Goal: Task Accomplishment & Management: Manage account settings

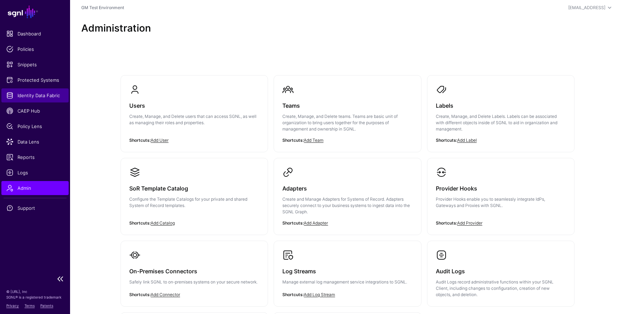
click at [36, 95] on span "Identity Data Fabric" at bounding box center [34, 95] width 57 height 7
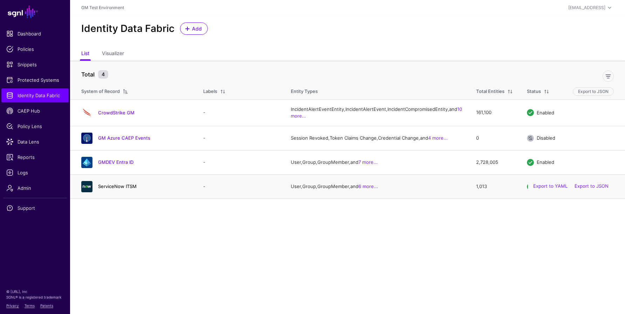
click at [111, 189] on link "ServiceNow ITSM" at bounding box center [117, 186] width 39 height 6
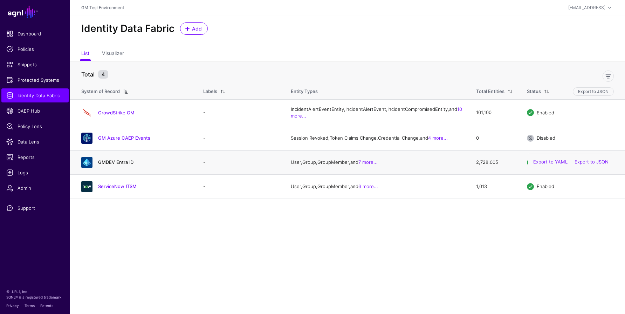
click at [115, 165] on link "GMDEV Entra ID" at bounding box center [115, 162] width 35 height 6
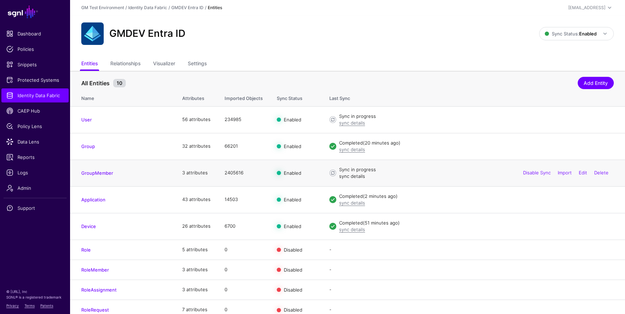
click at [358, 177] on link "sync details" at bounding box center [352, 176] width 26 height 6
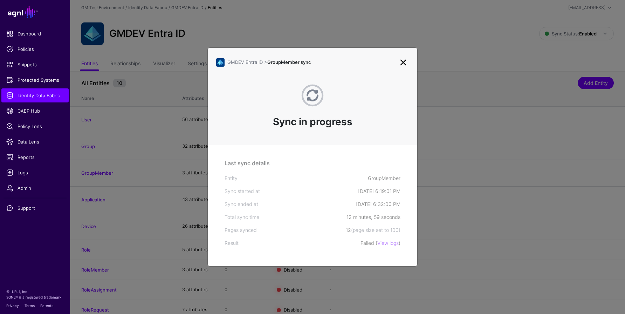
click at [403, 62] on link at bounding box center [403, 62] width 11 height 11
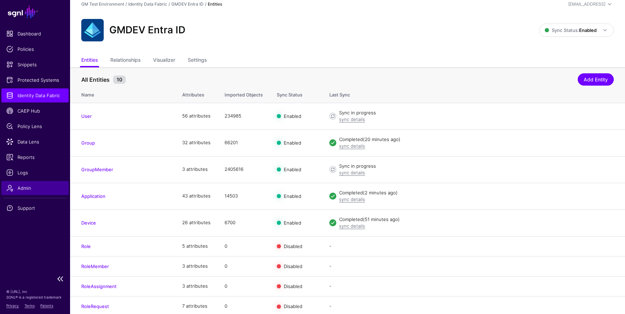
click at [38, 187] on span "Admin" at bounding box center [34, 187] width 57 height 7
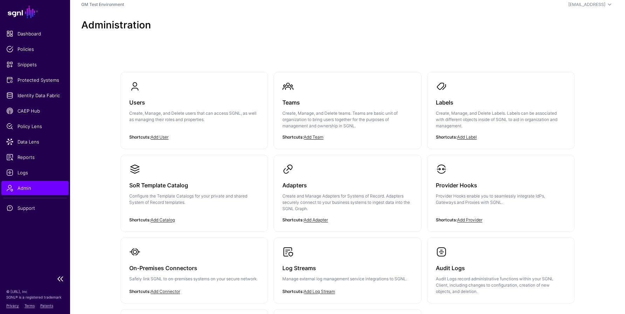
scroll to position [4, 0]
click at [149, 196] on p "Configure the Template Catalogs for your private and shared System of Record te…" at bounding box center [194, 198] width 130 height 13
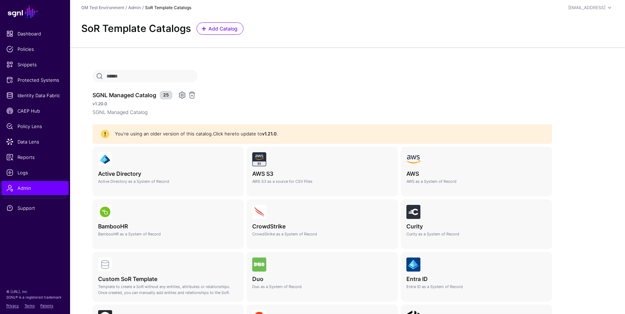
click at [218, 133] on link "Click here" at bounding box center [224, 134] width 22 height 6
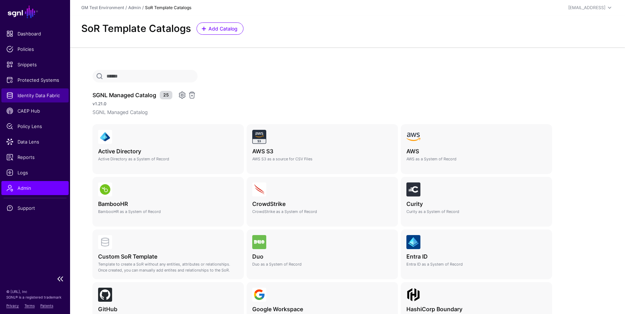
click at [22, 97] on span "Identity Data Fabric" at bounding box center [34, 95] width 57 height 7
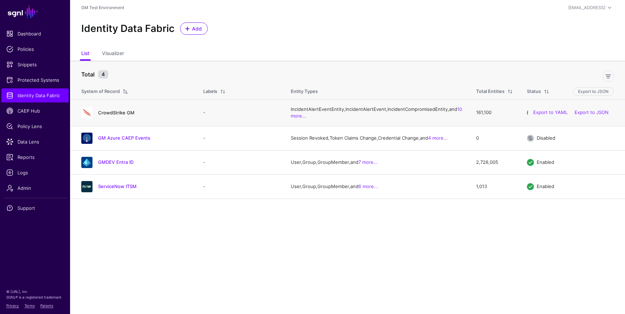
click at [111, 115] on link "CrowdStrike GM" at bounding box center [116, 113] width 36 height 6
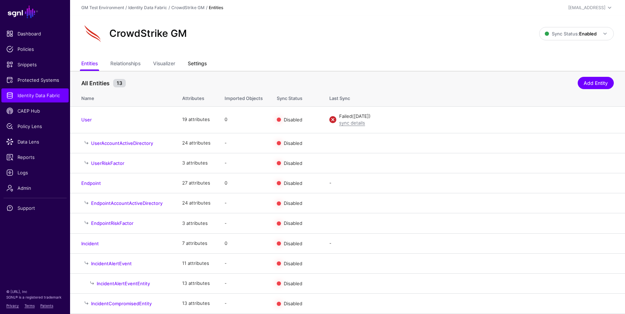
click at [198, 63] on link "Settings" at bounding box center [197, 63] width 19 height 13
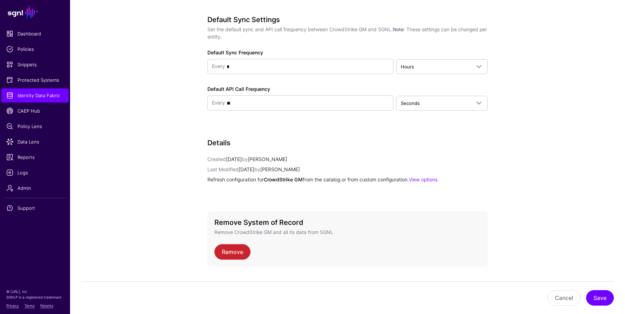
scroll to position [869, 0]
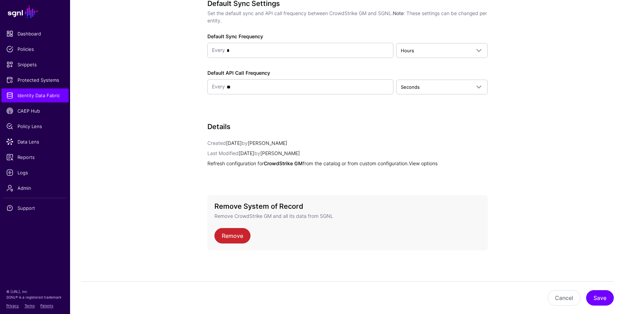
click at [419, 162] on link "View options" at bounding box center [423, 163] width 29 height 6
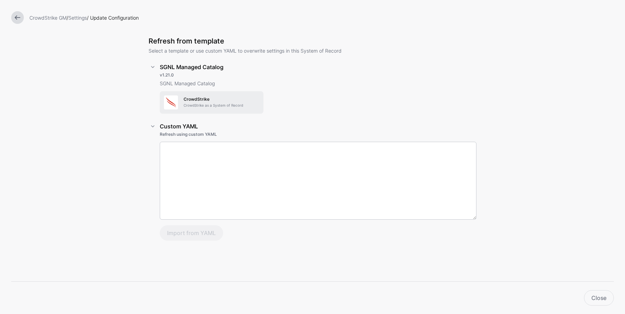
click at [204, 98] on h5 "CrowdStrike" at bounding box center [222, 99] width 76 height 5
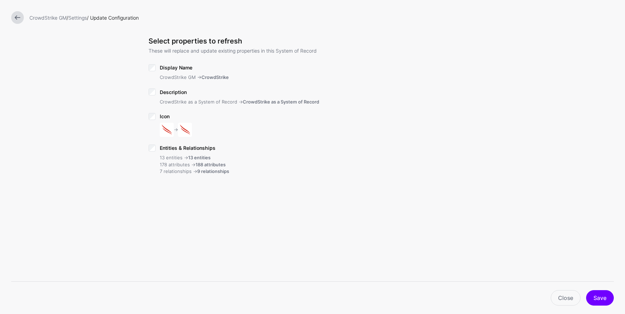
click at [18, 17] on link at bounding box center [17, 17] width 13 height 13
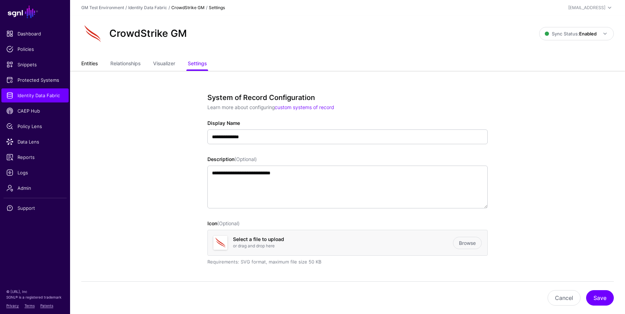
click at [91, 61] on link "Entities" at bounding box center [89, 63] width 16 height 13
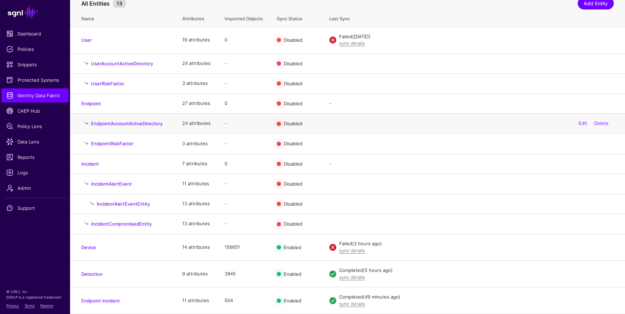
scroll to position [81, 0]
click at [345, 251] on link "sync details" at bounding box center [352, 250] width 26 height 6
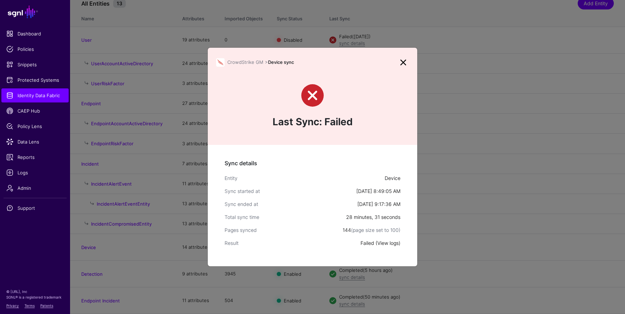
click at [385, 243] on link "View logs" at bounding box center [387, 243] width 21 height 6
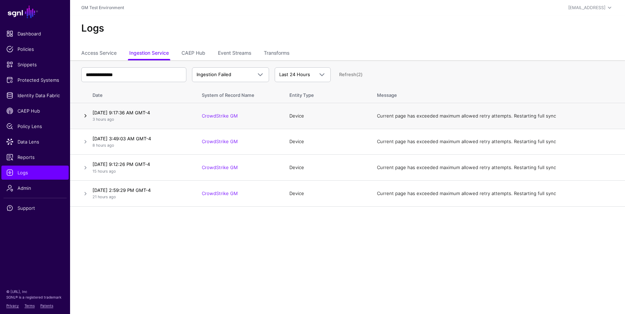
click at [88, 112] on link at bounding box center [85, 115] width 8 height 8
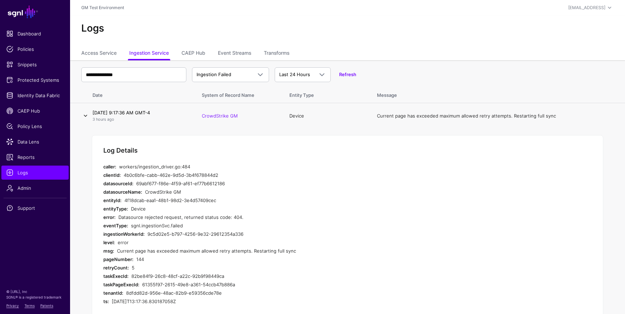
click at [84, 115] on link at bounding box center [85, 115] width 8 height 8
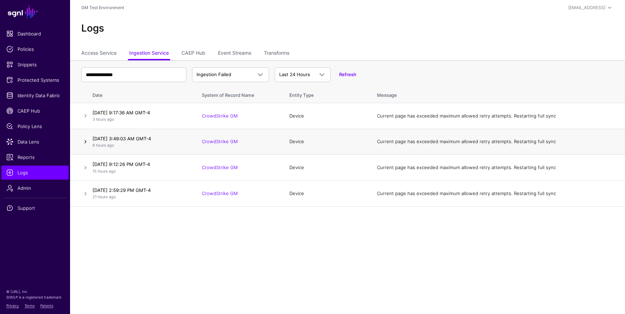
click at [83, 138] on link at bounding box center [85, 141] width 8 height 8
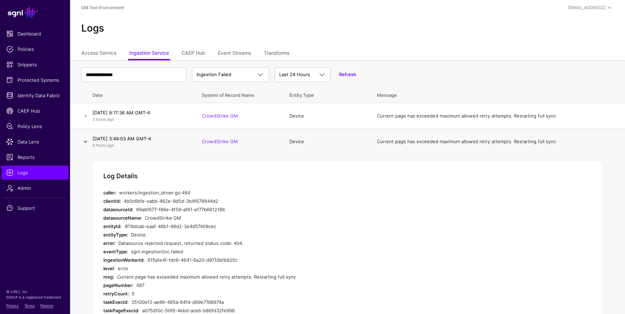
click at [88, 140] on link at bounding box center [85, 141] width 8 height 8
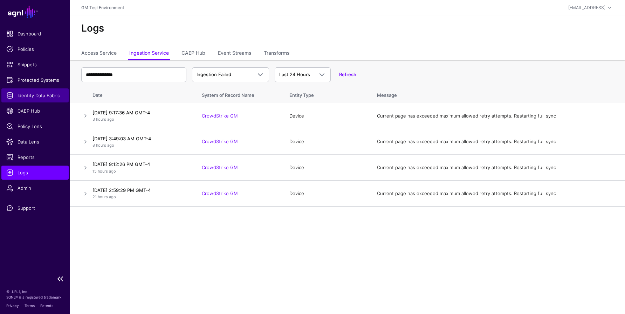
click at [28, 100] on link "Identity Data Fabric" at bounding box center [34, 95] width 67 height 14
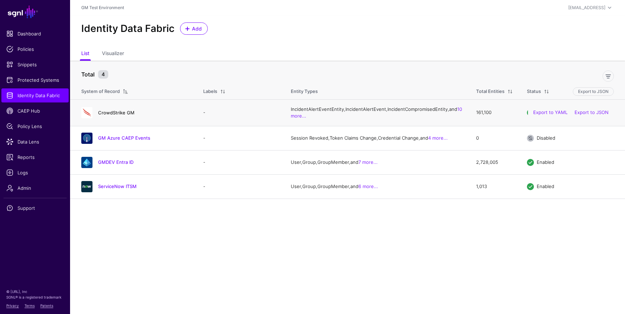
click at [114, 115] on link "CrowdStrike GM" at bounding box center [116, 113] width 36 height 6
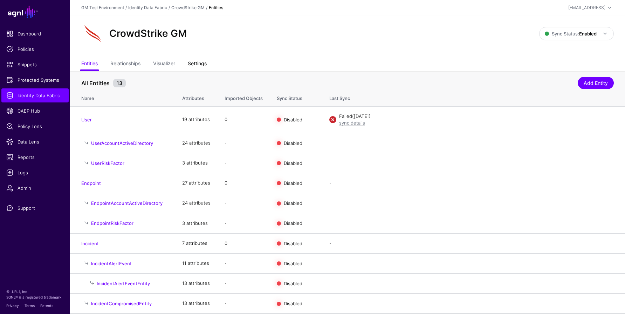
click at [199, 62] on link "Settings" at bounding box center [197, 63] width 19 height 13
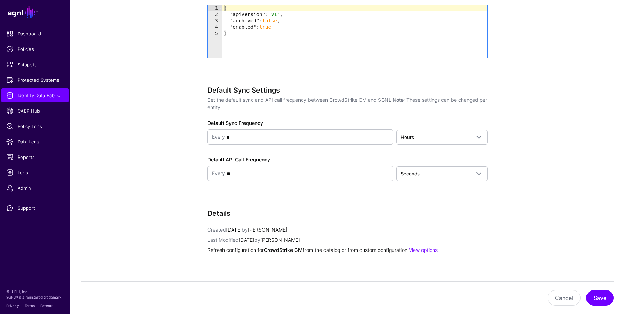
scroll to position [869, 0]
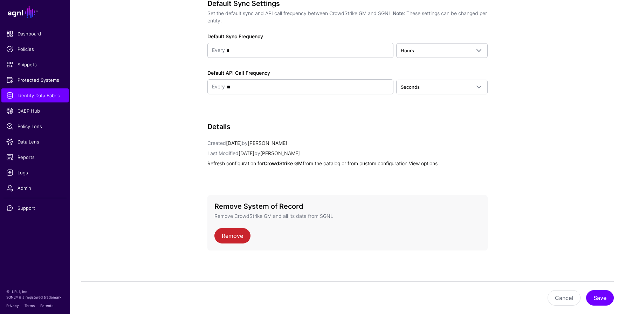
click at [425, 162] on link "View options" at bounding box center [423, 163] width 29 height 6
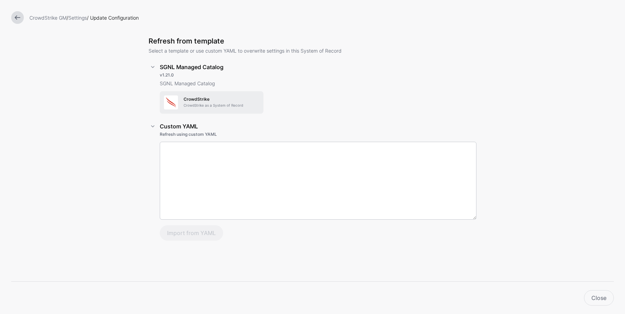
click at [184, 106] on p "CrowdStrike as a System of Record" at bounding box center [222, 105] width 76 height 5
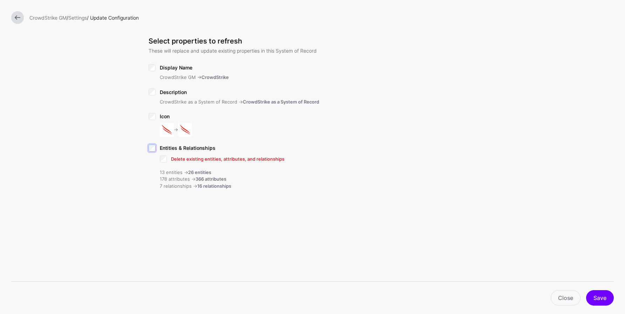
scroll to position [0, 0]
click at [17, 16] on link at bounding box center [17, 17] width 13 height 13
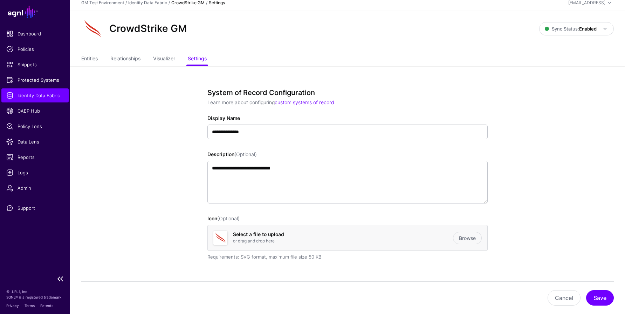
scroll to position [5, 0]
click at [32, 94] on span "Identity Data Fabric" at bounding box center [34, 95] width 57 height 7
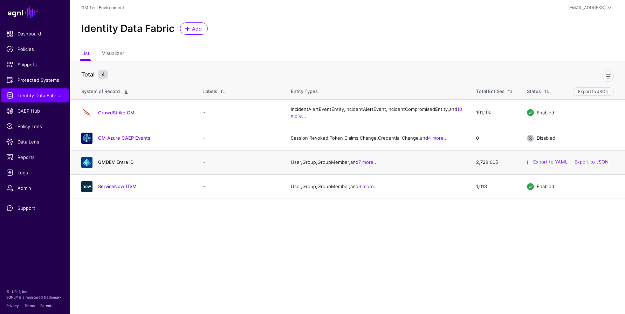
click at [111, 165] on link "GMDEV Entra ID" at bounding box center [115, 162] width 35 height 6
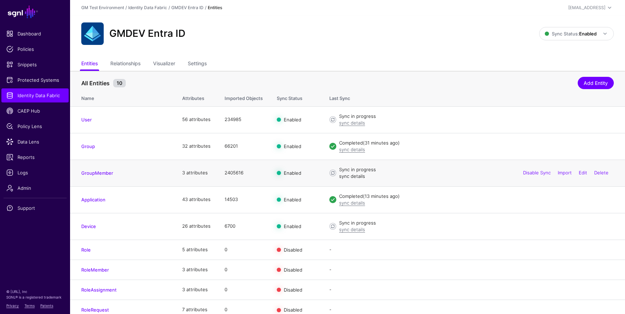
click at [349, 174] on link "sync details" at bounding box center [352, 176] width 26 height 6
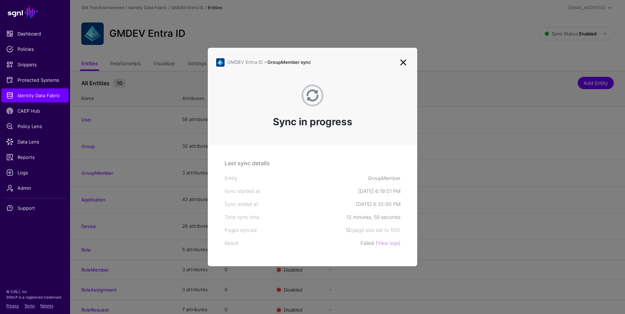
click at [403, 61] on link at bounding box center [403, 62] width 11 height 11
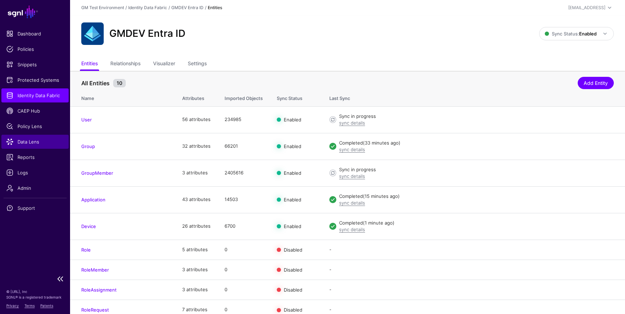
click at [35, 141] on span "Data Lens" at bounding box center [34, 141] width 57 height 7
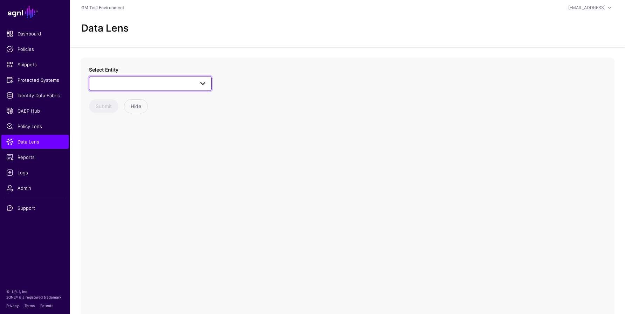
click at [151, 83] on span at bounding box center [151, 83] width 114 height 8
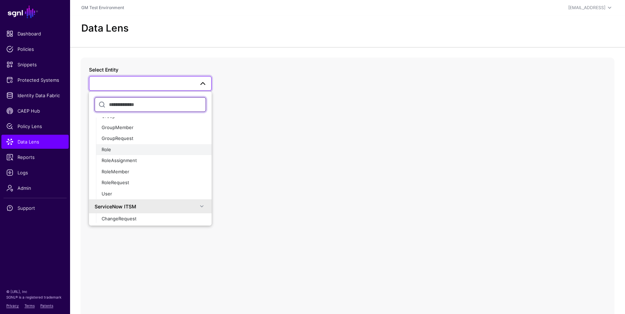
scroll to position [134, 0]
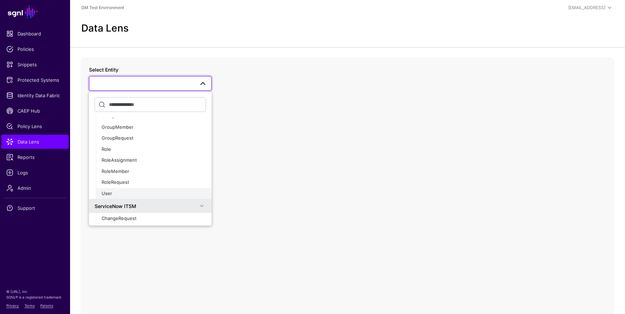
click at [135, 193] on div "User" at bounding box center [154, 193] width 104 height 7
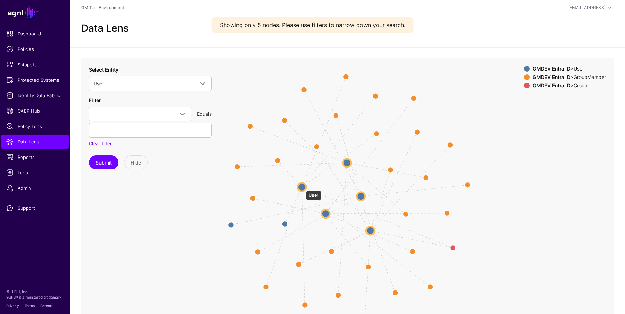
click at [302, 187] on circle at bounding box center [302, 187] width 8 height 8
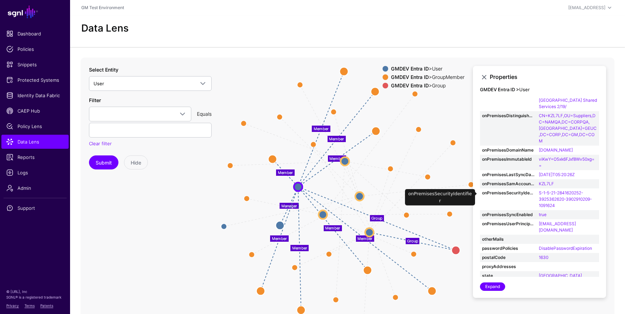
scroll to position [200, 0]
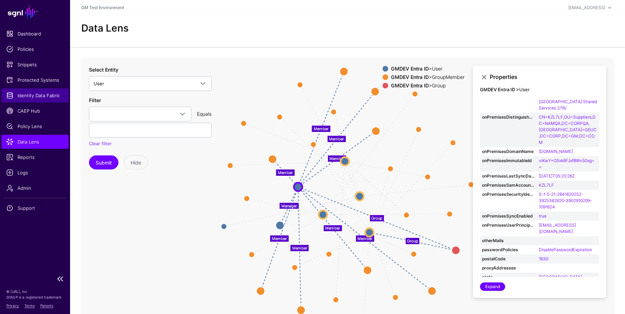
click at [28, 93] on span "Identity Data Fabric" at bounding box center [34, 95] width 57 height 7
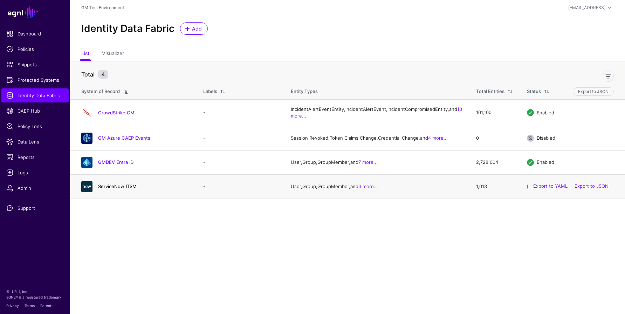
click at [112, 189] on link "ServiceNow ITSM" at bounding box center [117, 186] width 39 height 6
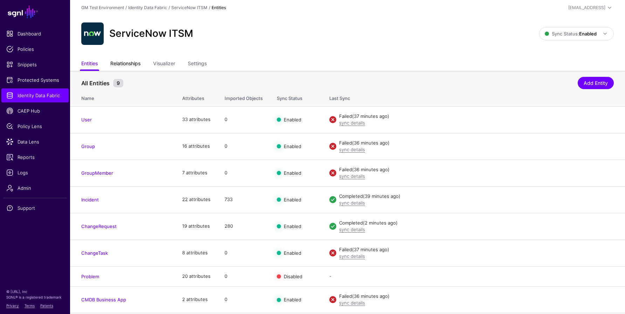
click at [136, 61] on link "Relationships" at bounding box center [125, 63] width 30 height 13
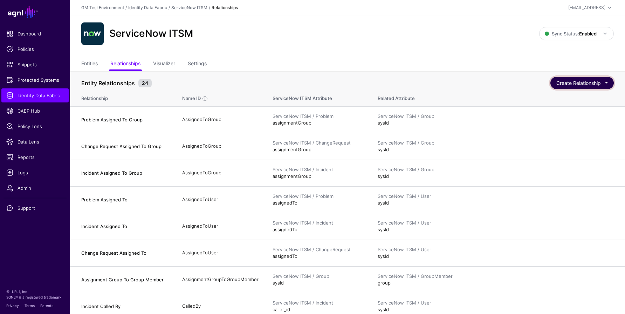
click at [571, 83] on button "Create Relationship" at bounding box center [581, 83] width 63 height 12
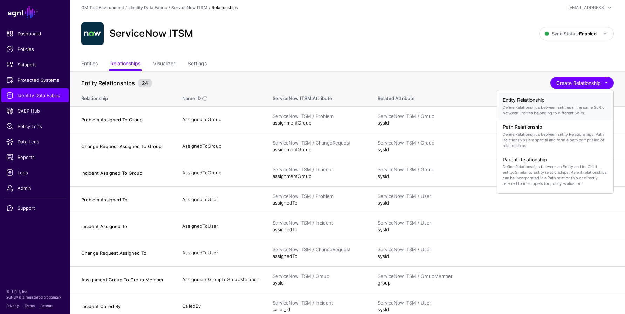
click at [547, 105] on p "Define Relationships between Entities in the same SoR or between Entities belon…" at bounding box center [555, 109] width 105 height 11
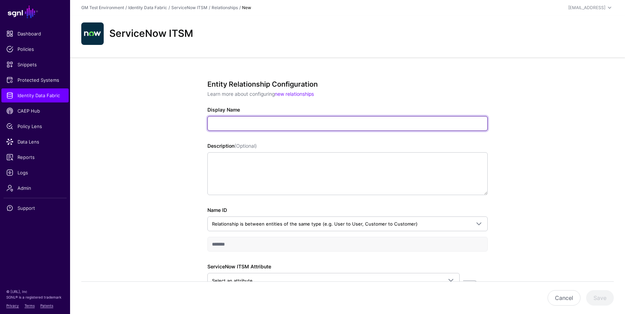
click at [255, 123] on input "Display Name" at bounding box center [347, 123] width 280 height 15
click at [226, 122] on input "**********" at bounding box center [347, 123] width 280 height 15
click at [304, 124] on input "**********" at bounding box center [347, 123] width 280 height 15
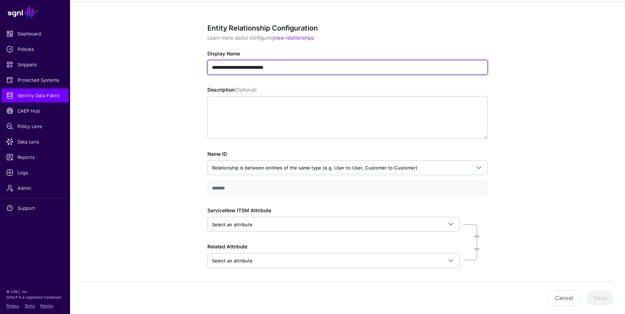
scroll to position [56, 0]
type input "**********"
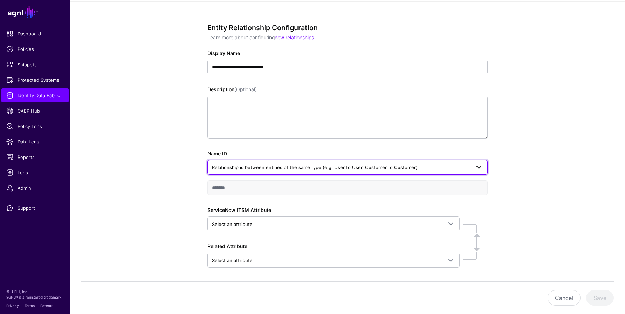
click at [239, 168] on span "Relationship is between entities of the same type (e.g. User to User, Customer …" at bounding box center [315, 167] width 206 height 6
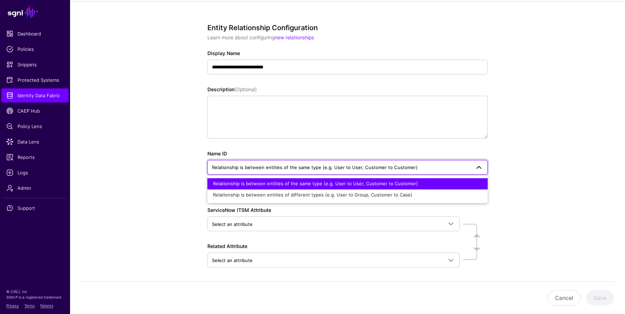
click at [239, 168] on span "Relationship is between entities of the same type (e.g. User to User, Customer …" at bounding box center [315, 167] width 206 height 6
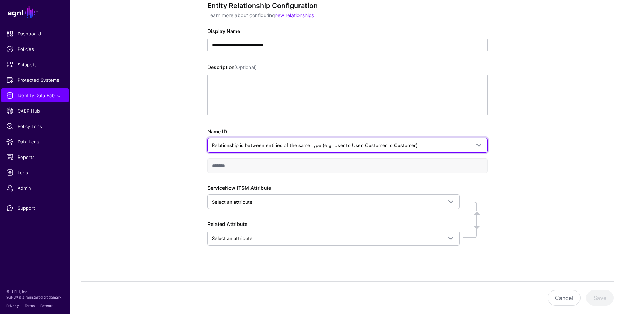
scroll to position [83, 0]
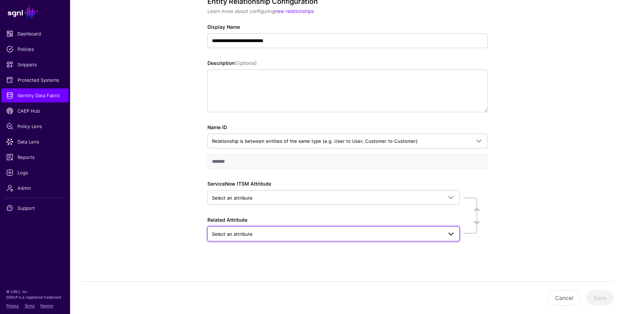
click at [234, 230] on span "Select an attribute" at bounding box center [327, 234] width 231 height 8
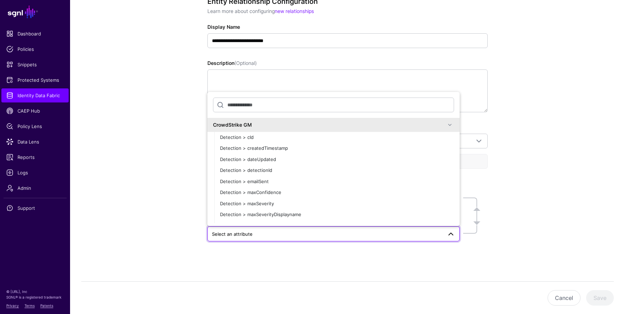
click at [234, 230] on span "Select an attribute" at bounding box center [327, 234] width 231 height 8
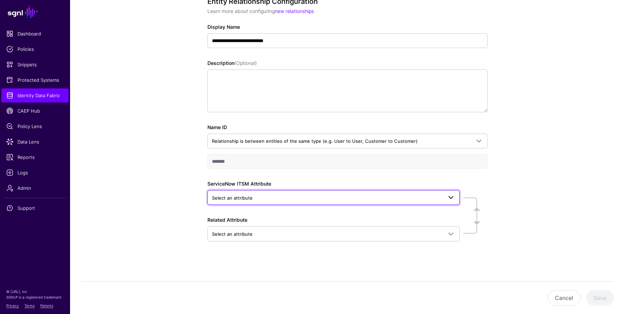
click at [239, 196] on span "Select an attribute" at bounding box center [232, 198] width 41 height 6
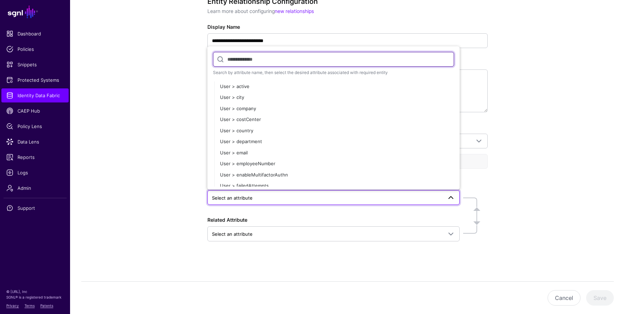
scroll to position [1129, 0]
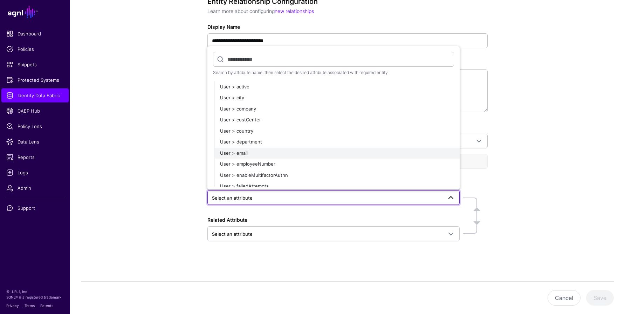
click at [235, 153] on span "User > email" at bounding box center [234, 153] width 28 height 6
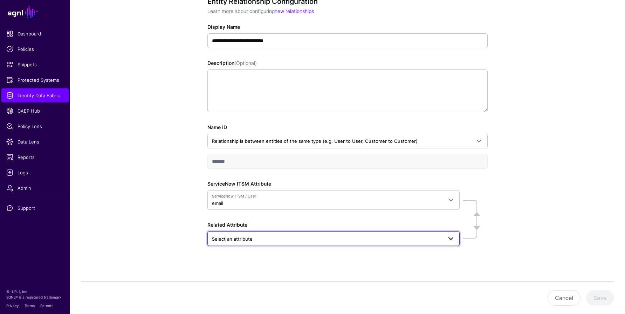
click at [233, 232] on link "Select an attribute" at bounding box center [333, 238] width 252 height 15
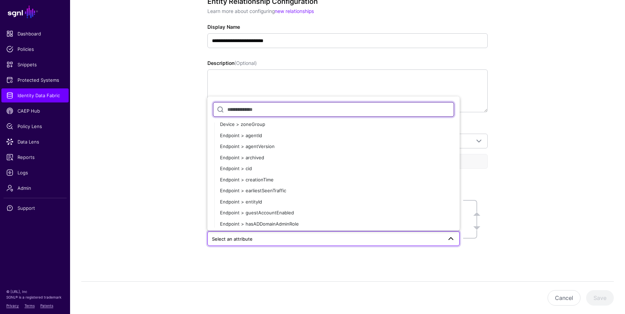
scroll to position [0, 0]
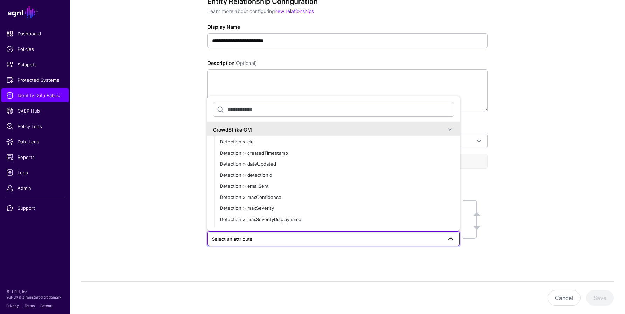
click at [450, 129] on span at bounding box center [450, 129] width 8 height 8
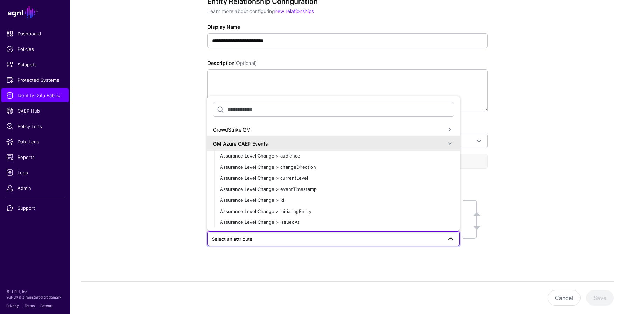
click at [450, 142] on span at bounding box center [450, 143] width 8 height 8
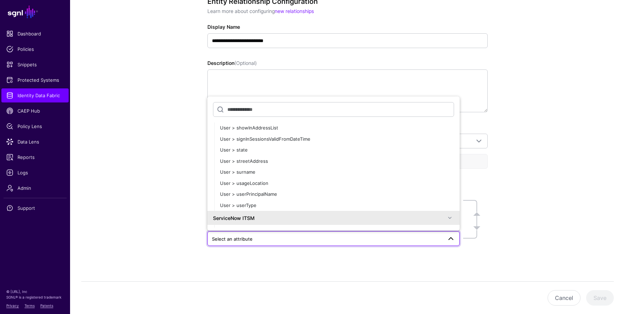
scroll to position [2008, 0]
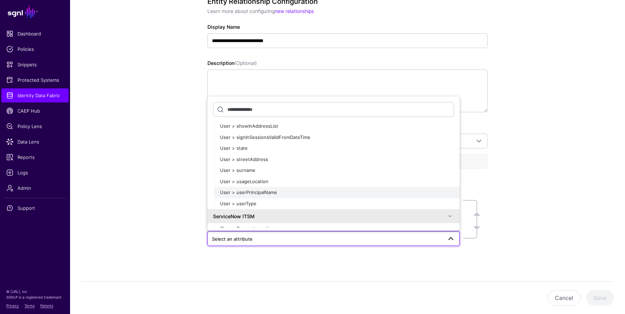
click at [252, 192] on span "User > userPrincipalName" at bounding box center [248, 192] width 57 height 6
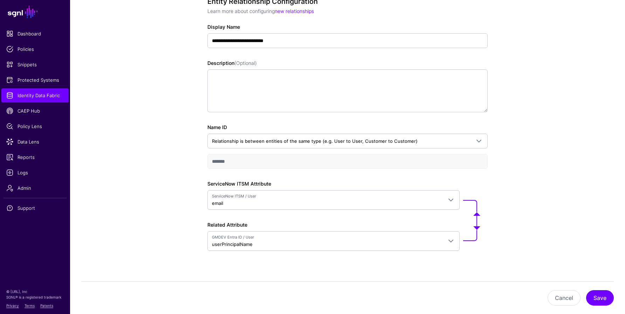
scroll to position [92, 0]
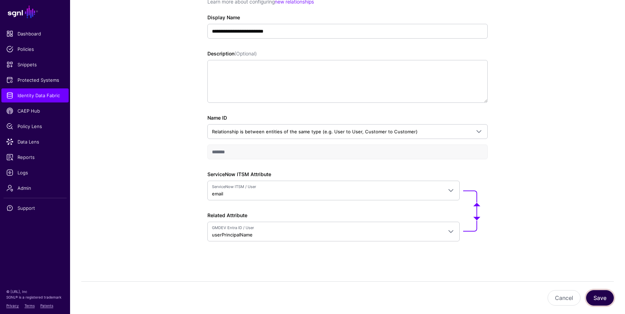
click at [603, 295] on button "Save" at bounding box center [600, 297] width 28 height 15
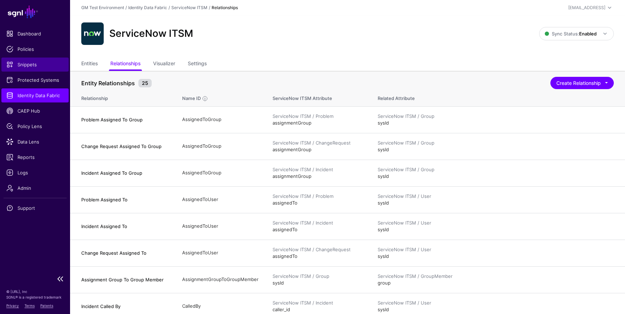
click at [27, 64] on span "Snippets" at bounding box center [34, 64] width 57 height 7
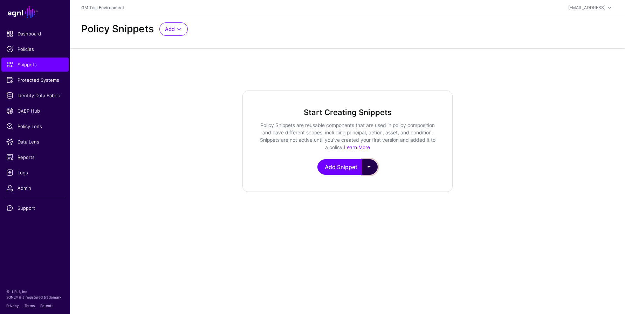
click at [370, 167] on button "button" at bounding box center [369, 166] width 15 height 15
click at [374, 185] on link "Start from a Snippet Template" at bounding box center [401, 183] width 77 height 11
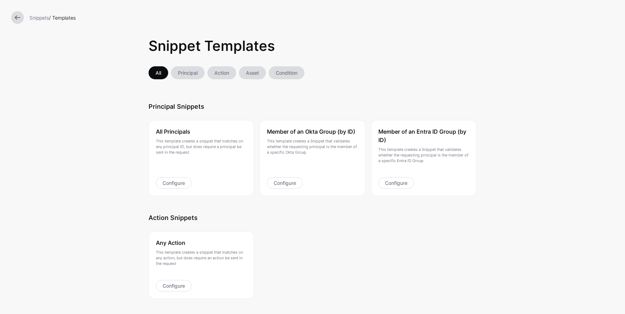
click at [18, 18] on link at bounding box center [17, 17] width 13 height 13
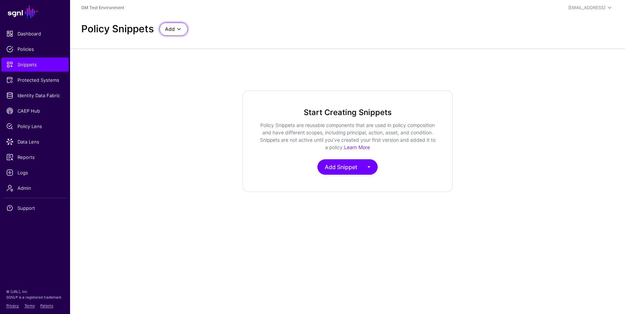
click at [170, 28] on span "Add" at bounding box center [170, 29] width 10 height 8
click at [181, 54] on span "Start from a Blank Snippet" at bounding box center [193, 56] width 57 height 6
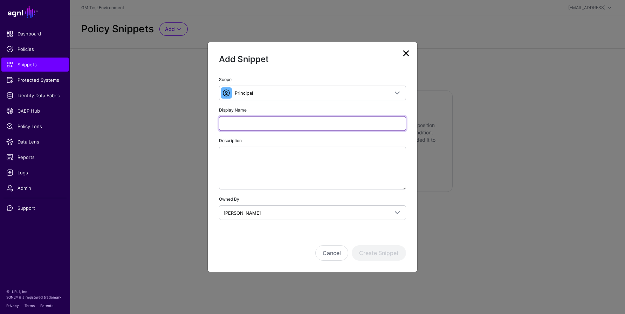
click at [267, 125] on input "Display Name" at bounding box center [312, 123] width 187 height 15
type input "**********"
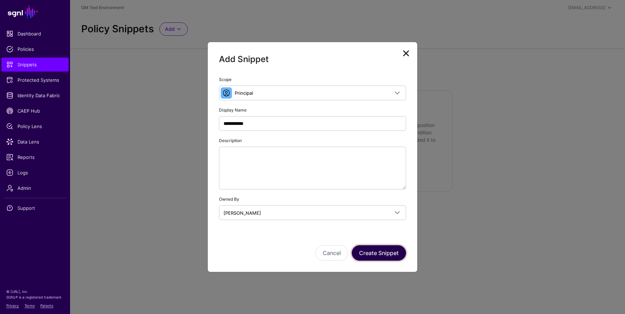
click at [373, 249] on button "Create Snippet" at bounding box center [379, 252] width 54 height 15
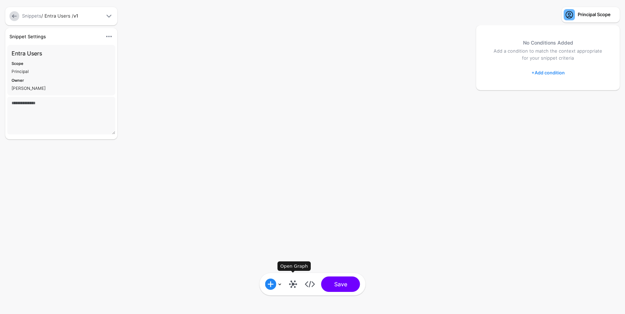
click at [292, 283] on link at bounding box center [293, 283] width 11 height 11
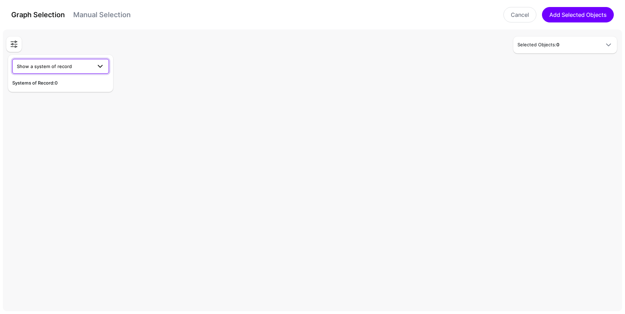
click at [81, 64] on span "Show a system of record" at bounding box center [54, 66] width 75 height 8
click at [57, 104] on div "GMDEV Entra ID" at bounding box center [60, 104] width 85 height 7
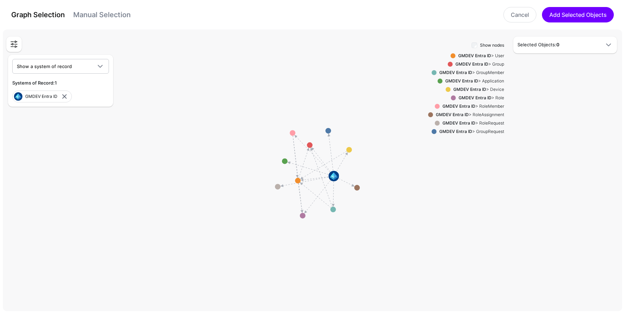
click at [543, 44] on h5 "Selected Objects: 0" at bounding box center [558, 44] width 81 height 7
click at [453, 55] on span at bounding box center [453, 55] width 5 height 5
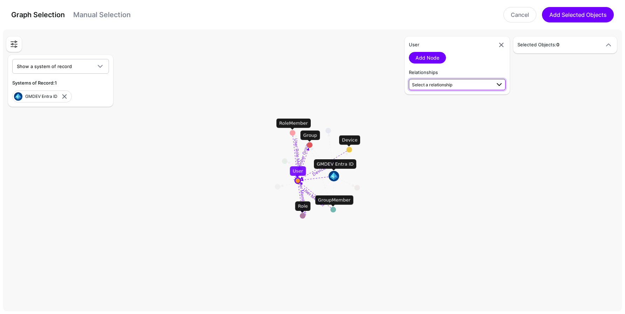
click at [460, 83] on span "Select a relationship" at bounding box center [451, 84] width 79 height 7
click at [425, 58] on link "Add Node" at bounding box center [427, 58] width 37 height 12
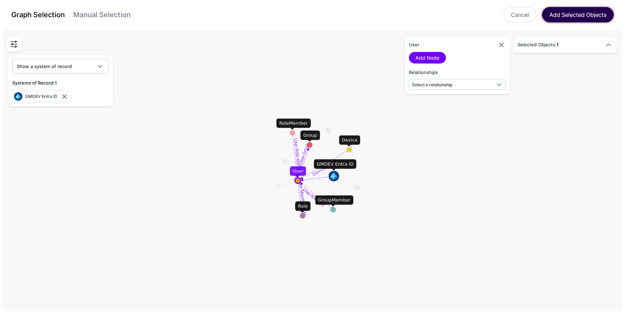
click at [565, 16] on button "Add Selected Objects" at bounding box center [578, 14] width 72 height 15
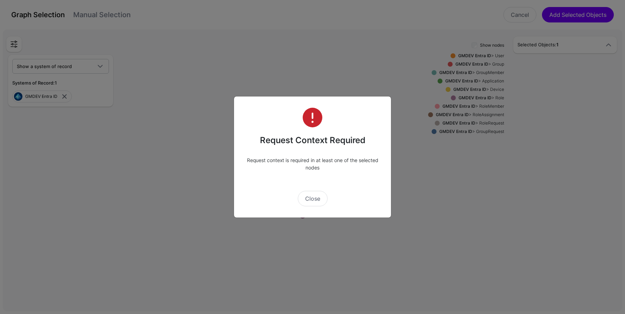
click at [310, 201] on button "Close" at bounding box center [313, 198] width 30 height 15
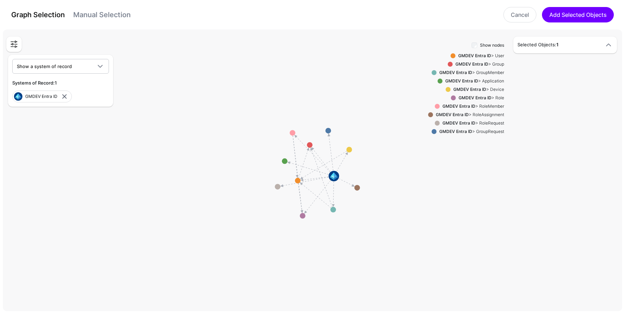
click at [533, 48] on h5 "Selected Objects: 1" at bounding box center [558, 44] width 81 height 7
click at [561, 114] on span "-" at bounding box center [559, 118] width 72 height 8
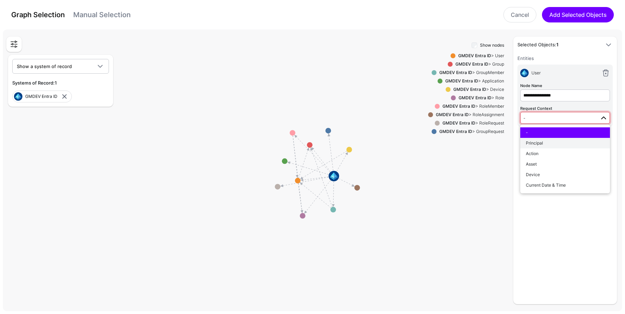
click at [535, 141] on span "Principal" at bounding box center [534, 142] width 17 height 5
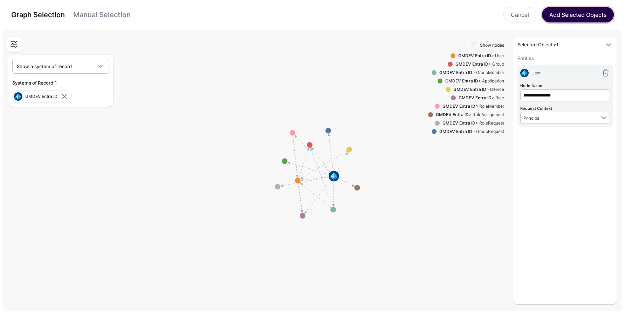
click at [569, 12] on button "Add Selected Objects" at bounding box center [578, 14] width 72 height 15
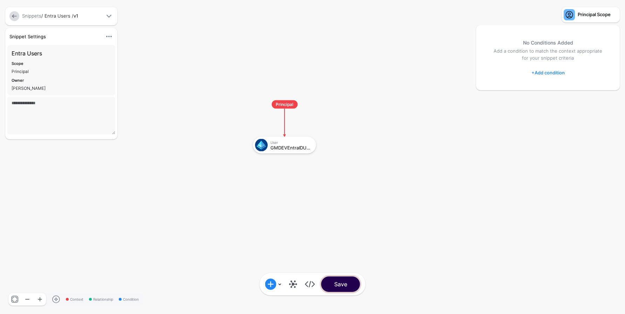
click at [337, 284] on button "Save" at bounding box center [340, 283] width 39 height 15
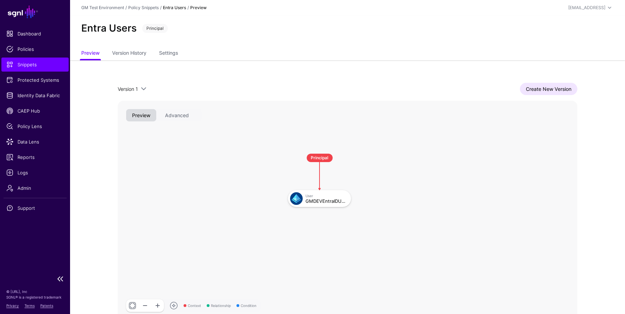
click at [31, 65] on span "Snippets" at bounding box center [34, 64] width 57 height 7
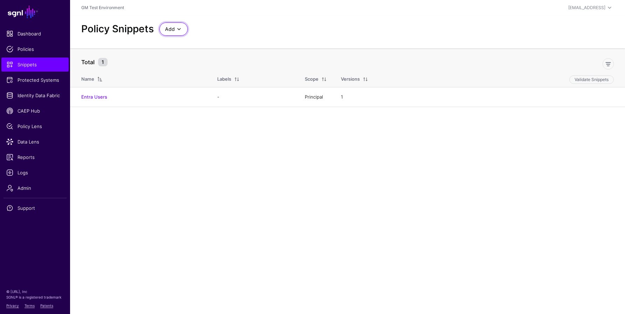
click at [174, 27] on span "Add" at bounding box center [170, 29] width 10 height 8
click at [318, 23] on div "Policy Snippets Add Start from a Snippet Template Start from a Blank Snippet" at bounding box center [347, 28] width 538 height 13
click at [39, 96] on span "Identity Data Fabric" at bounding box center [34, 95] width 57 height 7
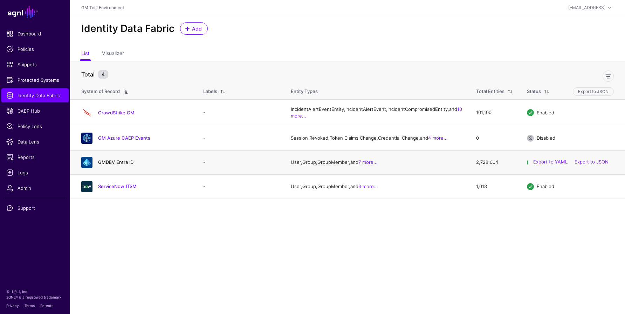
click at [112, 165] on link "GMDEV Entra ID" at bounding box center [115, 162] width 35 height 6
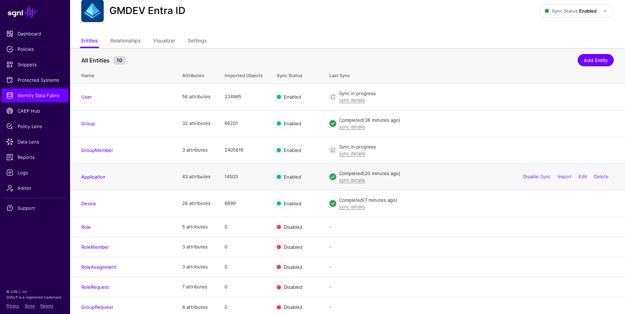
scroll to position [27, 0]
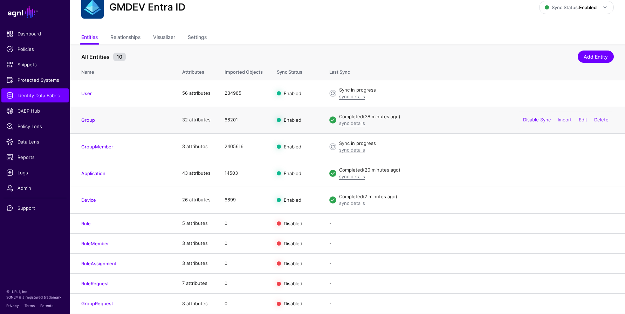
click at [87, 117] on h4 "Group" at bounding box center [124, 120] width 87 height 6
click at [88, 119] on link "Group" at bounding box center [88, 120] width 14 height 6
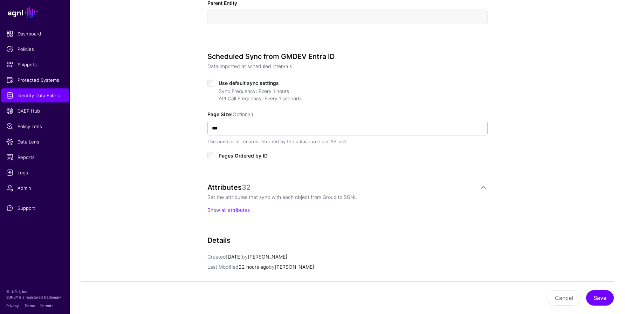
scroll to position [309, 0]
click at [237, 210] on link "Show all attributes" at bounding box center [228, 209] width 42 height 6
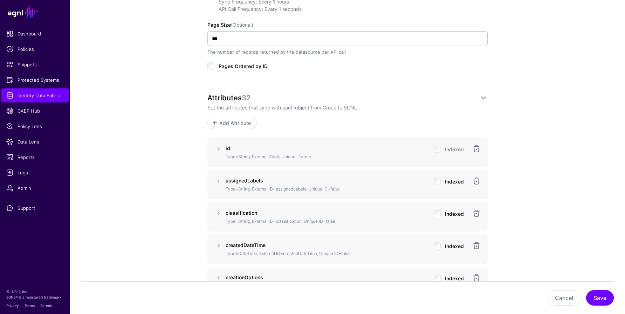
scroll to position [398, 0]
click at [474, 180] on link at bounding box center [476, 180] width 8 height 8
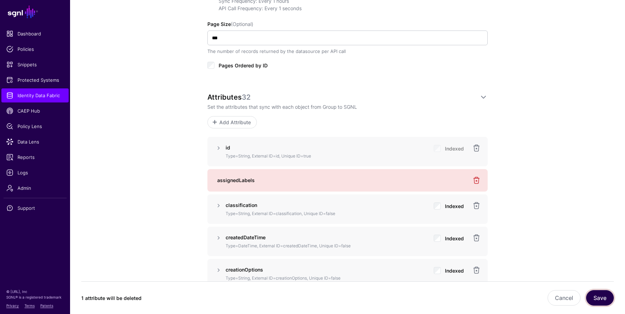
click at [600, 298] on button "Save" at bounding box center [600, 297] width 28 height 15
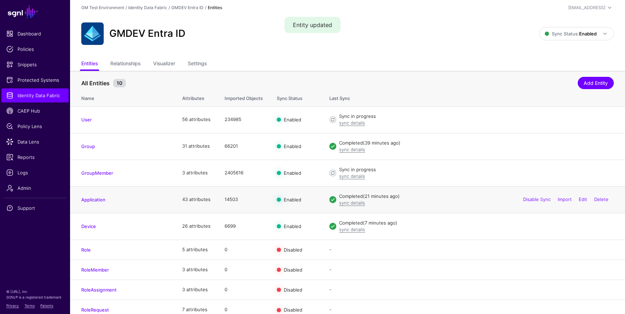
scroll to position [5, 0]
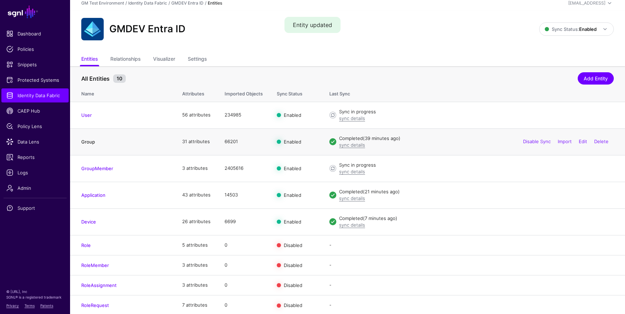
click at [87, 140] on link "Group" at bounding box center [88, 142] width 14 height 6
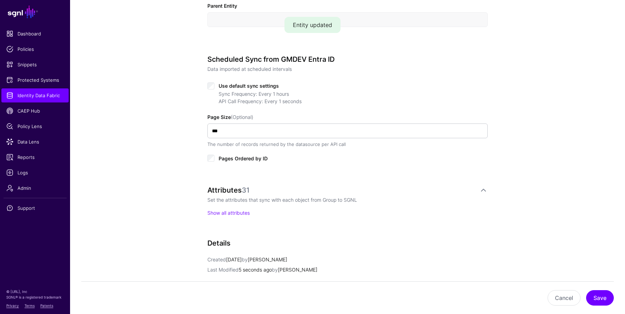
scroll to position [306, 0]
click at [219, 210] on link "Show all attributes" at bounding box center [228, 212] width 42 height 6
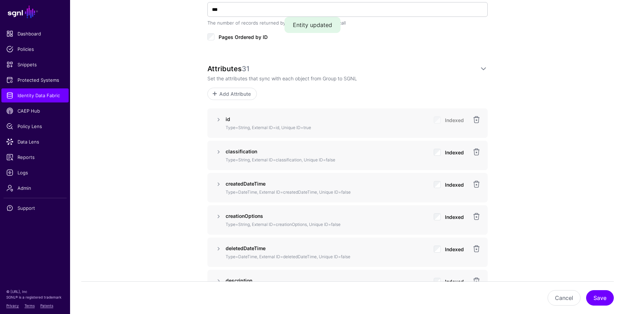
scroll to position [428, 0]
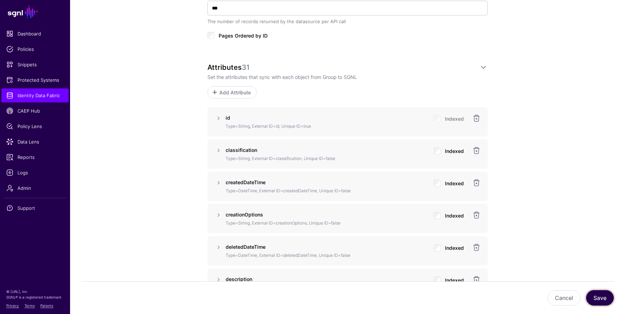
click at [598, 297] on button "Save" at bounding box center [600, 297] width 28 height 15
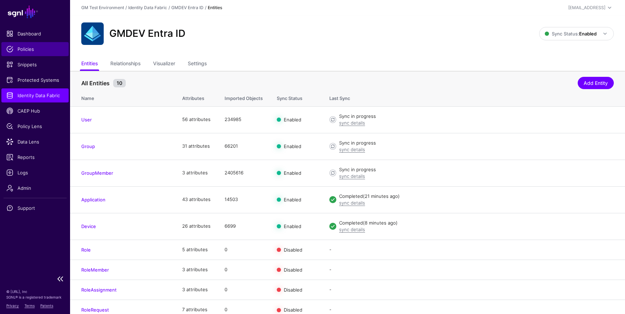
click at [27, 46] on span "Policies" at bounding box center [34, 49] width 57 height 7
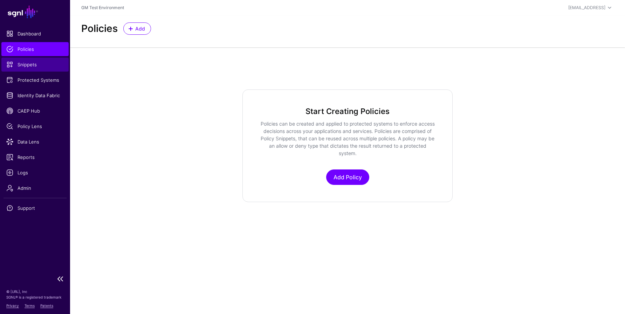
click at [28, 63] on span "Snippets" at bounding box center [34, 64] width 57 height 7
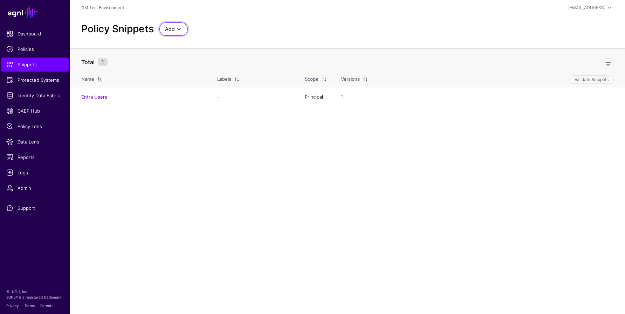
click at [179, 26] on span at bounding box center [179, 29] width 8 height 8
click at [177, 45] on span "Start from a Snippet Template" at bounding box center [198, 45] width 66 height 6
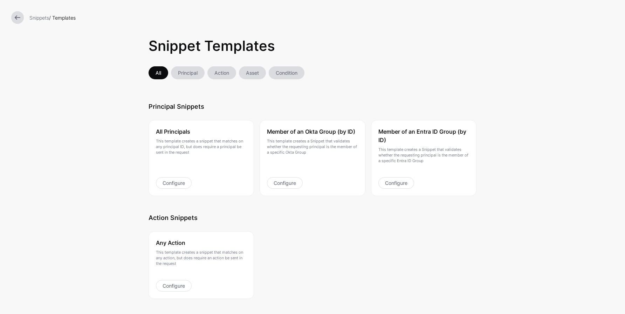
click at [219, 70] on link "Action" at bounding box center [221, 72] width 29 height 13
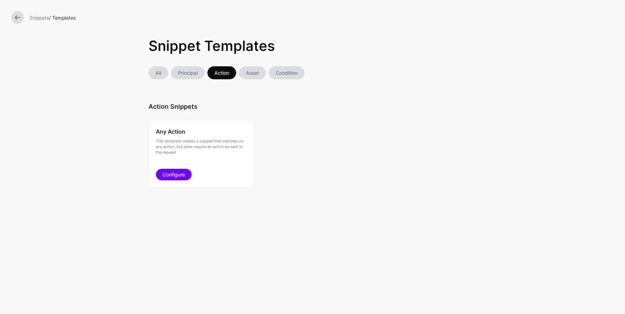
click at [171, 173] on link "Configure" at bounding box center [174, 175] width 36 height 12
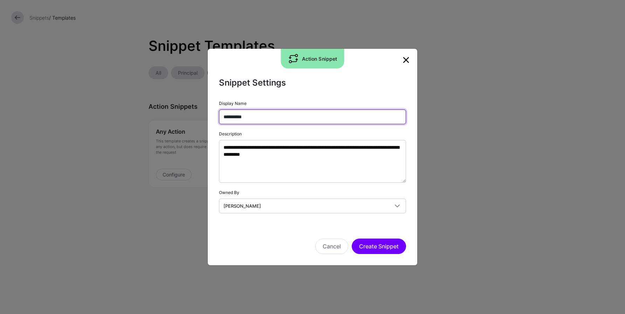
drag, startPoint x: 263, startPoint y: 116, endPoint x: 196, endPoint y: 108, distance: 67.8
click at [196, 108] on ngb-modal-window "**********" at bounding box center [312, 157] width 625 height 314
type input "**********"
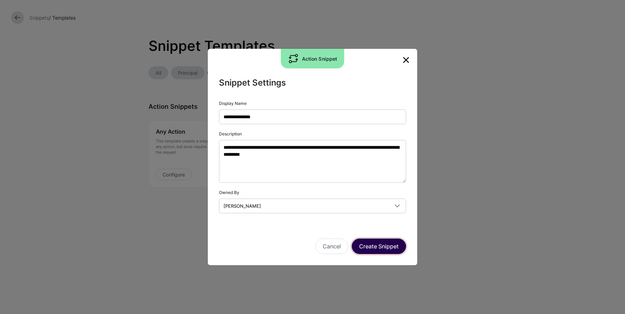
click at [373, 246] on button "Create Snippet" at bounding box center [379, 245] width 54 height 15
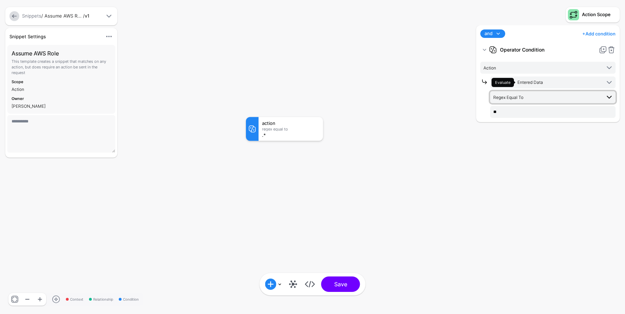
click at [532, 95] on span "Regex Equal To" at bounding box center [547, 97] width 108 height 8
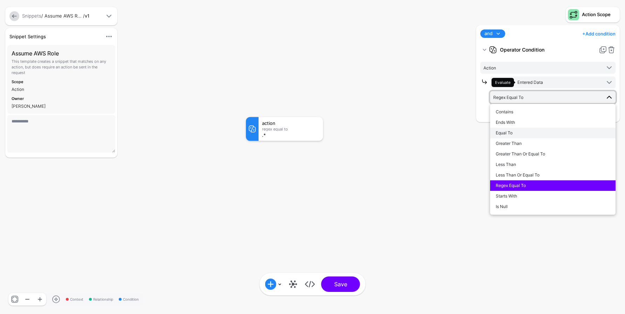
click at [508, 134] on span "Equal To" at bounding box center [504, 132] width 17 height 5
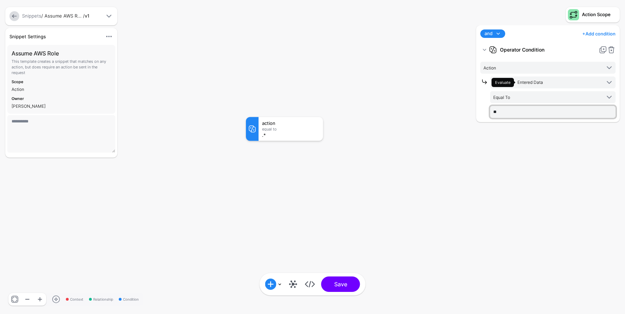
drag, startPoint x: 502, startPoint y: 114, endPoint x: 473, endPoint y: 110, distance: 30.0
click at [473, 110] on div "Action Scope and and not or + Add condition Add Condition Graph Condition Time …" at bounding box center [548, 157] width 154 height 314
type input "**********"
click at [343, 281] on button "Save" at bounding box center [340, 283] width 39 height 15
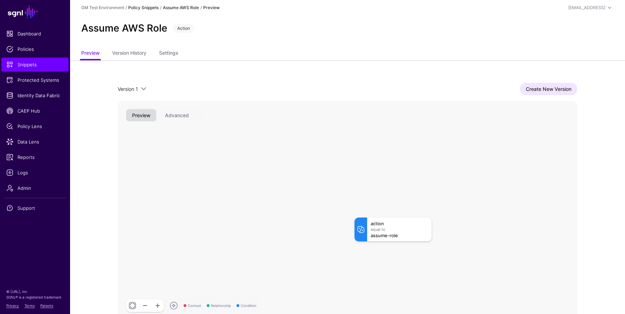
click at [143, 7] on link "Policy Snippets" at bounding box center [143, 7] width 30 height 5
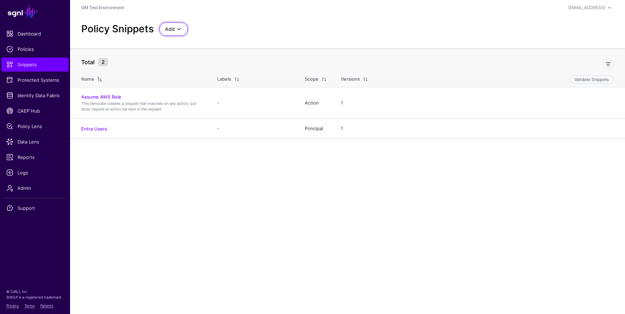
click at [171, 30] on span "Add" at bounding box center [170, 29] width 10 height 8
click at [180, 46] on span "Start from a Snippet Template" at bounding box center [198, 45] width 66 height 6
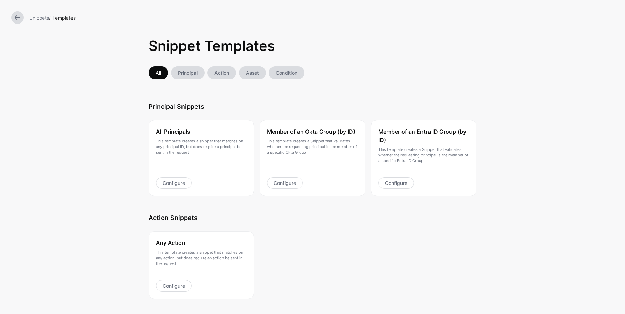
click at [249, 73] on link "Asset" at bounding box center [252, 72] width 27 height 13
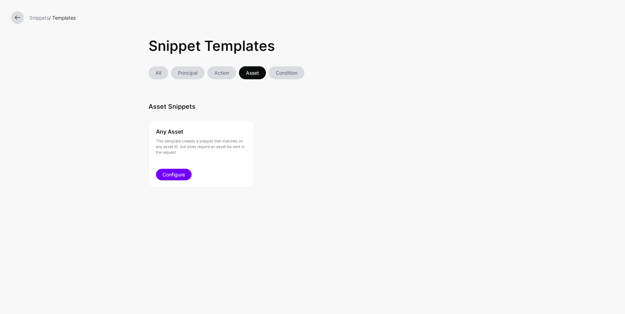
click at [173, 172] on link "Configure" at bounding box center [174, 175] width 36 height 12
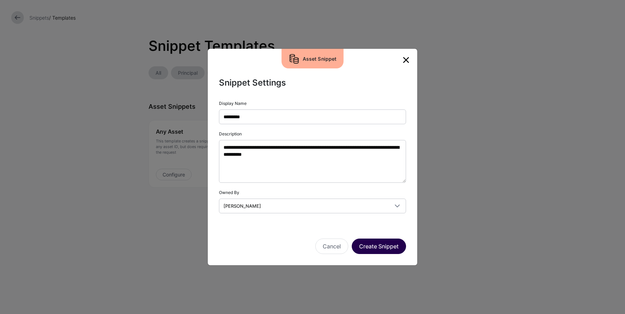
click at [375, 244] on button "Create Snippet" at bounding box center [379, 245] width 54 height 15
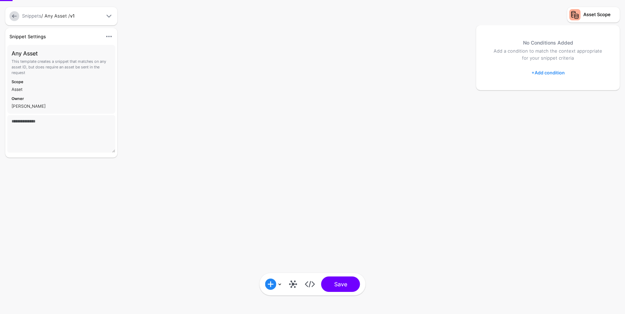
type textarea "**********"
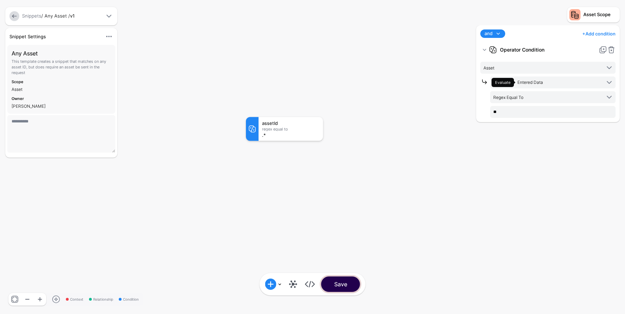
click at [338, 282] on button "Save" at bounding box center [340, 283] width 39 height 15
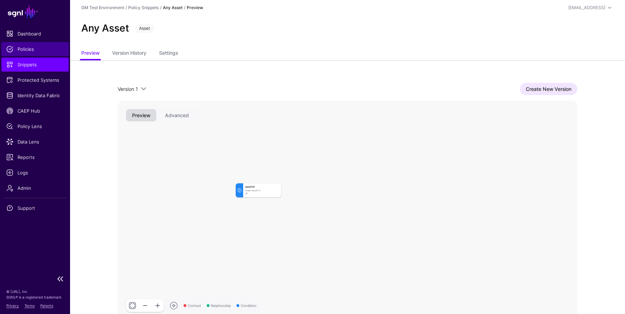
click at [33, 50] on span "Policies" at bounding box center [34, 49] width 57 height 7
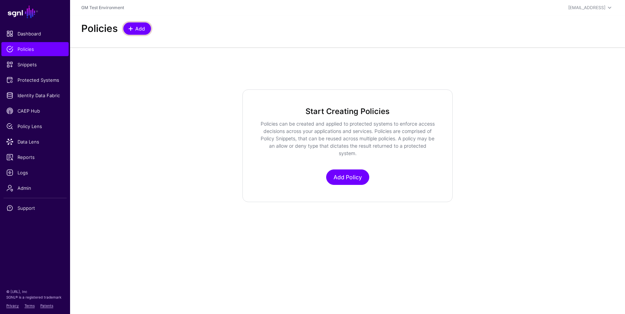
click at [134, 28] on span at bounding box center [132, 29] width 6 height 6
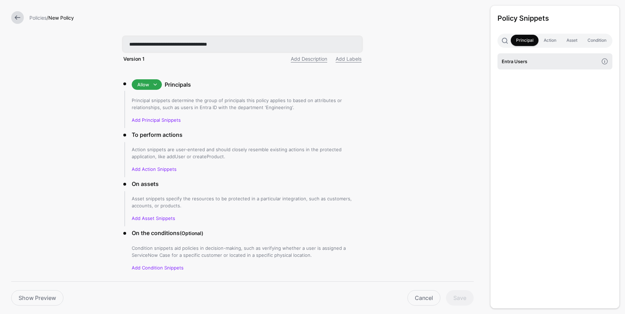
type input "**********"
click at [522, 62] on h4 "Entra Users" at bounding box center [550, 61] width 97 height 8
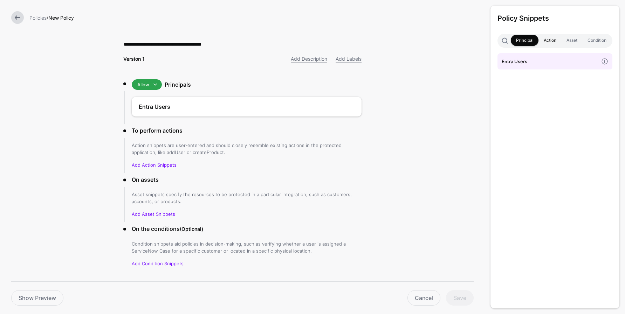
click at [548, 39] on link "Action" at bounding box center [550, 40] width 23 height 11
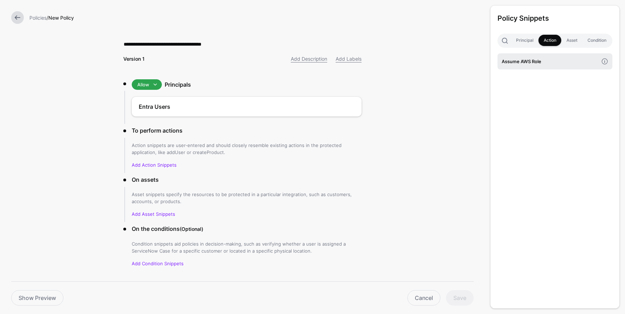
click at [541, 60] on h4 "Assume AWS Role" at bounding box center [550, 61] width 97 height 8
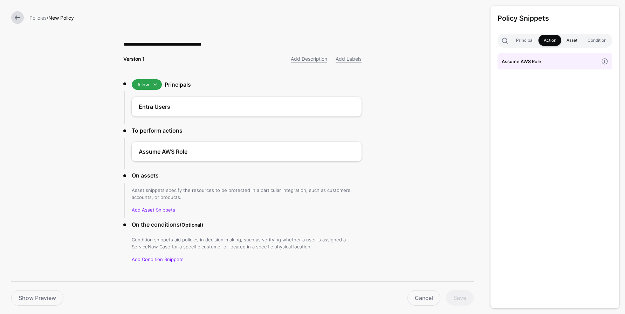
click at [573, 41] on link "Asset" at bounding box center [571, 40] width 21 height 11
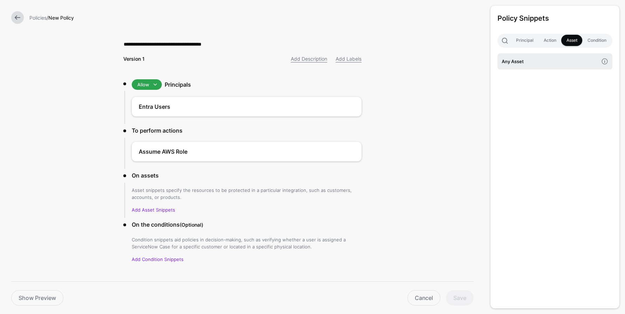
click at [546, 62] on h4 "Any Asset" at bounding box center [550, 61] width 97 height 8
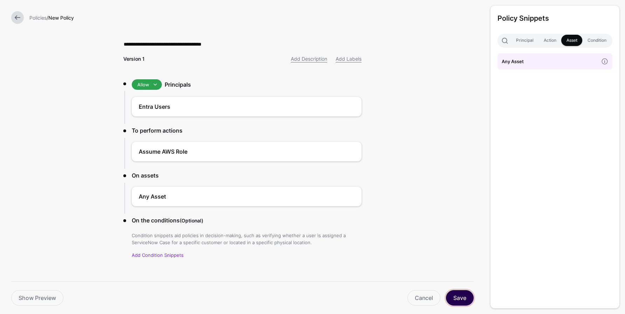
click at [460, 299] on button "Save" at bounding box center [460, 297] width 28 height 15
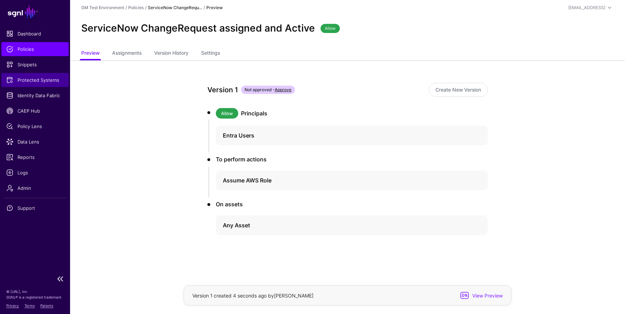
click at [31, 82] on span "Protected Systems" at bounding box center [34, 79] width 57 height 7
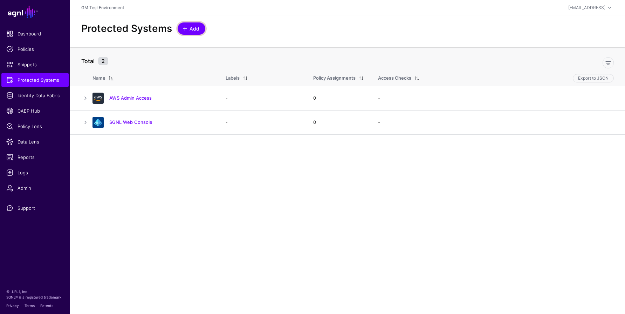
click at [183, 28] on span at bounding box center [185, 29] width 6 height 6
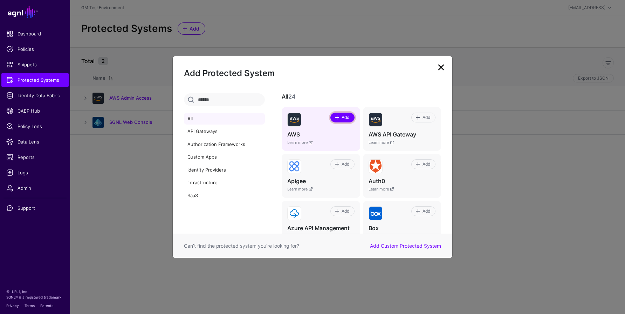
click at [336, 118] on span at bounding box center [337, 118] width 6 height 6
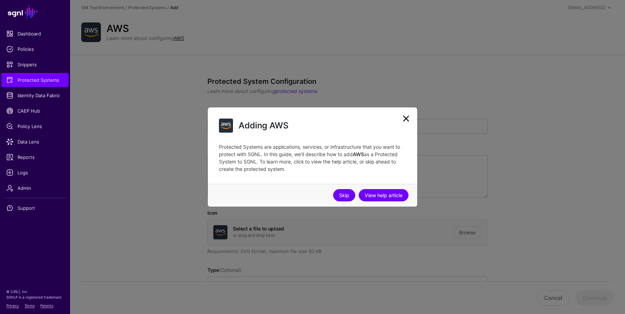
click at [343, 196] on link "Skip" at bounding box center [344, 195] width 22 height 12
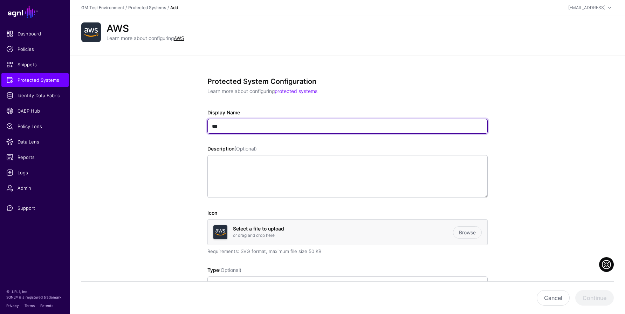
click at [229, 127] on input "***" at bounding box center [347, 126] width 280 height 15
drag, startPoint x: 266, startPoint y: 126, endPoint x: 308, endPoint y: 125, distance: 41.3
click at [308, 125] on input "**********" at bounding box center [347, 126] width 280 height 15
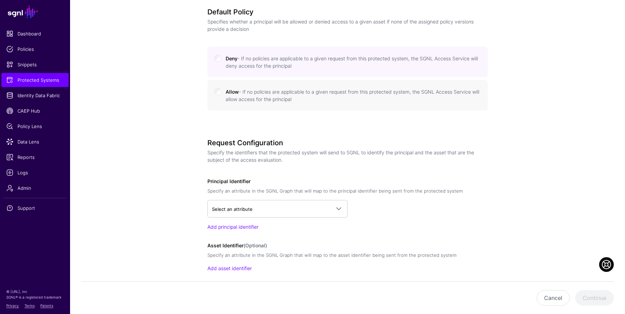
scroll to position [313, 0]
type input "**********"
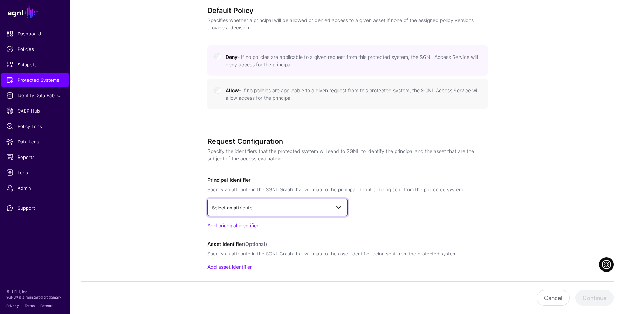
click at [253, 201] on link "Select an attribute" at bounding box center [277, 207] width 140 height 18
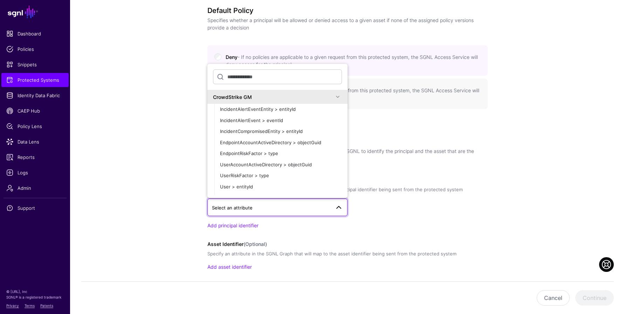
click at [336, 98] on span at bounding box center [338, 96] width 8 height 8
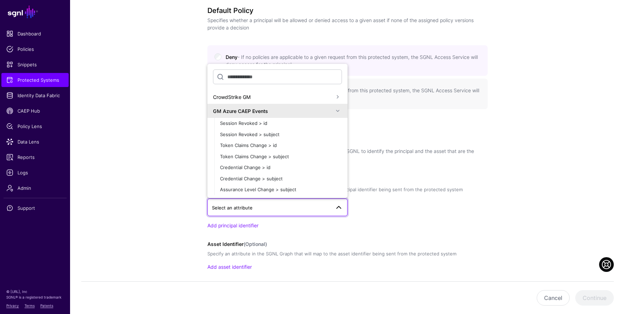
click at [341, 110] on span at bounding box center [338, 111] width 8 height 8
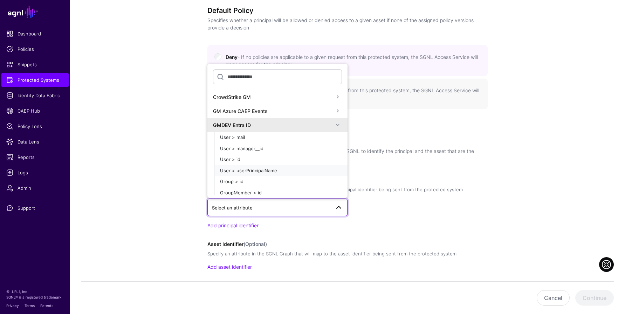
click at [278, 168] on div "User > userPrincipalName" at bounding box center [281, 170] width 122 height 7
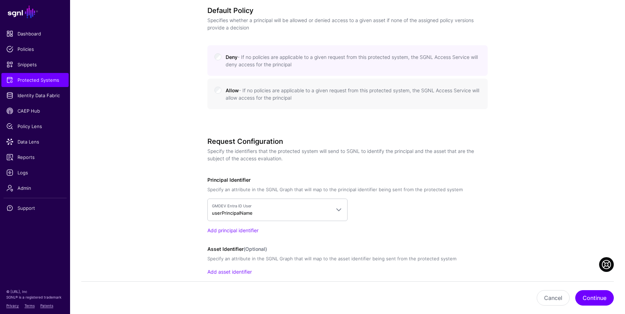
scroll to position [347, 0]
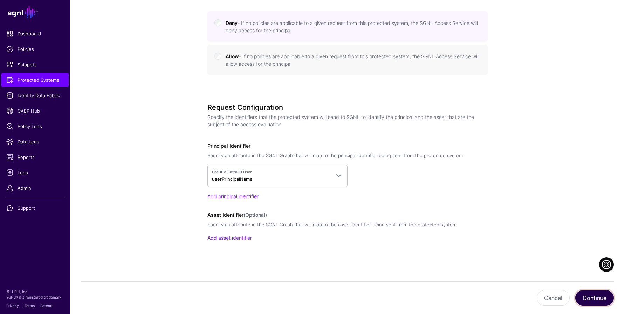
click at [590, 299] on button "Continue" at bounding box center [594, 297] width 39 height 15
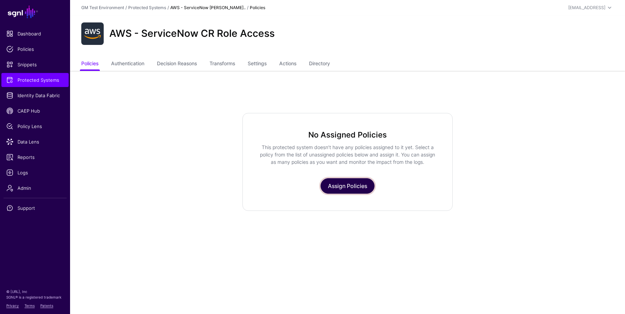
click at [330, 185] on link "Assign Policies" at bounding box center [348, 185] width 54 height 15
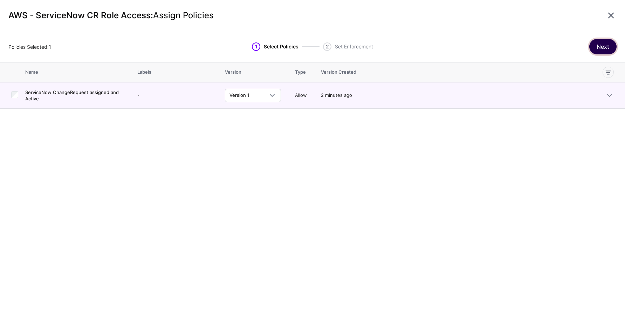
click at [599, 43] on button "Next" at bounding box center [602, 46] width 27 height 15
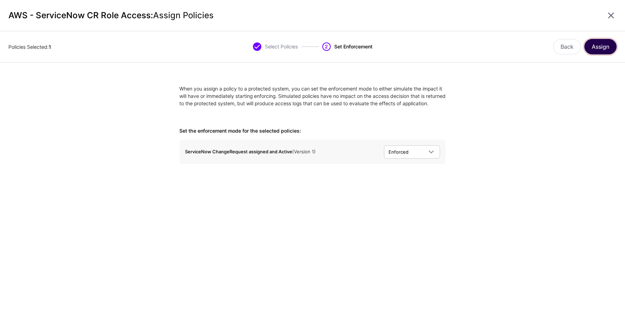
click at [598, 47] on button "Assign" at bounding box center [600, 46] width 32 height 15
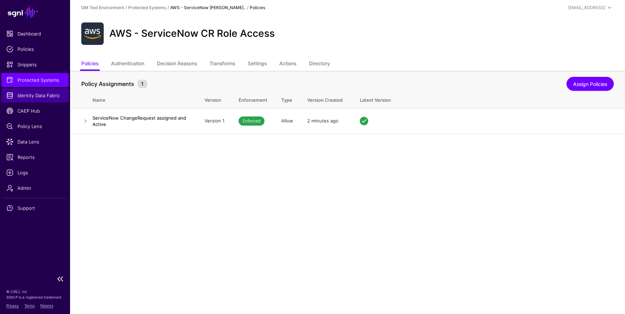
click at [26, 94] on span "Identity Data Fabric" at bounding box center [34, 95] width 57 height 7
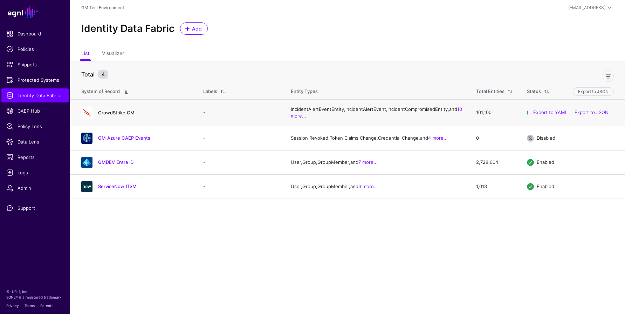
click at [108, 115] on link "CrowdStrike GM" at bounding box center [116, 113] width 36 height 6
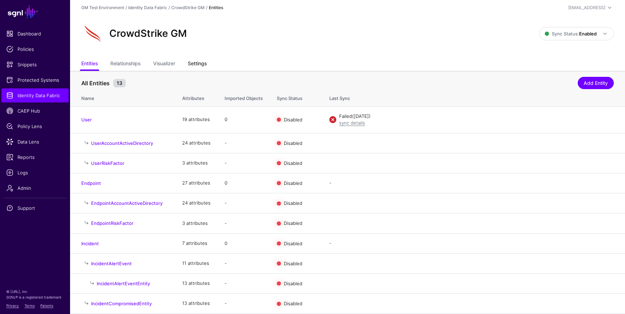
click at [203, 62] on link "Settings" at bounding box center [197, 63] width 19 height 13
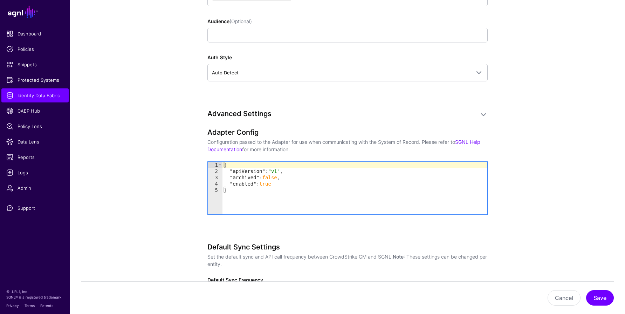
scroll to position [869, 0]
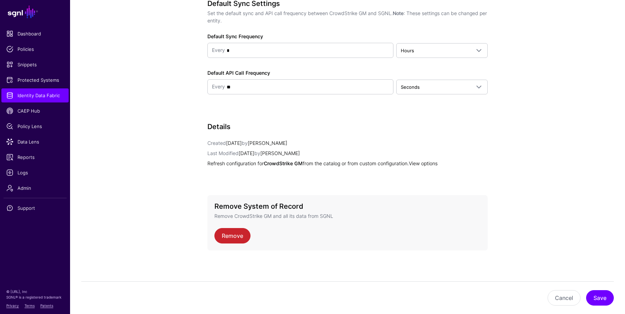
click at [435, 162] on link "View options" at bounding box center [423, 163] width 29 height 6
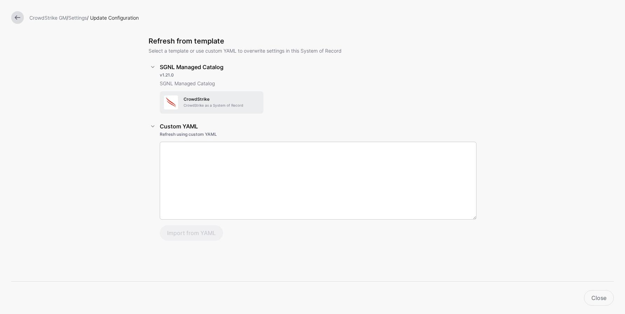
click at [184, 103] on p "CrowdStrike as a System of Record" at bounding box center [222, 105] width 76 height 5
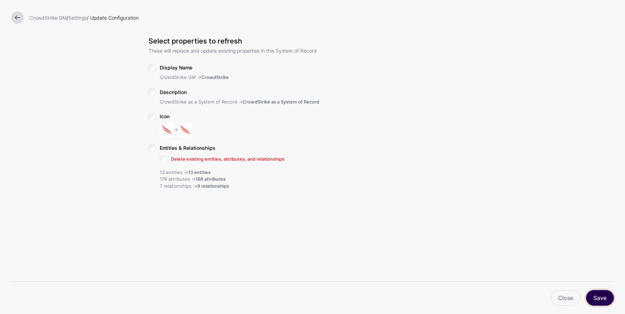
click at [596, 297] on button "Save" at bounding box center [600, 297] width 28 height 15
click at [559, 300] on link "Close" at bounding box center [566, 297] width 30 height 15
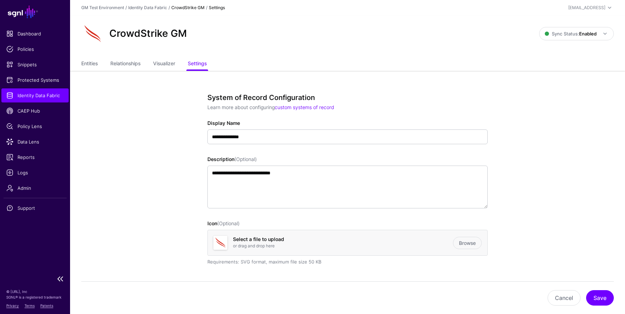
click at [28, 94] on span "Identity Data Fabric" at bounding box center [34, 95] width 57 height 7
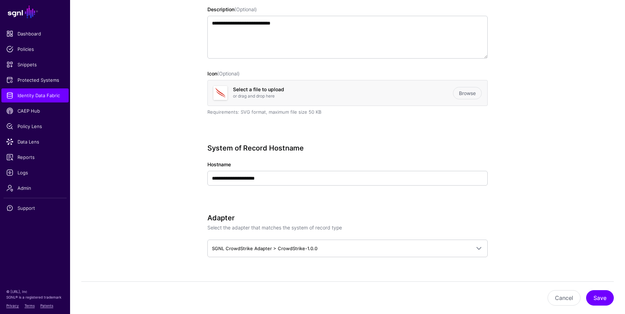
scroll to position [153, 0]
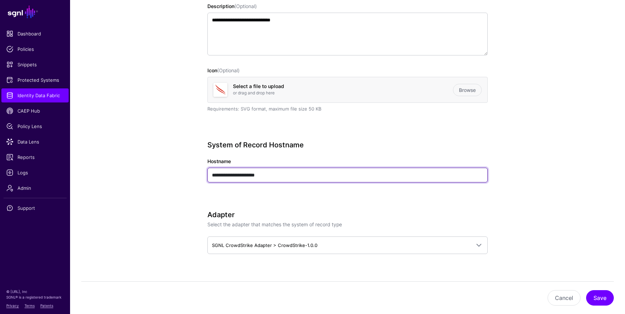
drag, startPoint x: 275, startPoint y: 178, endPoint x: 187, endPoint y: 172, distance: 88.1
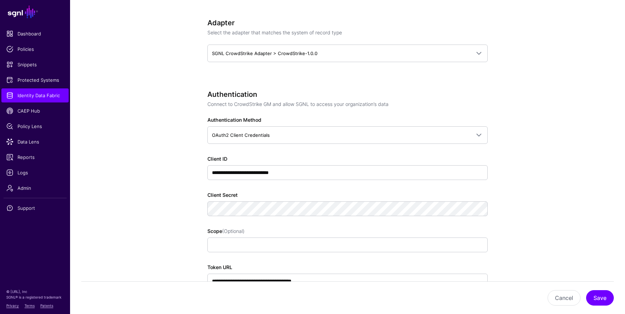
scroll to position [347, 0]
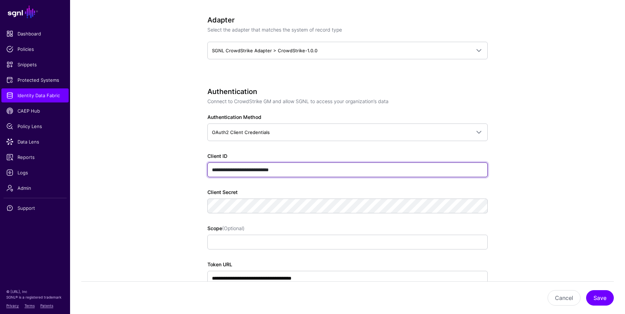
drag, startPoint x: 323, startPoint y: 170, endPoint x: 223, endPoint y: 153, distance: 101.4
click at [223, 153] on app-form-input "**********" at bounding box center [347, 165] width 280 height 24
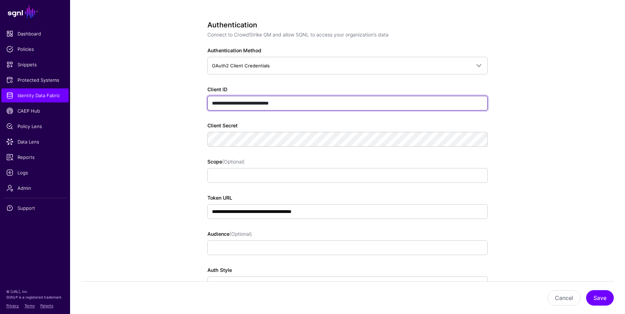
scroll to position [414, 0]
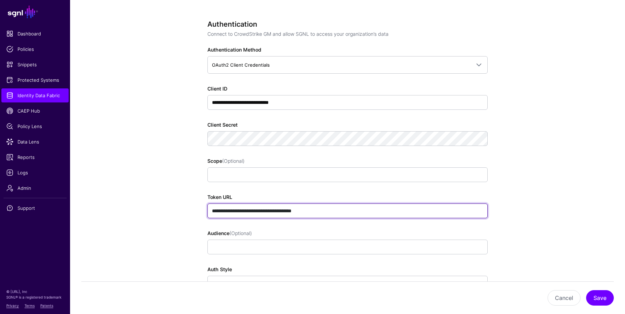
drag, startPoint x: 326, startPoint y: 212, endPoint x: 214, endPoint y: 205, distance: 112.3
click at [214, 205] on input "**********" at bounding box center [347, 210] width 280 height 15
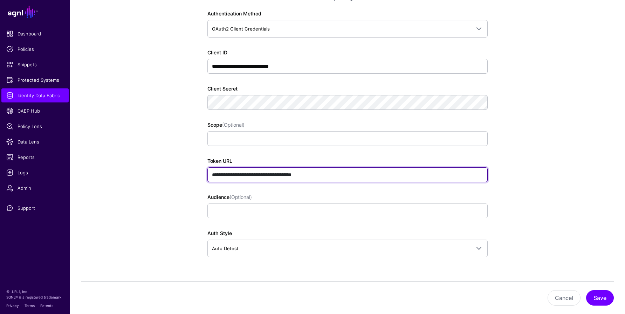
scroll to position [0, 0]
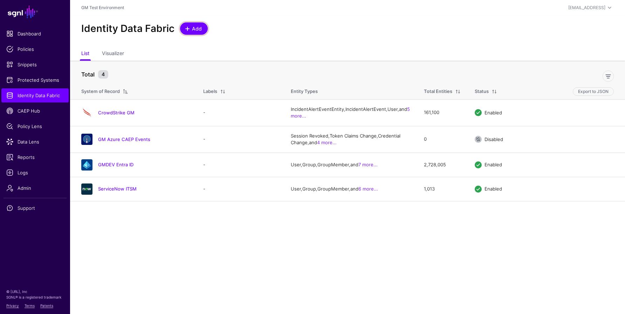
click at [197, 30] on span "Add" at bounding box center [197, 28] width 12 height 7
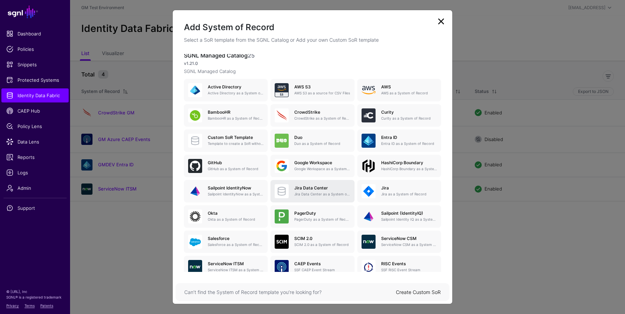
scroll to position [23, 0]
click at [307, 119] on p "CrowdStrike as a System of Record" at bounding box center [322, 118] width 56 height 5
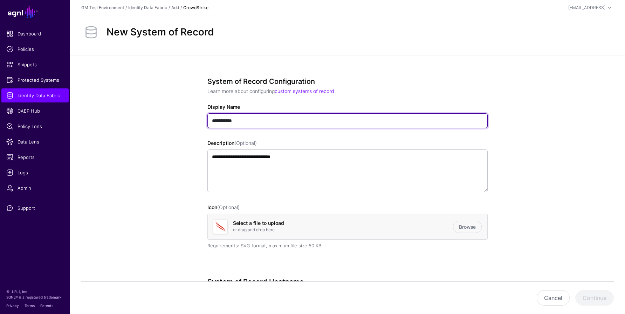
click at [272, 122] on input "**********" at bounding box center [347, 120] width 280 height 15
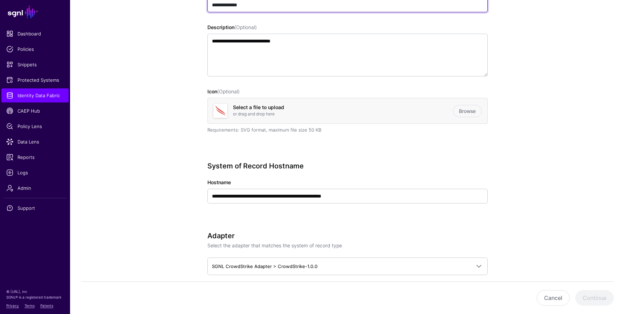
scroll to position [121, 0]
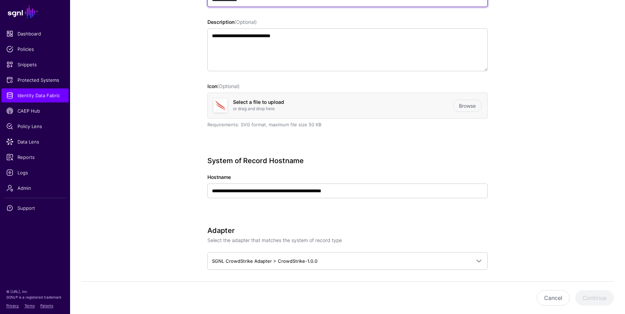
type input "**********"
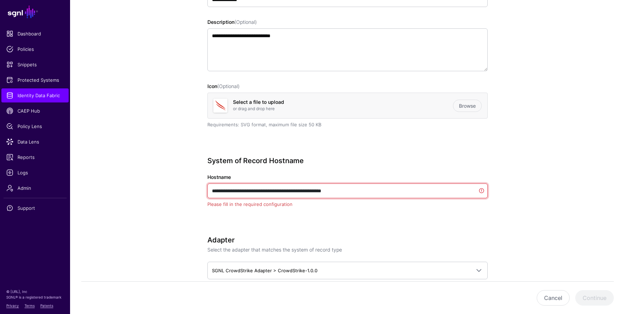
drag, startPoint x: 363, startPoint y: 193, endPoint x: 235, endPoint y: 186, distance: 127.7
drag, startPoint x: 371, startPoint y: 193, endPoint x: 205, endPoint y: 192, distance: 166.1
paste input "text"
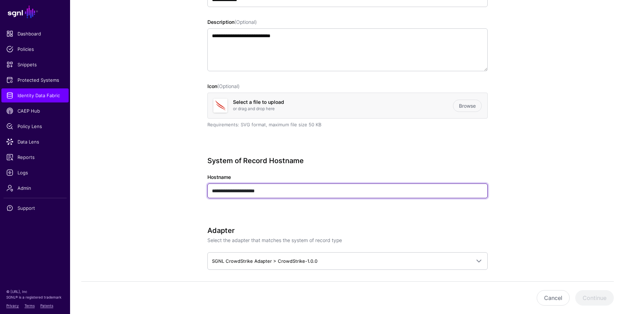
type input "**********"
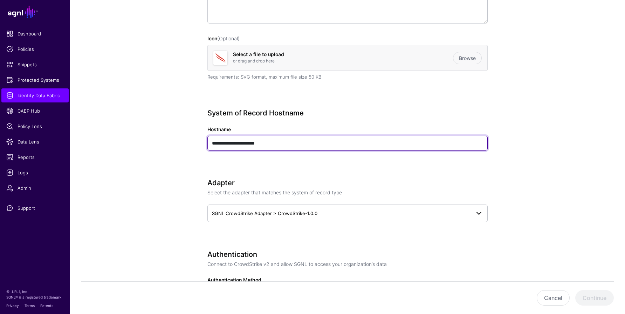
scroll to position [169, 0]
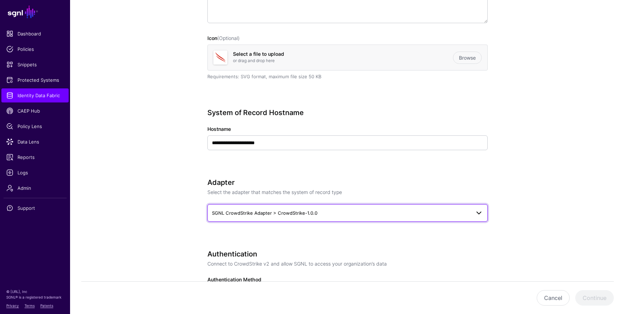
click at [242, 213] on span "SGNL CrowdStrike Adapter > CrowdStrike-1.0.0" at bounding box center [264, 213] width 105 height 6
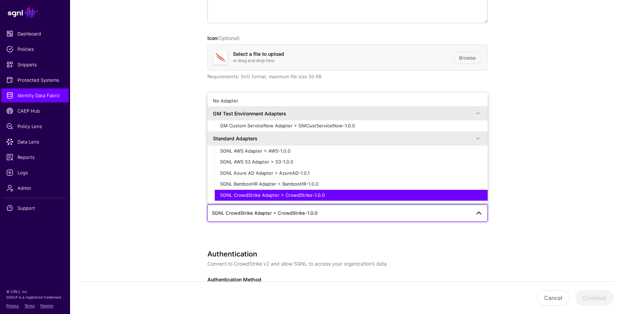
click at [242, 213] on span "SGNL CrowdStrike Adapter > CrowdStrike-1.0.0" at bounding box center [264, 213] width 105 height 6
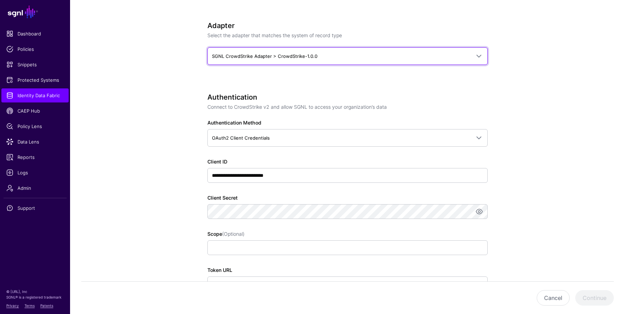
scroll to position [331, 0]
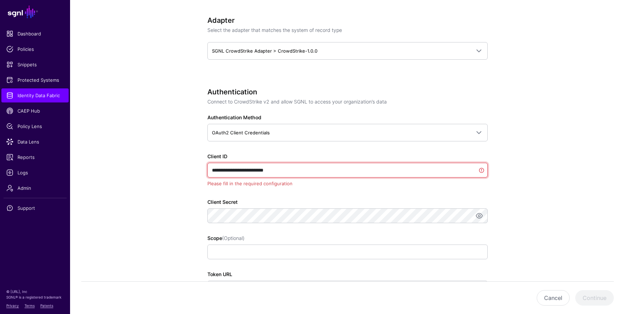
drag, startPoint x: 290, startPoint y: 168, endPoint x: 210, endPoint y: 165, distance: 80.7
click at [210, 165] on input "**********" at bounding box center [347, 170] width 280 height 15
drag, startPoint x: 281, startPoint y: 168, endPoint x: 218, endPoint y: 164, distance: 62.9
click at [218, 164] on input "**********" at bounding box center [347, 170] width 280 height 15
paste input "***"
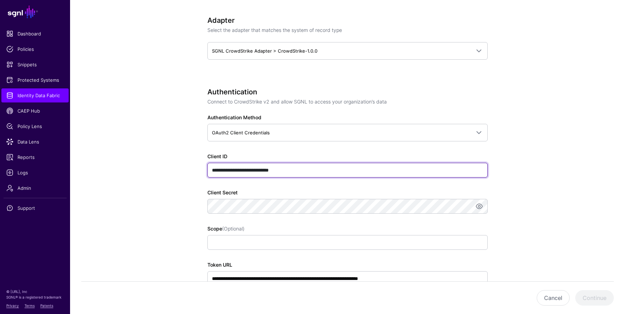
type input "**********"
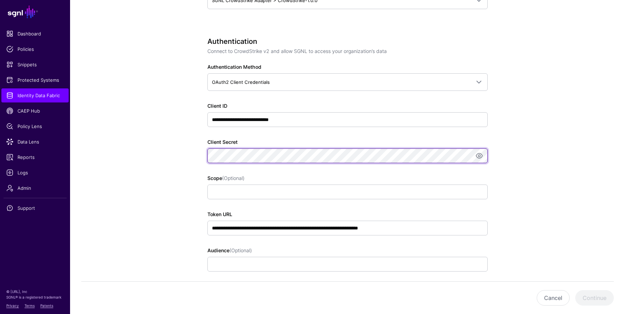
scroll to position [382, 0]
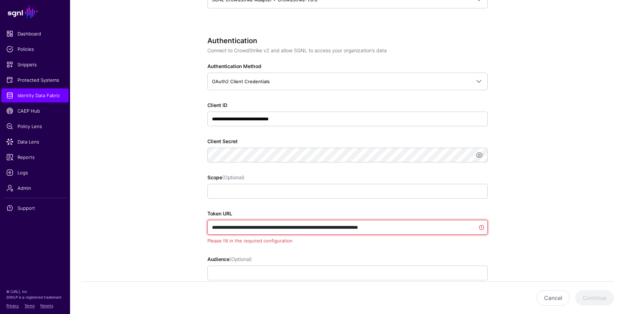
click at [405, 228] on input "**********" at bounding box center [347, 227] width 280 height 15
click at [406, 226] on input "**********" at bounding box center [347, 227] width 280 height 15
drag, startPoint x: 322, startPoint y: 227, endPoint x: 186, endPoint y: 219, distance: 136.9
click at [186, 219] on div "**********" at bounding box center [347, 160] width 325 height 975
paste input "text"
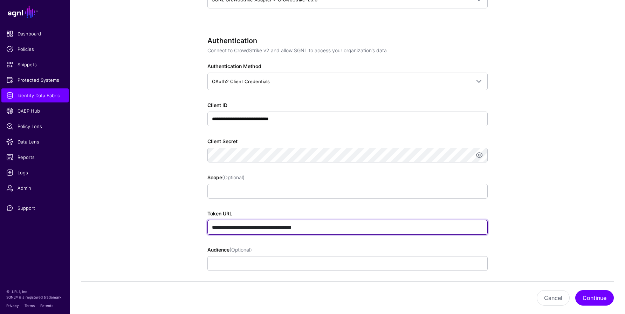
type input "**********"
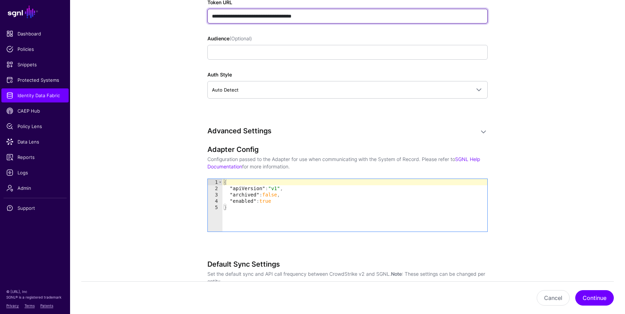
scroll to position [706, 0]
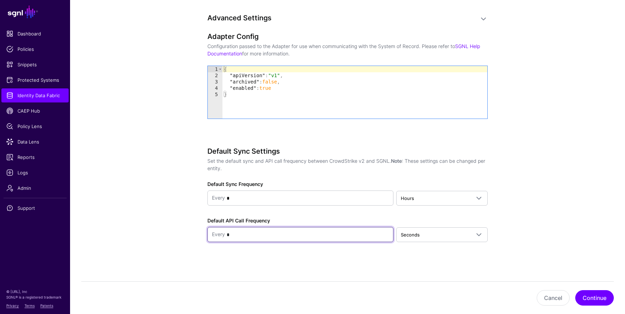
click at [245, 233] on input "*" at bounding box center [307, 234] width 164 height 14
type input "**"
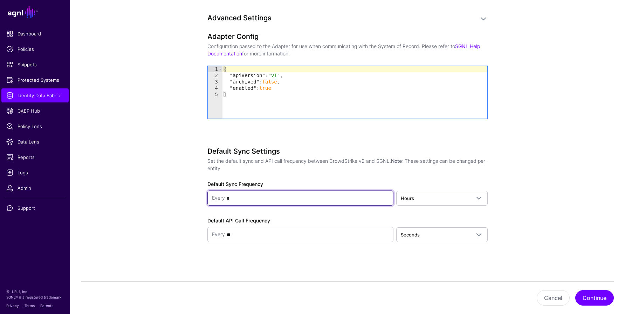
click at [240, 196] on input "*" at bounding box center [307, 198] width 164 height 14
type input "*"
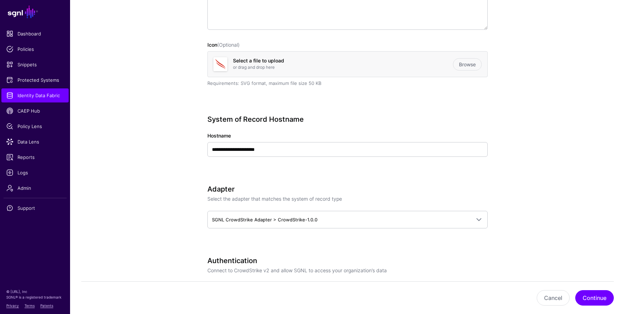
scroll to position [0, 0]
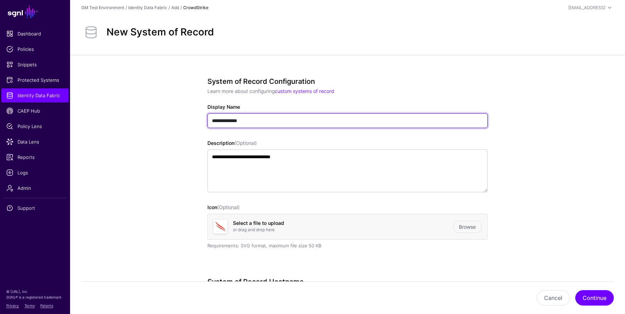
click at [242, 120] on input "**********" at bounding box center [347, 120] width 280 height 15
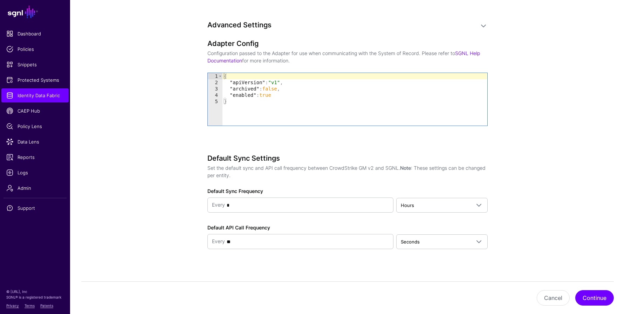
scroll to position [706, 0]
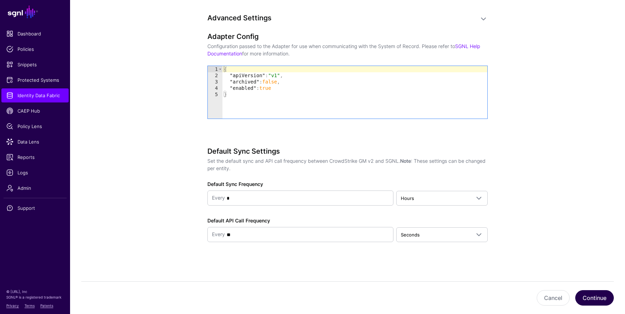
type input "**********"
click at [585, 296] on button "Continue" at bounding box center [594, 297] width 39 height 15
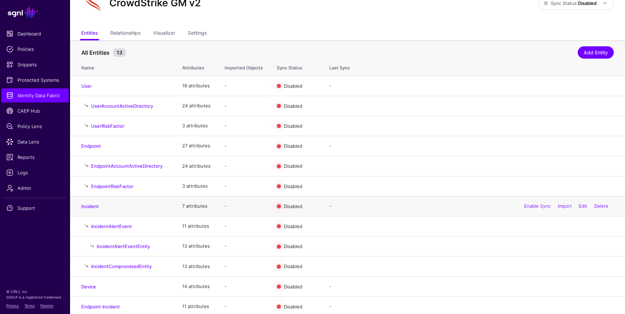
scroll to position [55, 0]
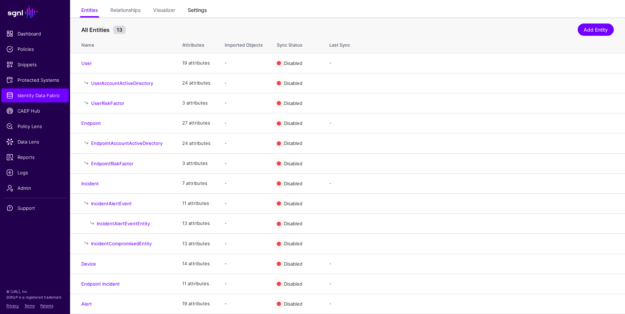
click at [199, 11] on link "Settings" at bounding box center [197, 10] width 19 height 13
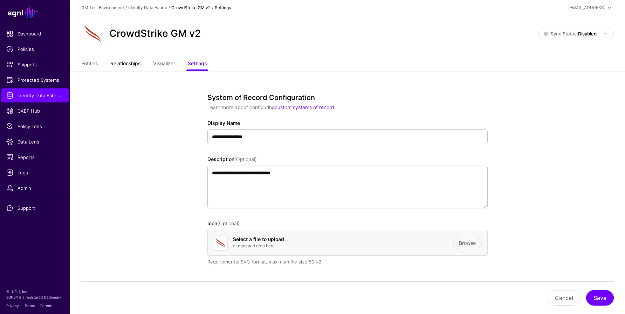
click at [129, 60] on link "Relationships" at bounding box center [125, 63] width 30 height 13
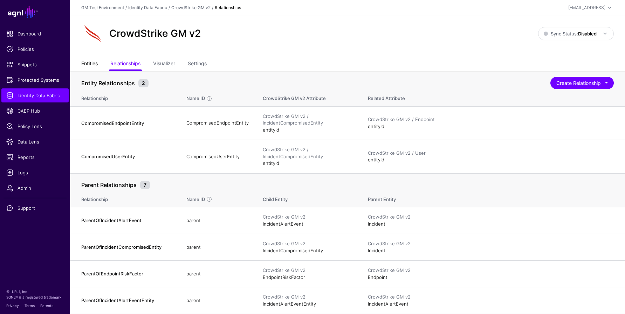
click at [91, 63] on link "Entities" at bounding box center [89, 63] width 16 height 13
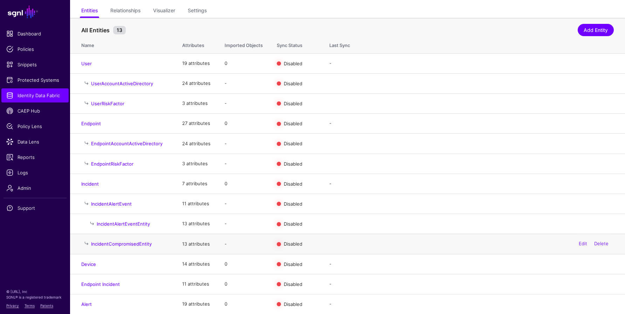
scroll to position [55, 0]
click at [90, 263] on link "Device" at bounding box center [88, 264] width 15 height 6
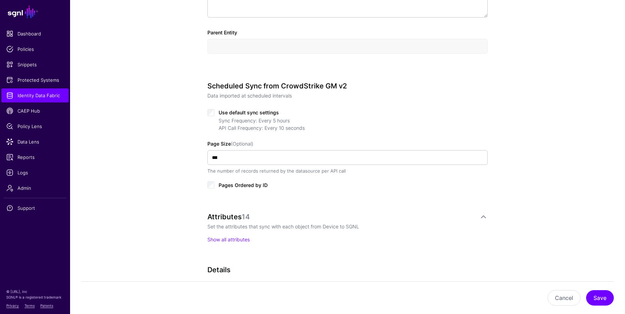
scroll to position [279, 0]
click at [214, 240] on link "Show all attributes" at bounding box center [228, 239] width 42 height 6
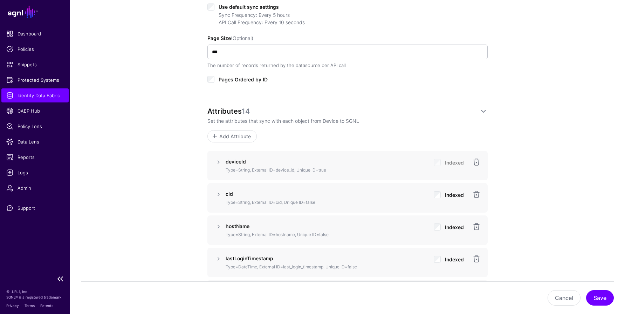
scroll to position [382, 0]
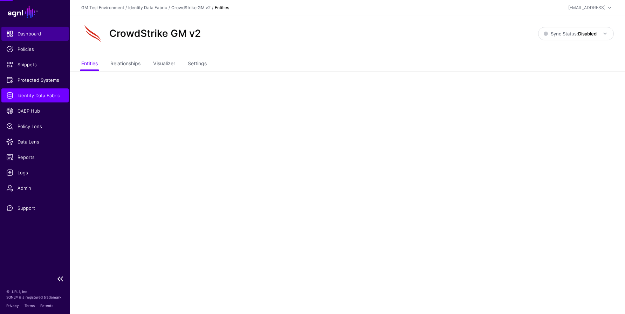
scroll to position [55, 0]
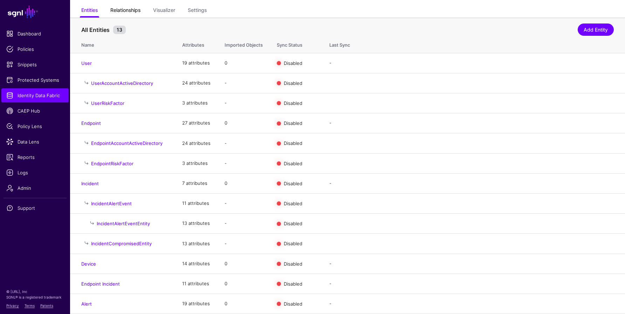
click at [135, 5] on link "Relationships" at bounding box center [125, 10] width 30 height 13
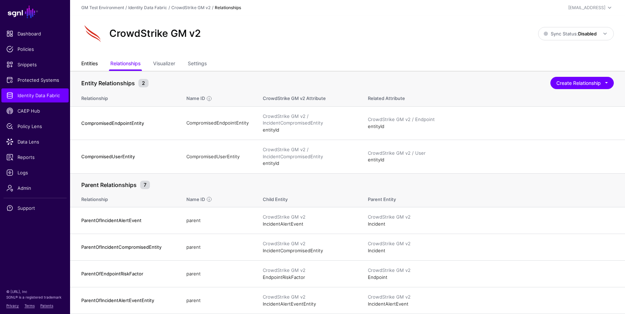
click at [92, 65] on link "Entities" at bounding box center [89, 63] width 16 height 13
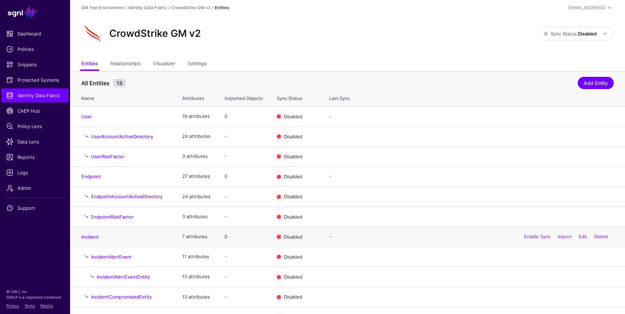
scroll to position [55, 0]
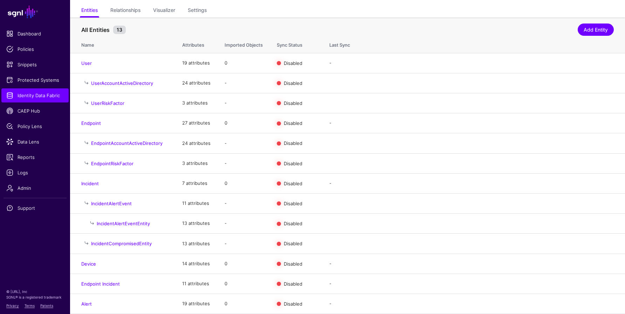
click at [86, 303] on link "Alert" at bounding box center [86, 304] width 11 height 6
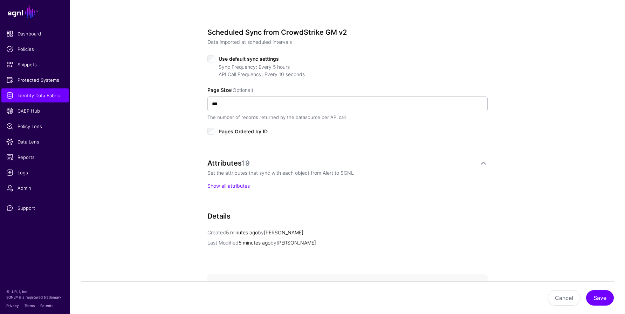
scroll to position [352, 0]
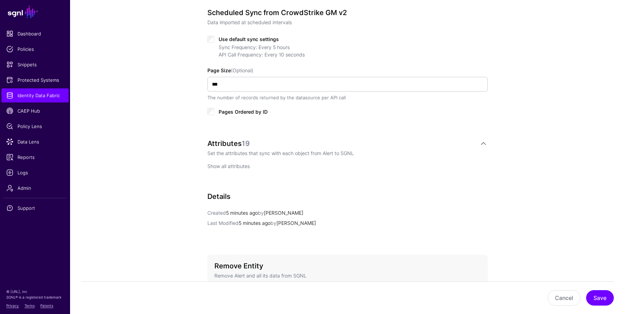
click at [213, 166] on link "Show all attributes" at bounding box center [228, 166] width 42 height 6
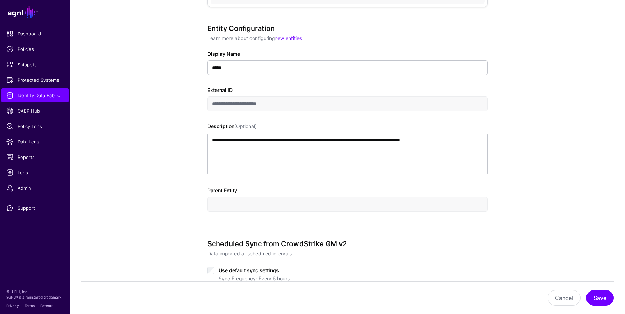
scroll to position [0, 0]
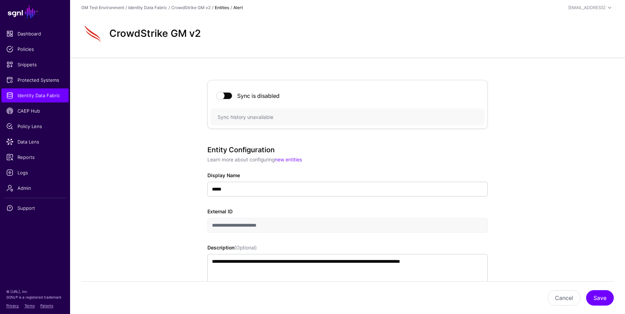
click at [217, 7] on strong "Entities" at bounding box center [222, 7] width 14 height 5
click at [189, 5] on link "CrowdStrike GM v2" at bounding box center [190, 7] width 39 height 5
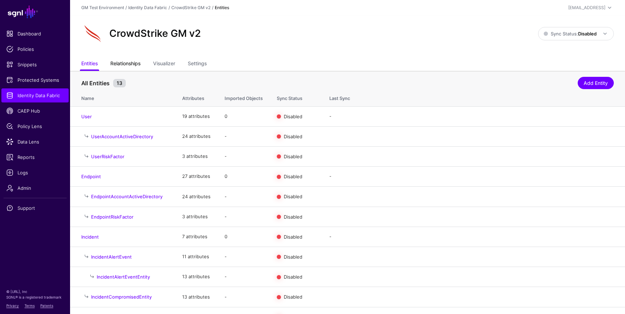
click at [123, 66] on link "Relationships" at bounding box center [125, 63] width 30 height 13
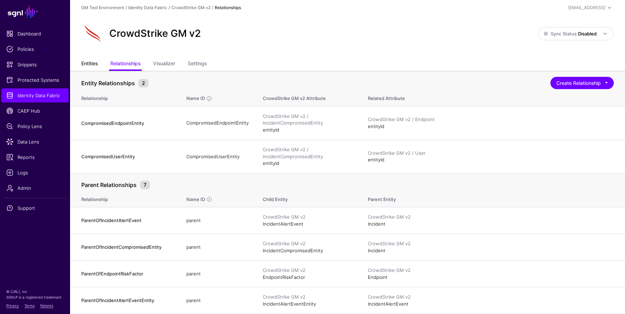
click at [88, 62] on link "Entities" at bounding box center [89, 63] width 16 height 13
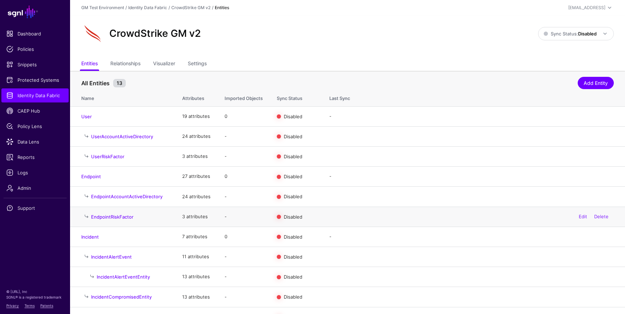
scroll to position [55, 0]
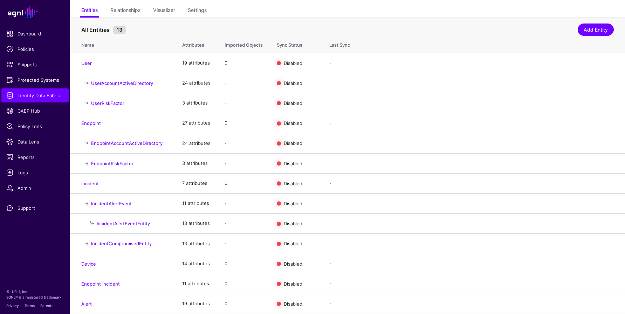
click at [89, 261] on link "Device" at bounding box center [88, 264] width 15 height 6
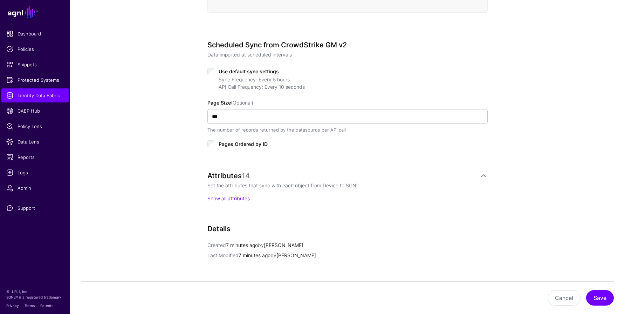
scroll to position [322, 0]
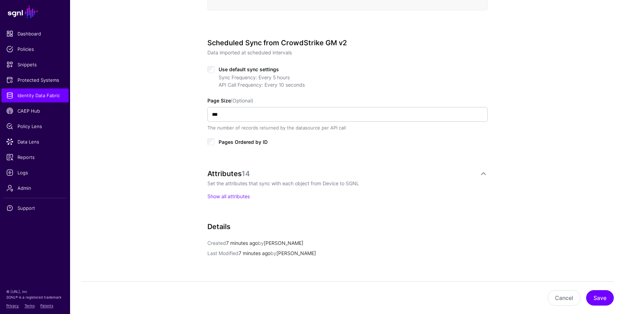
click at [213, 192] on div "Attributes 14 Set the attributes that sync with each object from Device to SGNL…" at bounding box center [347, 184] width 280 height 30
click at [212, 195] on link "Show all attributes" at bounding box center [228, 196] width 42 height 6
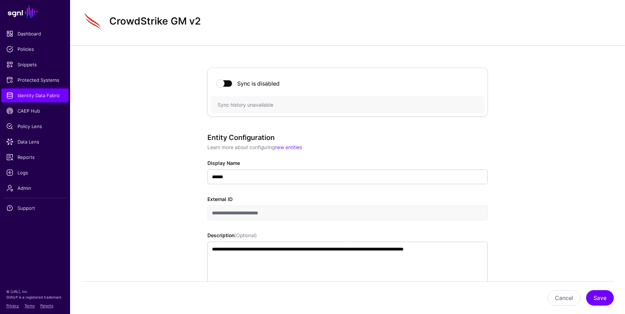
scroll to position [0, 0]
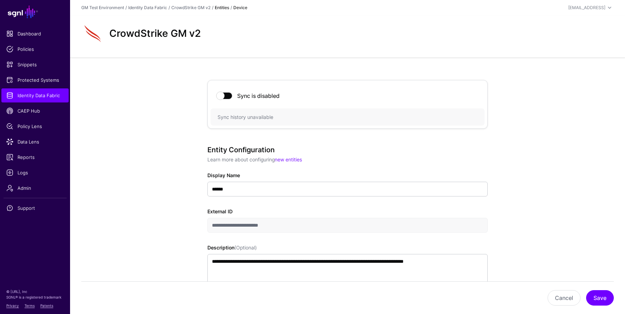
click at [218, 8] on strong "Entities" at bounding box center [222, 7] width 14 height 5
click at [202, 8] on link "CrowdStrike GM v2" at bounding box center [190, 7] width 39 height 5
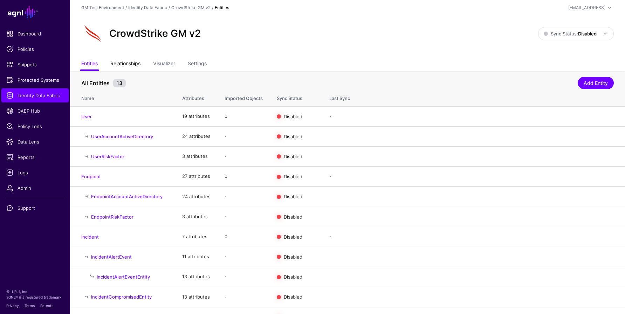
click at [121, 63] on link "Relationships" at bounding box center [125, 63] width 30 height 13
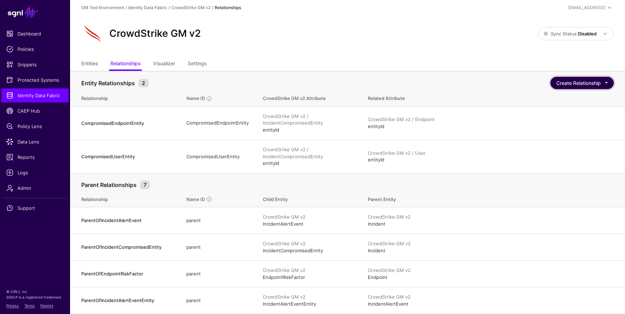
click at [565, 84] on button "Create Relationship" at bounding box center [581, 83] width 63 height 12
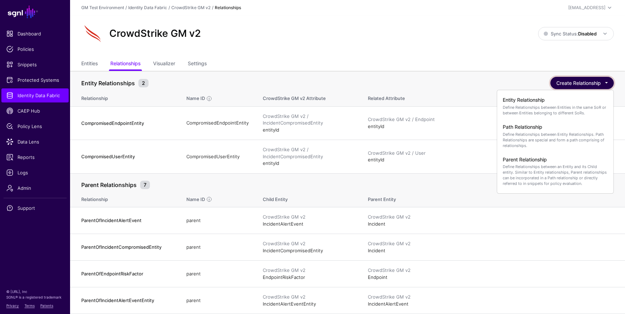
scroll to position [0, 0]
click at [526, 107] on p "Define Relationships between Entities in the same SoR or between Entities belon…" at bounding box center [555, 109] width 105 height 11
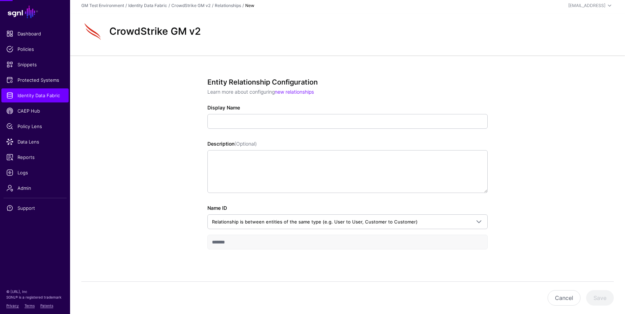
scroll to position [3, 0]
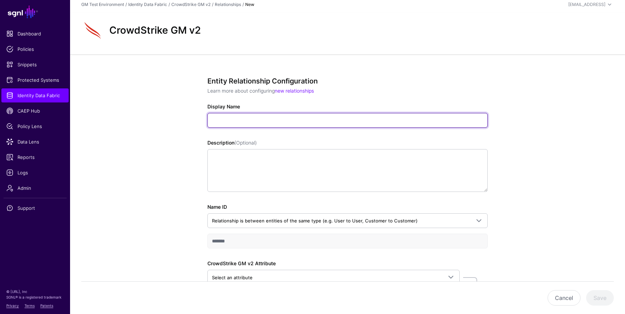
click at [229, 121] on input "Display Name" at bounding box center [347, 120] width 280 height 15
paste input "**********"
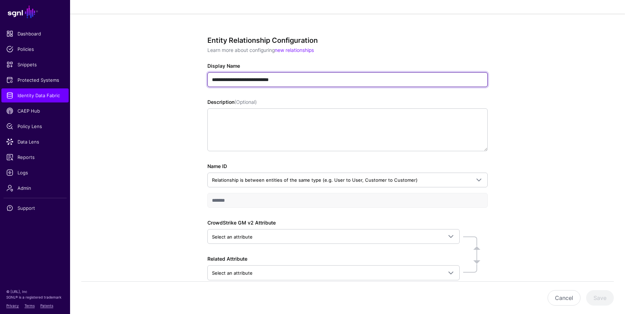
scroll to position [58, 0]
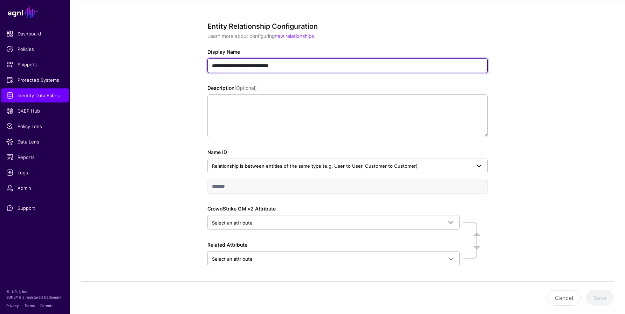
type input "**********"
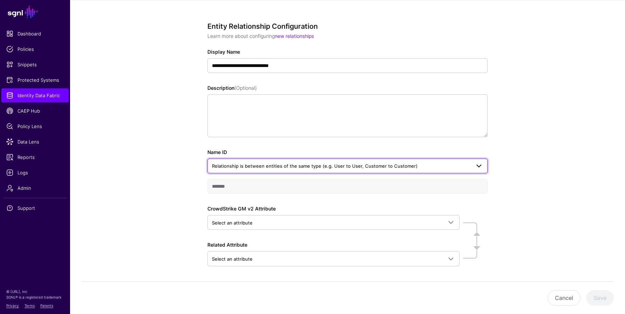
click at [248, 166] on span "Relationship is between entities of the same type (e.g. User to User, Customer …" at bounding box center [315, 166] width 206 height 6
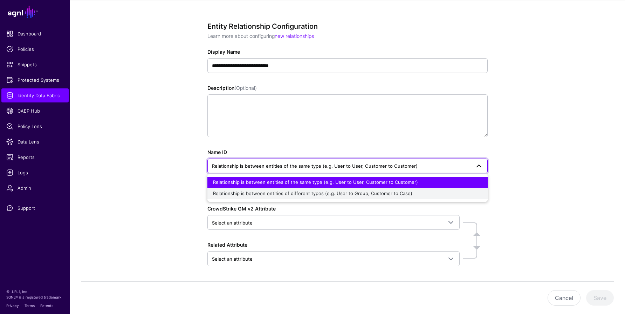
click at [254, 198] on button "Relationship is between entities of different types (e.g. User to Group, Custom…" at bounding box center [347, 193] width 280 height 11
type input "**********"
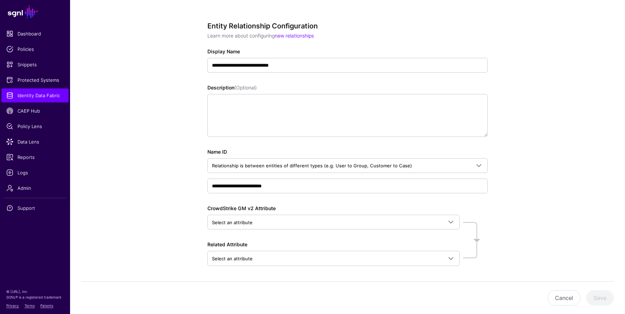
scroll to position [83, 0]
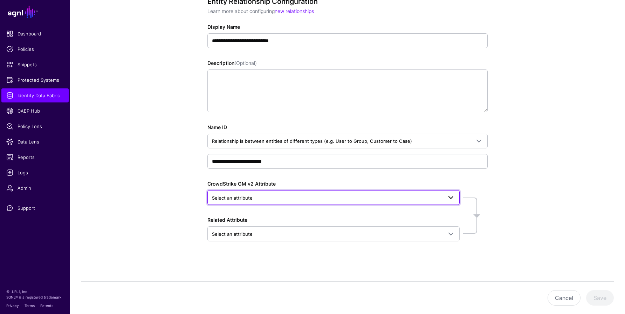
click at [242, 196] on span "Select an attribute" at bounding box center [327, 198] width 231 height 8
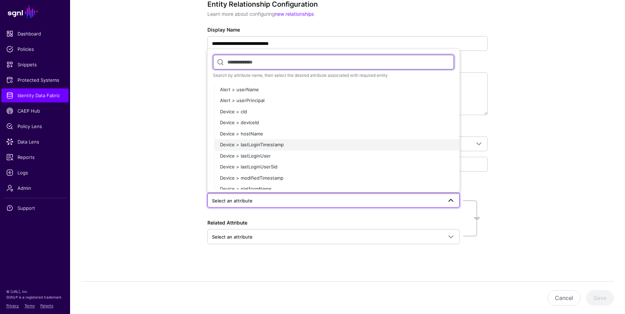
scroll to position [202, 0]
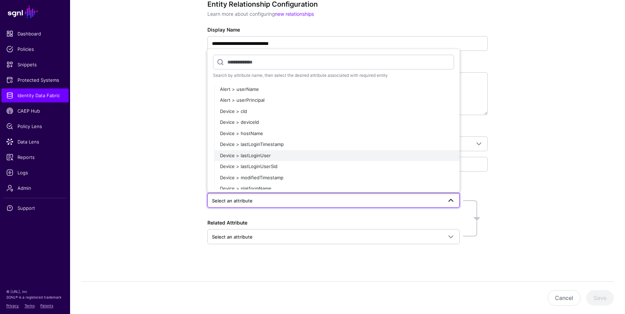
click at [234, 155] on span "Device > lastLoginUser" at bounding box center [245, 155] width 51 height 6
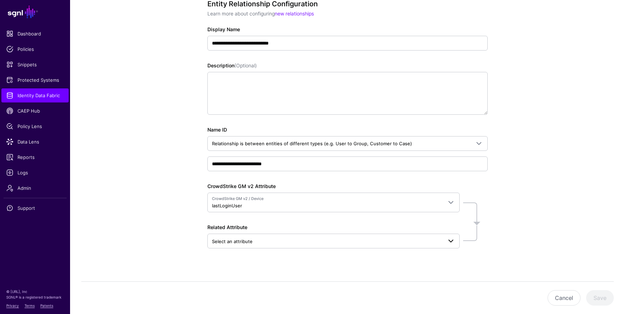
scroll to position [87, 0]
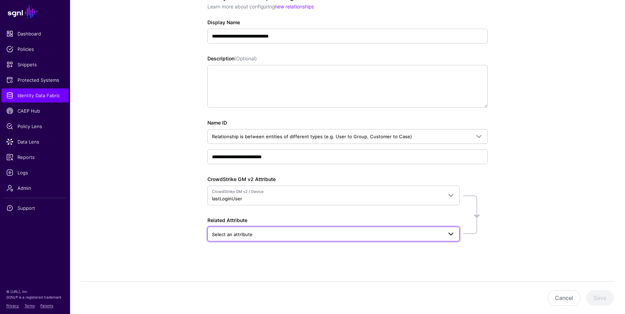
click at [279, 229] on span "Select an attribute" at bounding box center [333, 233] width 243 height 8
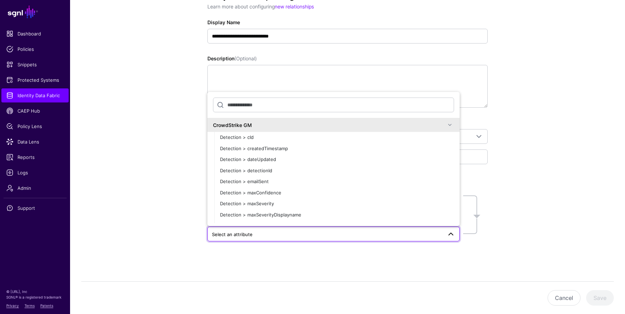
click at [446, 124] on span at bounding box center [450, 125] width 8 height 8
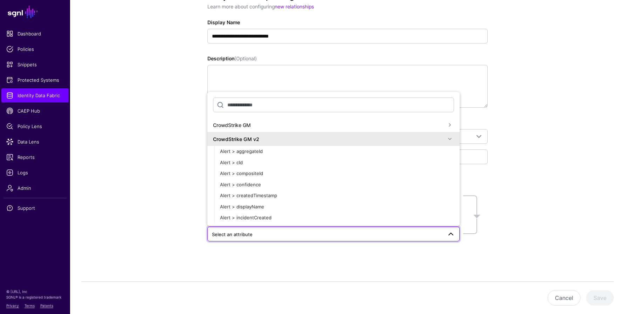
click at [450, 139] on span at bounding box center [450, 139] width 8 height 8
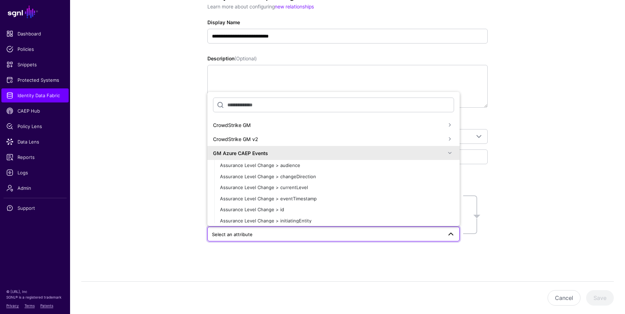
click at [449, 153] on span at bounding box center [450, 153] width 8 height 8
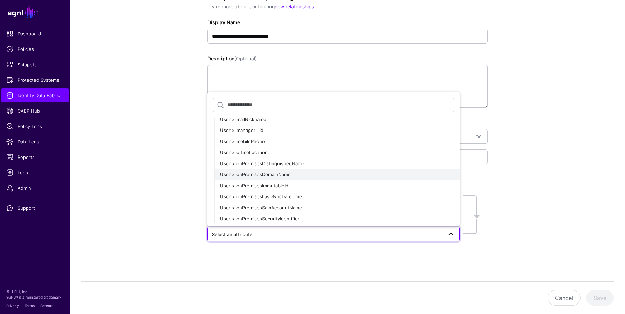
scroll to position [1794, 0]
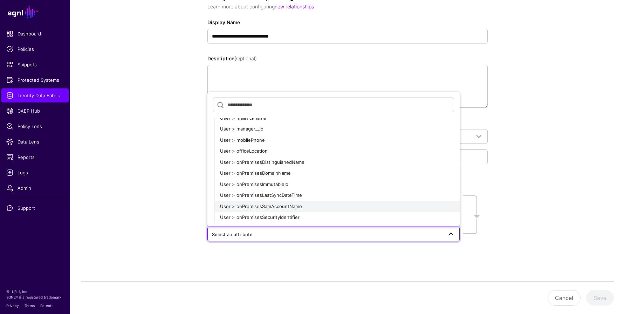
click at [315, 207] on div "User > onPremisesSamAccountName" at bounding box center [337, 206] width 234 height 7
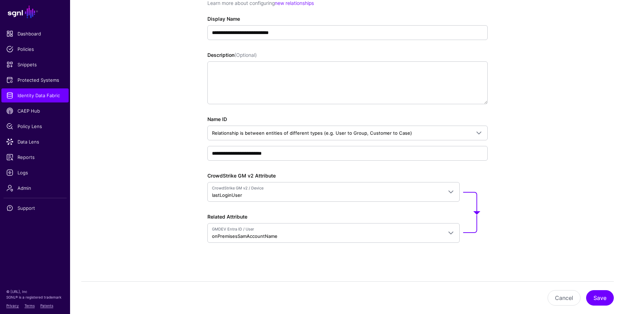
scroll to position [92, 0]
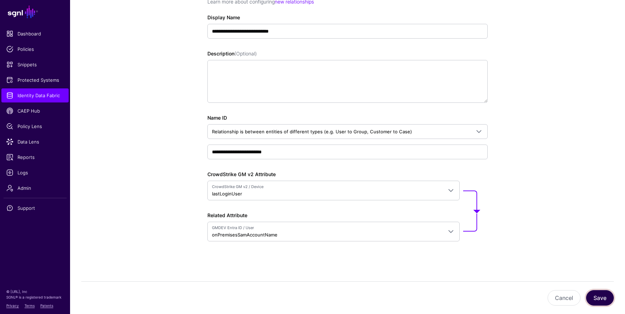
click at [602, 296] on button "Save" at bounding box center [600, 297] width 28 height 15
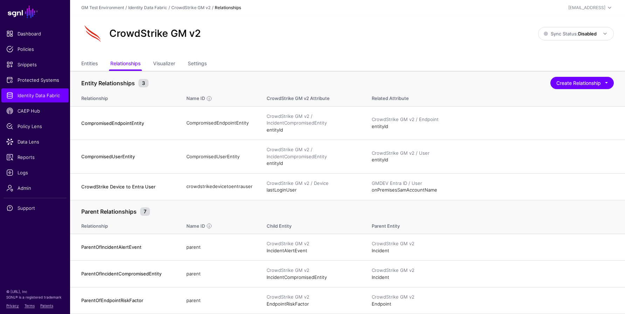
click at [0, 0] on link "Edit" at bounding box center [0, 0] width 0 height 0
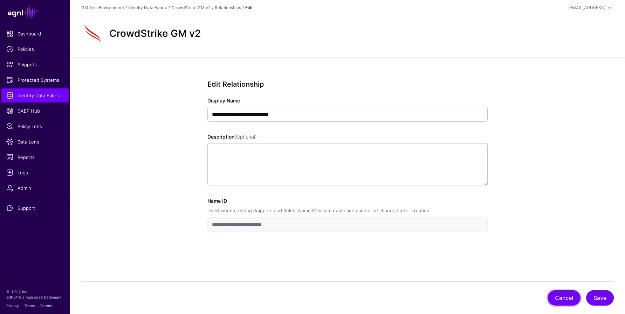
click at [567, 296] on button "Cancel" at bounding box center [564, 297] width 33 height 15
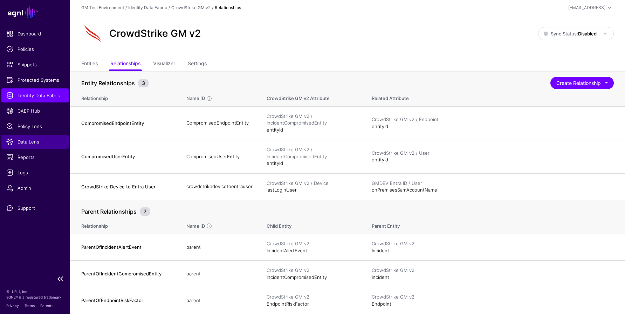
click at [28, 139] on span "Data Lens" at bounding box center [34, 141] width 57 height 7
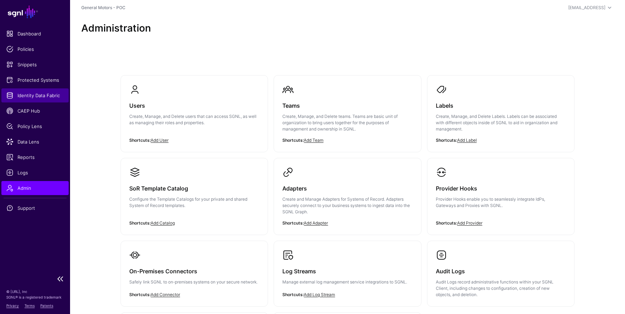
click at [34, 96] on span "Identity Data Fabric" at bounding box center [34, 95] width 57 height 7
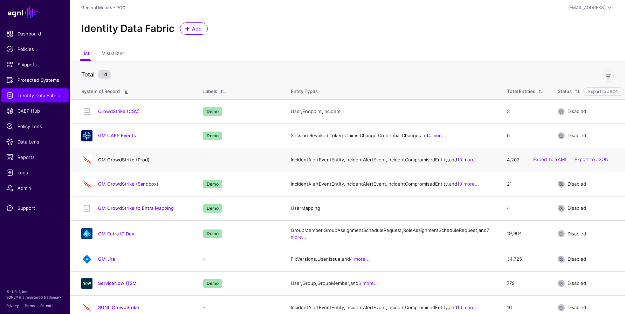
click at [109, 162] on link "GM CrowdStrike (Prod)" at bounding box center [124, 160] width 52 height 6
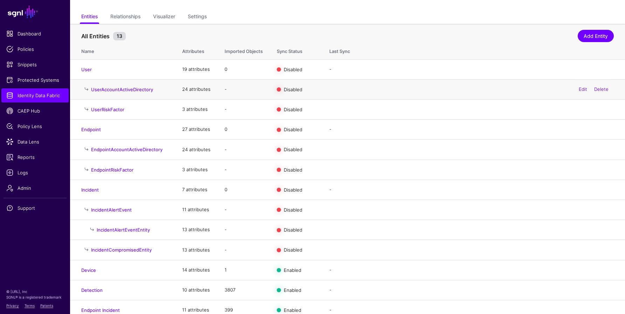
scroll to position [47, 0]
click at [127, 14] on link "Relationships" at bounding box center [125, 17] width 30 height 13
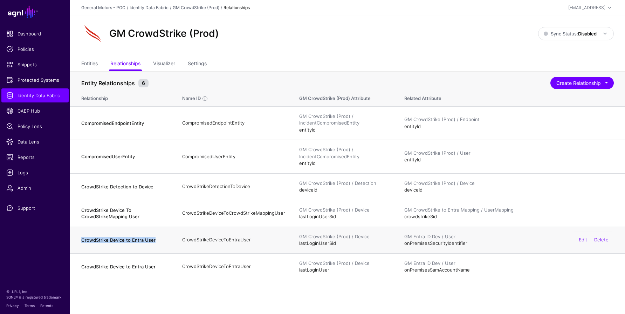
drag, startPoint x: 82, startPoint y: 240, endPoint x: 153, endPoint y: 238, distance: 71.5
click at [153, 237] on h4 "CrowdStrike Device to Entra User" at bounding box center [124, 240] width 87 height 6
click at [114, 275] on td "CrowdStrike Device to Entra User" at bounding box center [122, 266] width 105 height 27
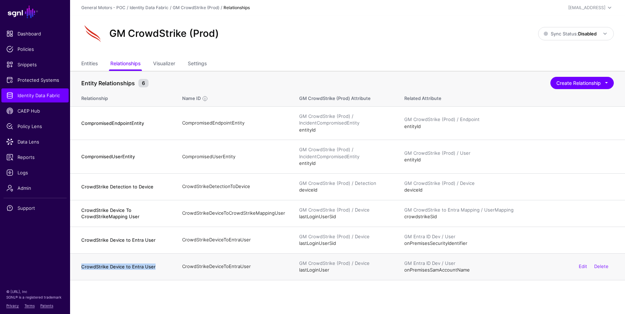
drag, startPoint x: 85, startPoint y: 266, endPoint x: 154, endPoint y: 267, distance: 68.3
click at [154, 267] on h4 "CrowdStrike Device to Entra User" at bounding box center [124, 266] width 87 height 6
copy h4 "CrowdStrike Device to Entra User"
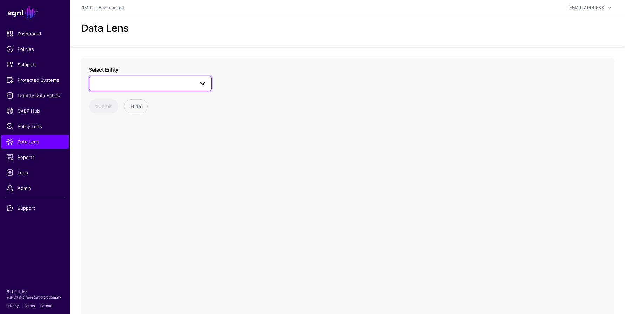
click at [133, 85] on span at bounding box center [151, 83] width 114 height 8
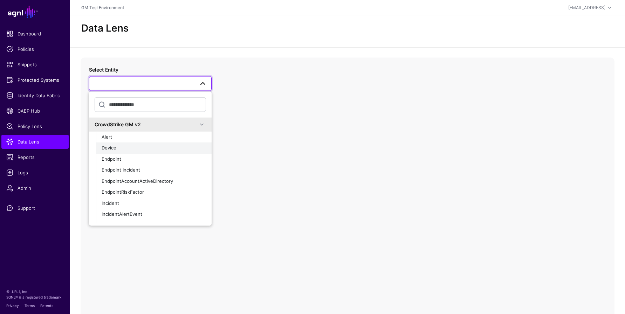
click at [145, 148] on div "Device" at bounding box center [154, 147] width 104 height 7
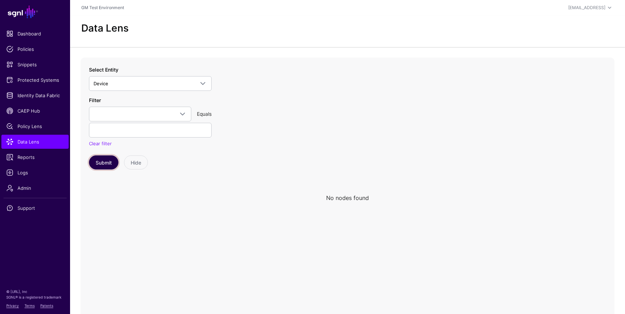
click at [104, 163] on button "Submit" at bounding box center [103, 162] width 29 height 14
click at [34, 94] on span "Identity Data Fabric" at bounding box center [34, 95] width 57 height 7
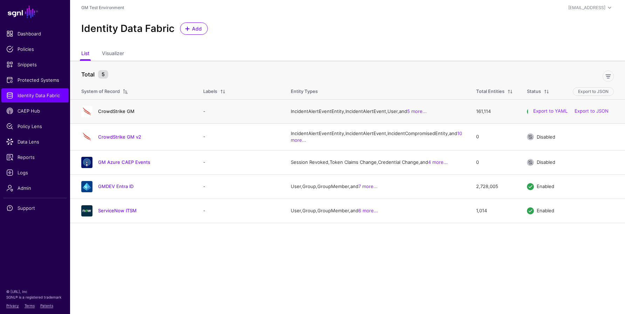
click at [118, 114] on link "CrowdStrike GM" at bounding box center [116, 111] width 36 height 6
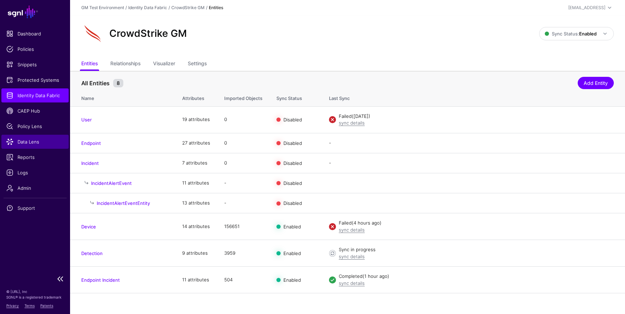
click at [24, 139] on span "Data Lens" at bounding box center [34, 141] width 57 height 7
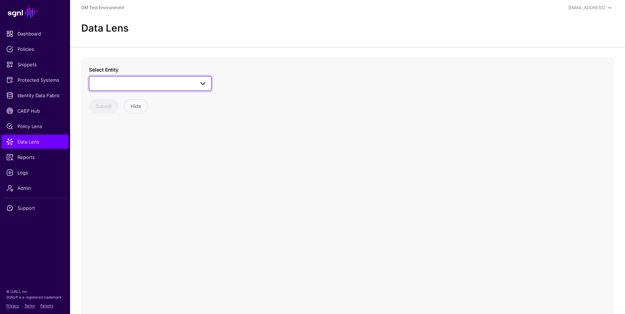
click at [132, 81] on span at bounding box center [151, 83] width 114 height 8
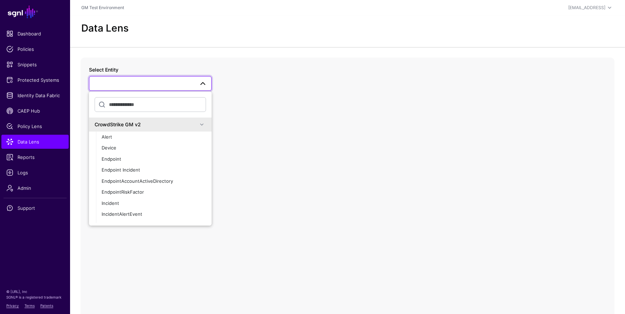
click at [199, 123] on span at bounding box center [202, 124] width 8 height 8
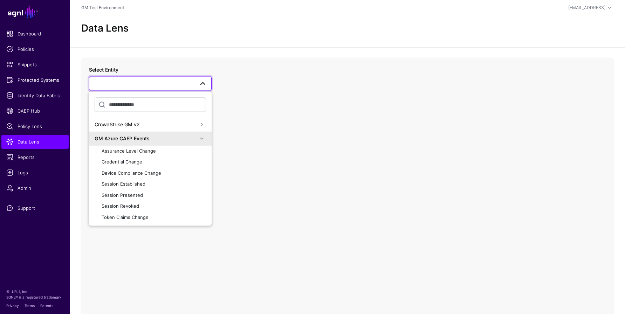
click at [200, 138] on span at bounding box center [202, 138] width 8 height 8
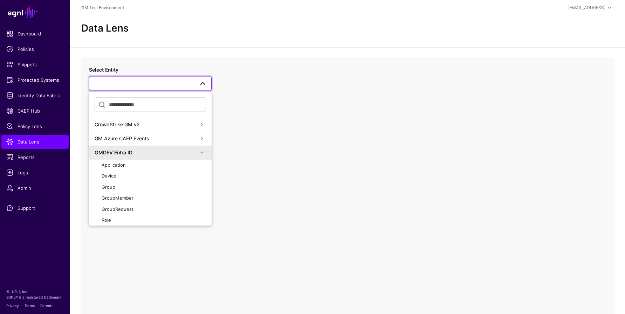
click at [201, 152] on span at bounding box center [202, 152] width 8 height 8
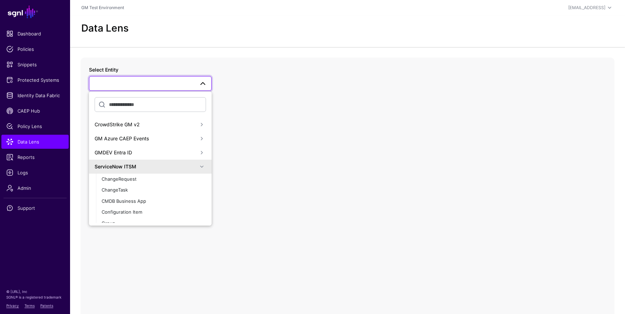
click at [202, 165] on span at bounding box center [202, 166] width 8 height 8
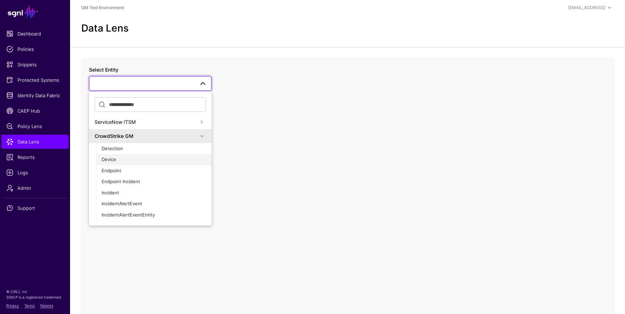
scroll to position [53, 0]
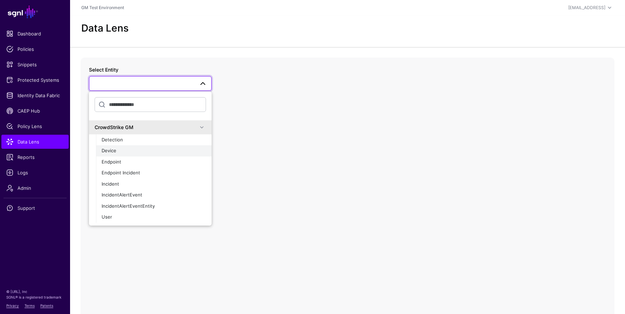
click at [116, 151] on div "Device" at bounding box center [154, 150] width 104 height 7
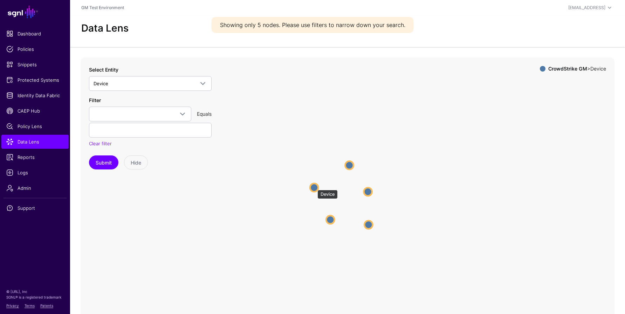
click at [314, 186] on circle at bounding box center [314, 187] width 8 height 8
click at [314, 188] on circle at bounding box center [313, 187] width 8 height 8
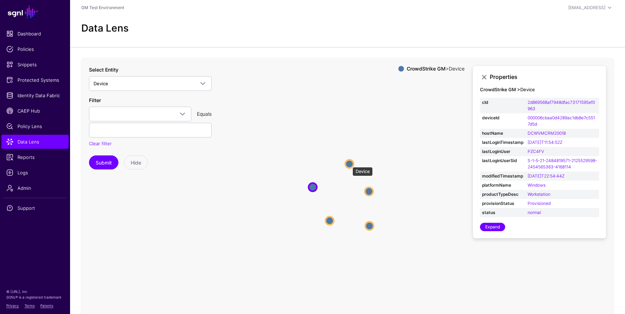
click at [349, 163] on circle at bounding box center [349, 163] width 8 height 8
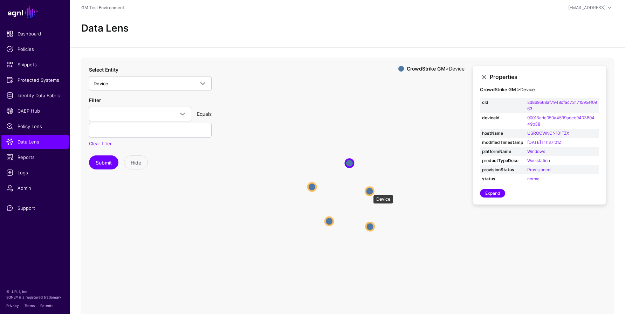
click at [369, 191] on circle at bounding box center [369, 191] width 8 height 8
click at [369, 190] on circle at bounding box center [369, 191] width 8 height 8
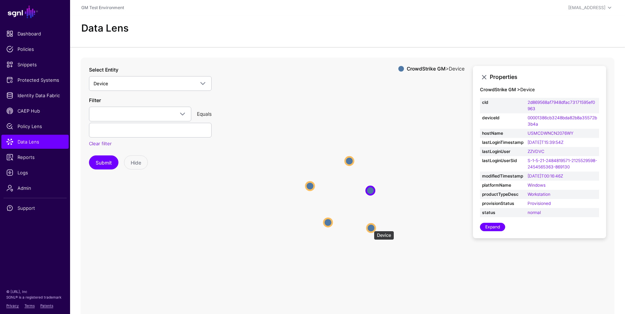
click at [370, 227] on circle at bounding box center [371, 228] width 8 height 8
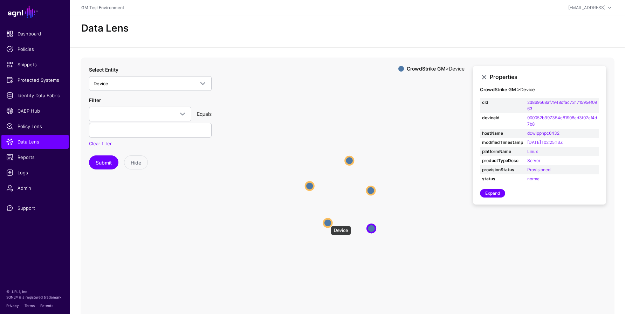
click at [327, 222] on circle at bounding box center [328, 222] width 8 height 8
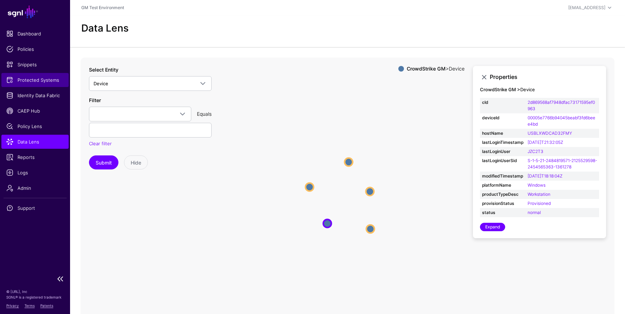
click at [28, 79] on span "Protected Systems" at bounding box center [34, 79] width 57 height 7
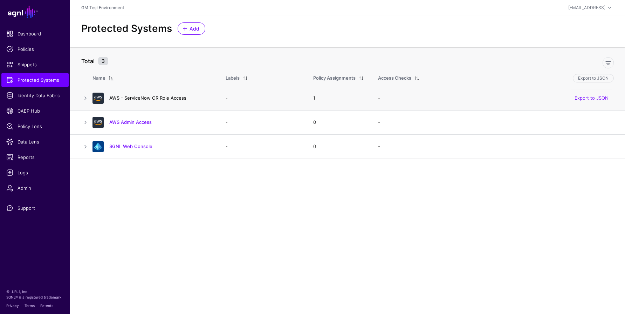
click at [139, 97] on link "AWS - ServiceNow CR Role Access" at bounding box center [147, 98] width 77 height 6
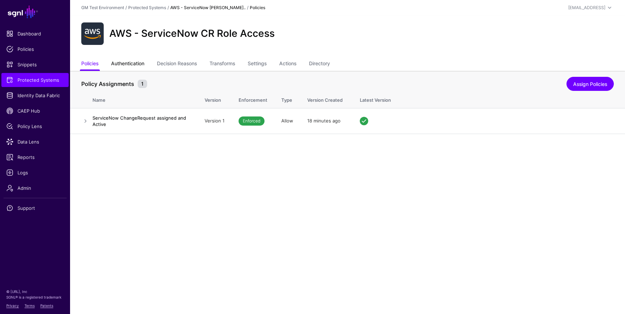
click at [124, 64] on link "Authentication" at bounding box center [127, 63] width 33 height 13
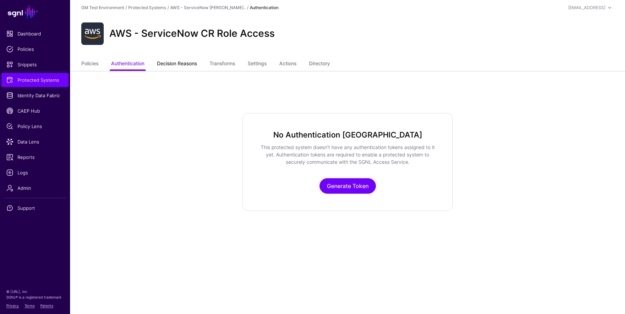
click at [186, 64] on link "Decision Reasons" at bounding box center [177, 63] width 40 height 13
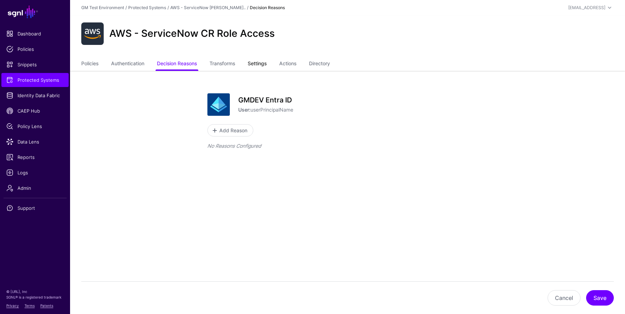
click at [261, 63] on link "Settings" at bounding box center [257, 63] width 19 height 13
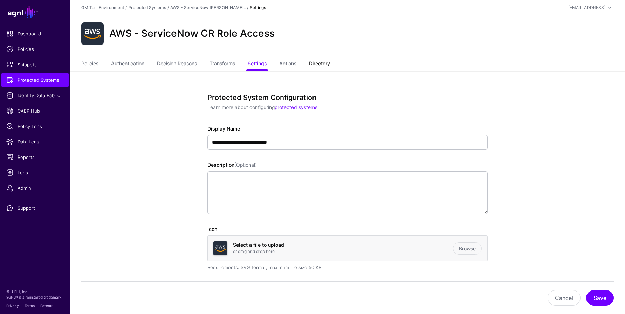
click at [324, 62] on link "Directory" at bounding box center [319, 63] width 21 height 13
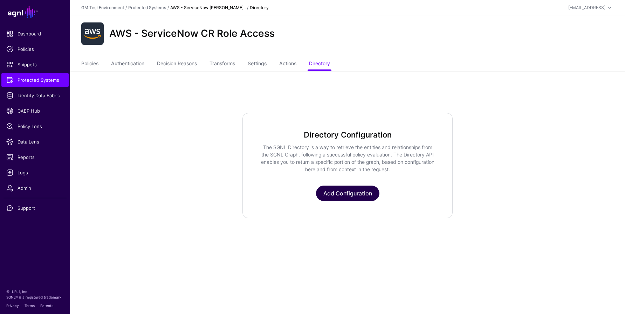
click at [339, 192] on link "Add Configuration" at bounding box center [347, 192] width 63 height 15
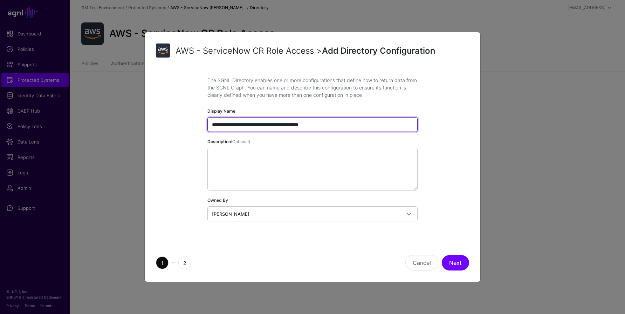
click at [256, 124] on input "**********" at bounding box center [312, 124] width 210 height 15
type input "**********"
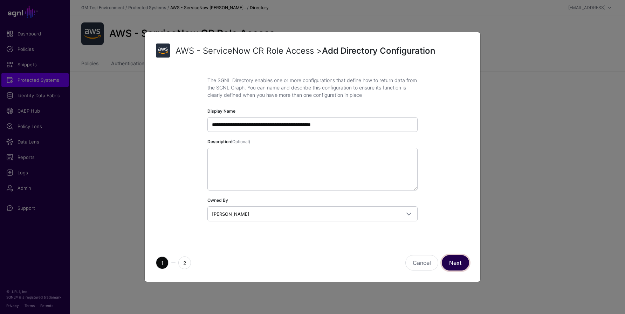
click at [457, 261] on button "Next" at bounding box center [455, 262] width 27 height 15
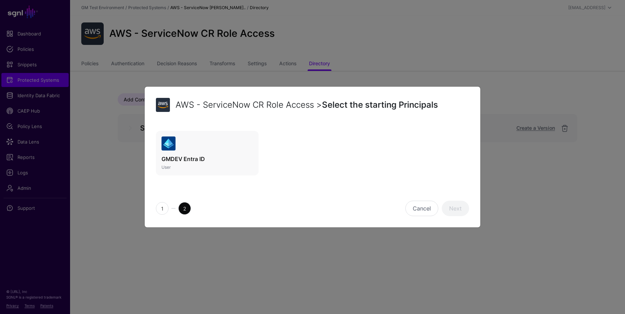
click at [203, 148] on link "GMDEV Entra ID User" at bounding box center [207, 153] width 103 height 45
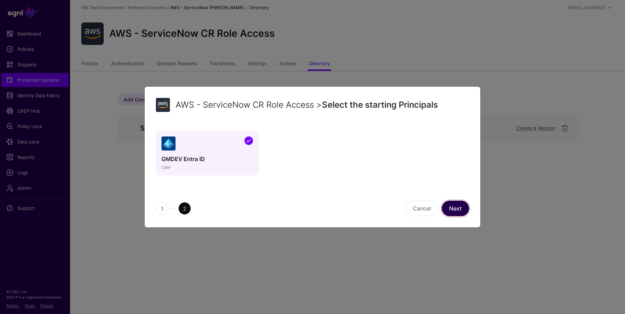
click at [454, 210] on link "Next" at bounding box center [455, 207] width 27 height 15
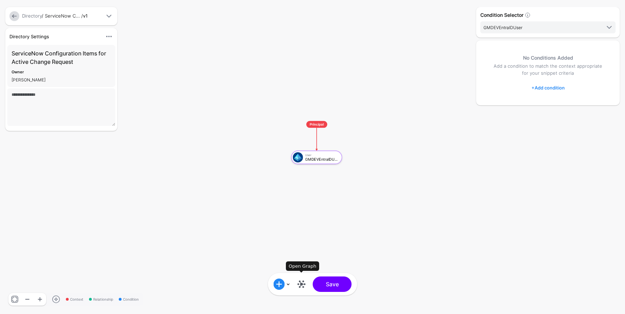
click at [300, 285] on link at bounding box center [301, 283] width 11 height 11
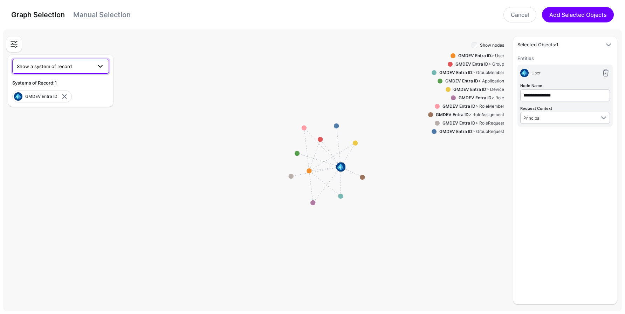
click at [89, 69] on span "Show a system of record" at bounding box center [54, 66] width 75 height 8
click at [68, 115] on div "ServiceNow ITSM" at bounding box center [60, 115] width 85 height 7
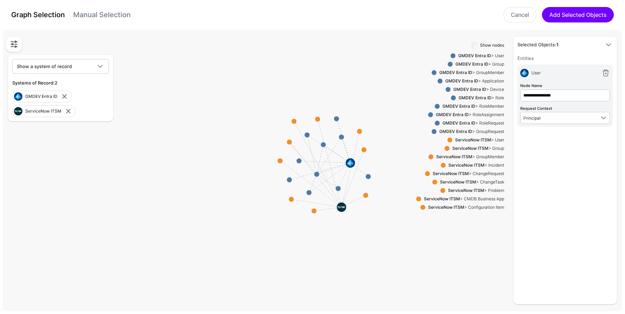
click at [451, 139] on span at bounding box center [449, 139] width 5 height 5
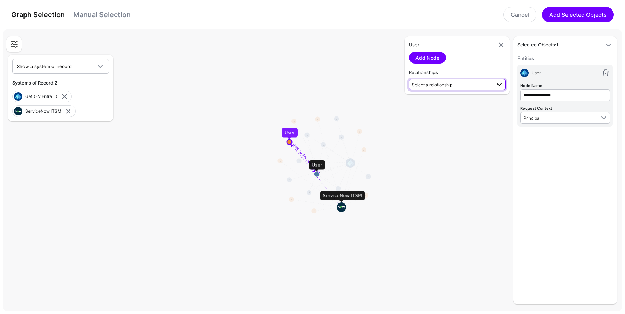
click at [446, 86] on span "Select a relationship" at bounding box center [432, 84] width 40 height 5
click at [446, 105] on span "User (Service...) - User (GMDEV E...)" at bounding box center [456, 107] width 85 height 6
click at [438, 105] on link "Add Relationship" at bounding box center [435, 103] width 52 height 12
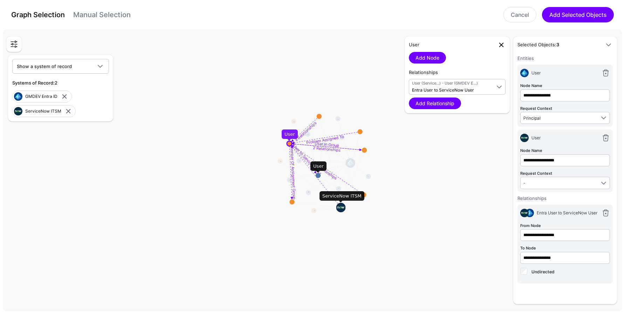
click at [501, 45] on link at bounding box center [501, 45] width 8 height 8
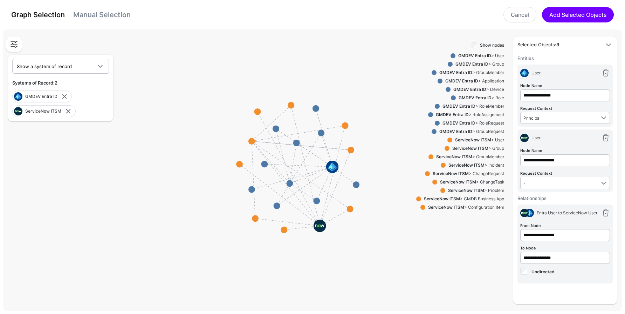
click at [427, 174] on span at bounding box center [427, 173] width 5 height 5
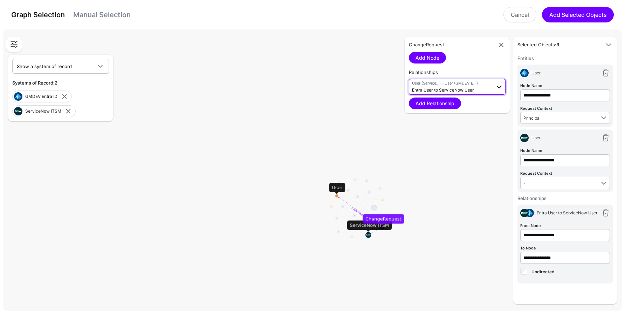
click at [435, 87] on span "Entra User to ServiceNow User" at bounding box center [443, 89] width 62 height 5
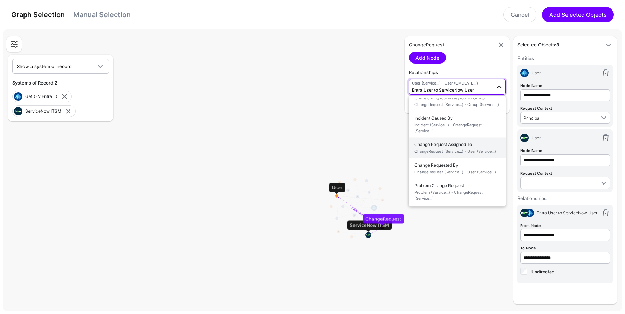
scroll to position [61, 0]
click at [434, 153] on span "ChangeRequest (Service...) - User (Service...)" at bounding box center [456, 150] width 85 height 6
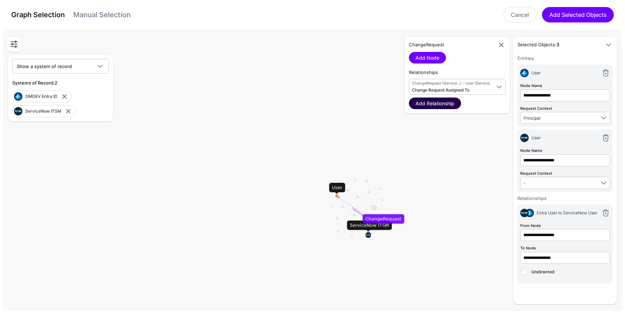
click at [426, 102] on link "Add Relationship" at bounding box center [435, 103] width 52 height 12
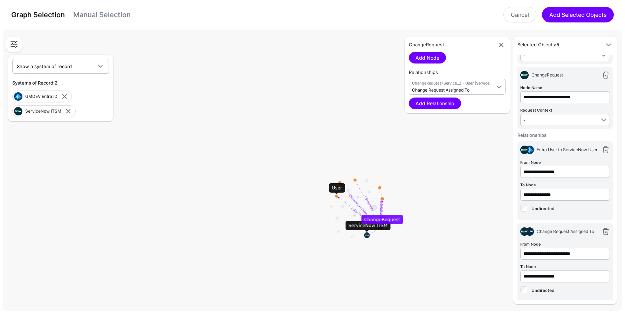
scroll to position [131, 0]
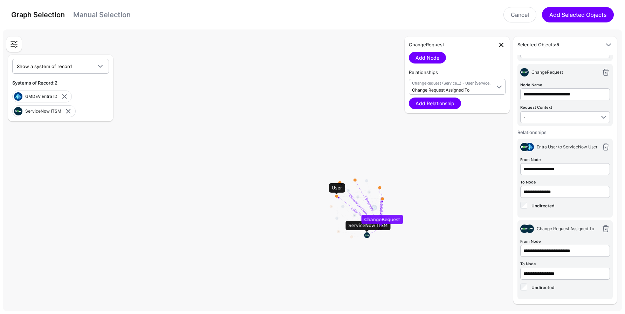
click at [499, 44] on link at bounding box center [501, 45] width 8 height 8
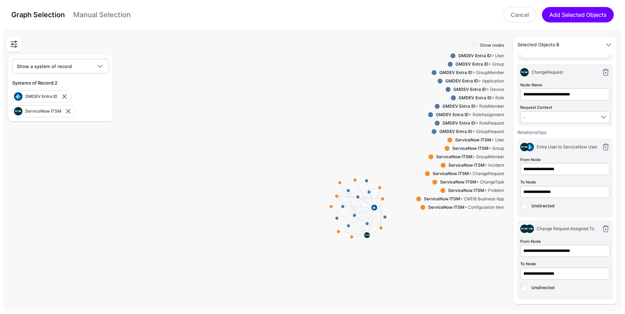
click at [421, 207] on span at bounding box center [422, 207] width 5 height 5
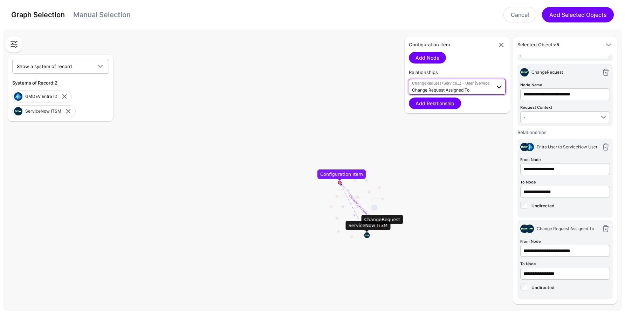
click at [443, 87] on span "ChangeRequest (Service...) - User (Service...) Change Request Assigned To" at bounding box center [451, 86] width 79 height 13
click at [436, 108] on span "ChangeRequest Linked To ChangeRequest (Service...) - Configuration Item (Servic…" at bounding box center [456, 111] width 85 height 22
click at [433, 103] on link "Add Relationship" at bounding box center [435, 103] width 52 height 12
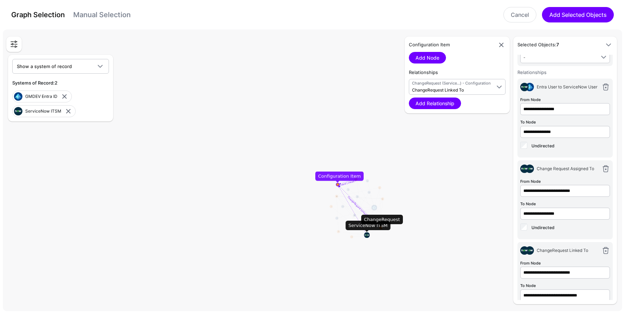
scroll to position [249, 0]
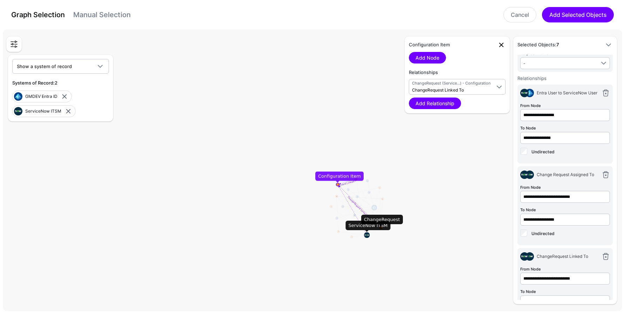
click at [500, 44] on link at bounding box center [501, 45] width 8 height 8
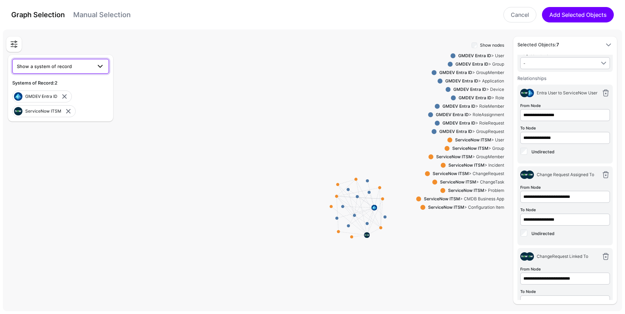
click at [88, 64] on span "Show a system of record" at bounding box center [54, 66] width 75 height 8
click at [54, 92] on span "CrowdStrike GM v2" at bounding box center [39, 94] width 43 height 6
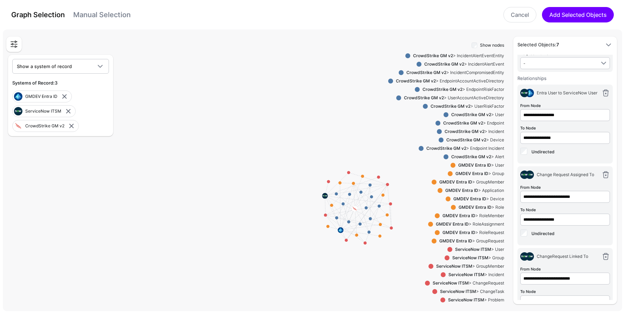
click at [450, 138] on strong "CrowdStrike GM v2" at bounding box center [466, 139] width 40 height 5
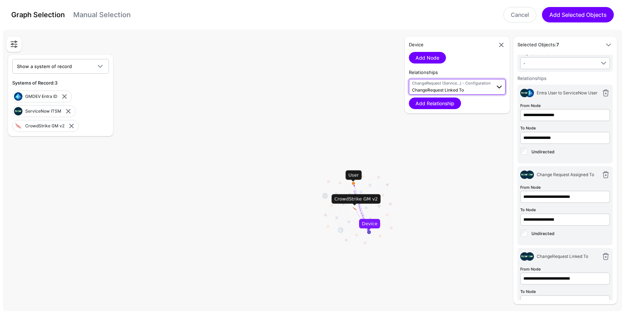
click at [435, 84] on span "ChangeRequest (Service...) - Configuration Item (Service...)" at bounding box center [451, 83] width 79 height 6
click at [441, 105] on span "CrowdStrike Device to Entra User Device (CrowdSt...) - User (GMDEV E...)" at bounding box center [456, 108] width 85 height 16
click at [440, 104] on link "Add Relationship" at bounding box center [435, 103] width 52 height 12
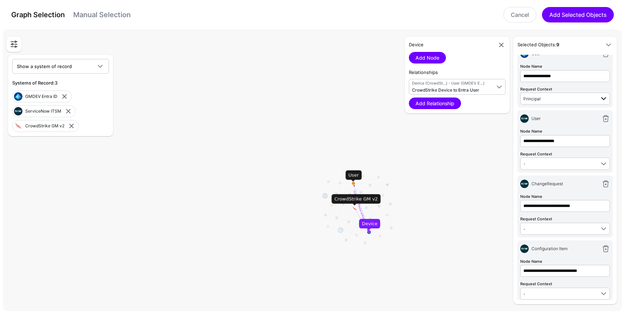
scroll to position [18, 0]
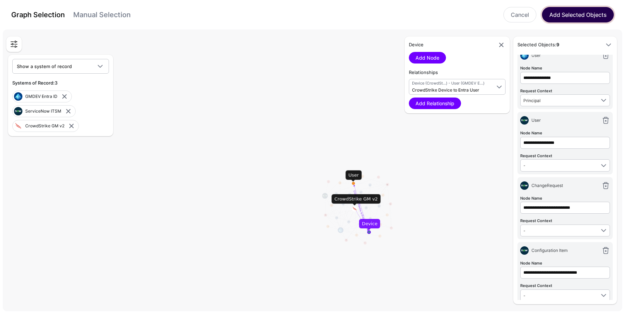
click at [553, 13] on button "Add Selected Objects" at bounding box center [578, 14] width 72 height 15
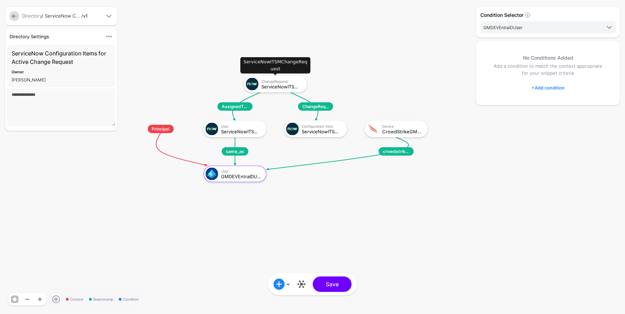
click at [281, 80] on div "ChangeRequest" at bounding box center [281, 81] width 41 height 4
click at [543, 87] on link "+ Add condition" at bounding box center [548, 87] width 33 height 11
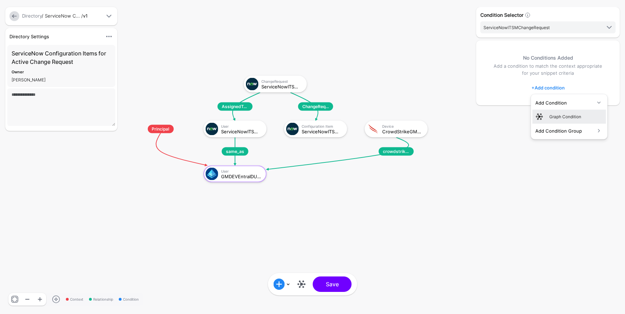
click at [555, 117] on div "Graph Condition" at bounding box center [576, 116] width 54 height 6
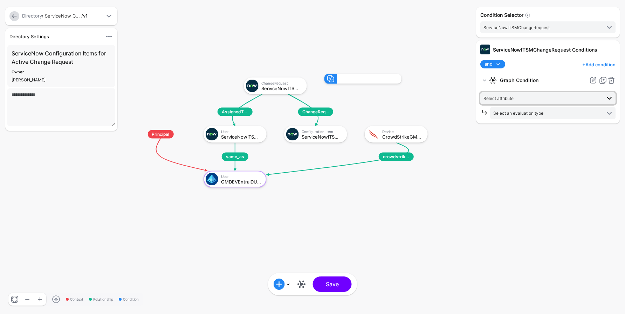
click at [525, 94] on span "Select attribute" at bounding box center [542, 98] width 117 height 8
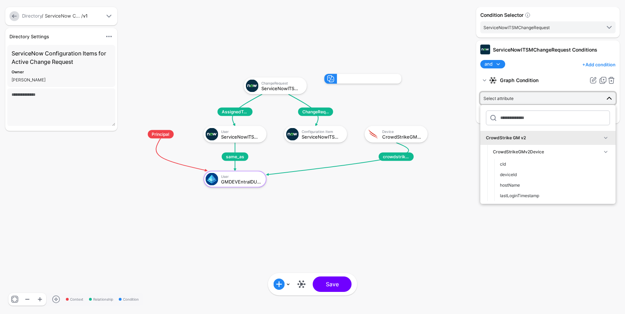
click at [605, 137] on span at bounding box center [606, 137] width 8 height 8
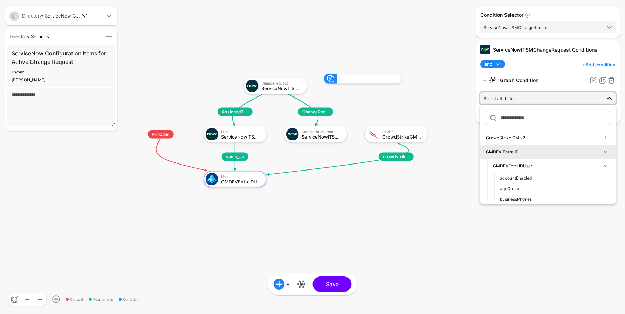
click at [605, 151] on span at bounding box center [606, 152] width 8 height 8
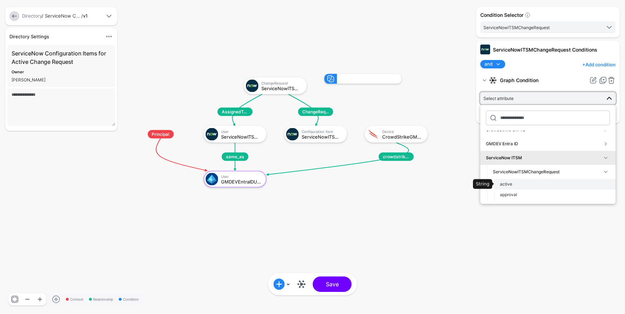
scroll to position [8, 0]
click at [508, 183] on span "active" at bounding box center [506, 183] width 12 height 5
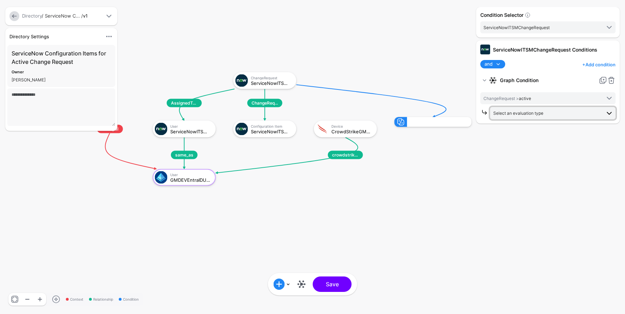
click at [529, 113] on span "Select an evaluation type" at bounding box center [518, 112] width 50 height 5
click at [513, 182] on span "Evaluate against text that you enter, like a specific value, identifier, or loc…" at bounding box center [553, 186] width 114 height 12
click at [512, 142] on input "text" at bounding box center [552, 143] width 125 height 12
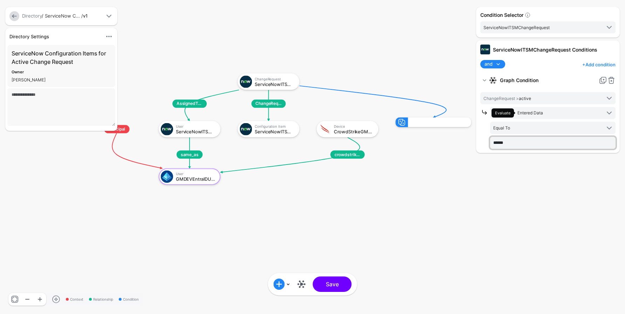
drag, startPoint x: 508, startPoint y: 142, endPoint x: 489, endPoint y: 138, distance: 18.6
click at [489, 138] on div "Evaluate Entered Data Graph Entity Evaluate against entities and attributes in …" at bounding box center [547, 127] width 135 height 41
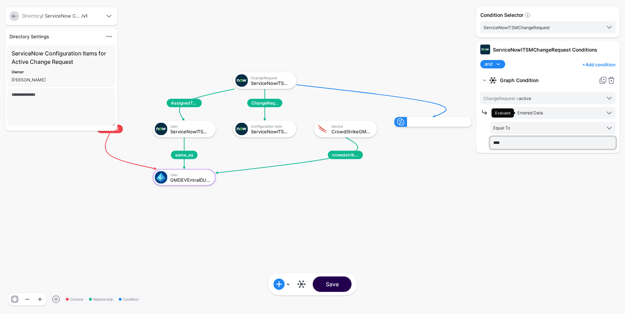
type input "****"
click at [340, 285] on button "Save" at bounding box center [332, 283] width 39 height 15
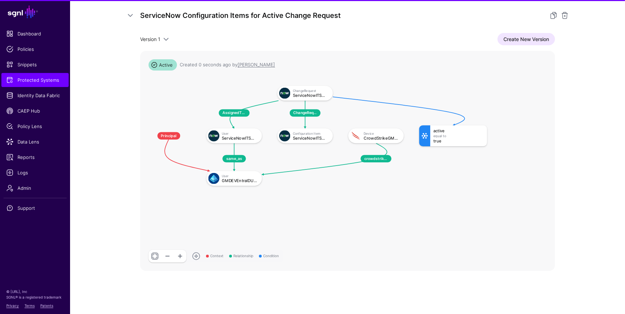
scroll to position [114, 0]
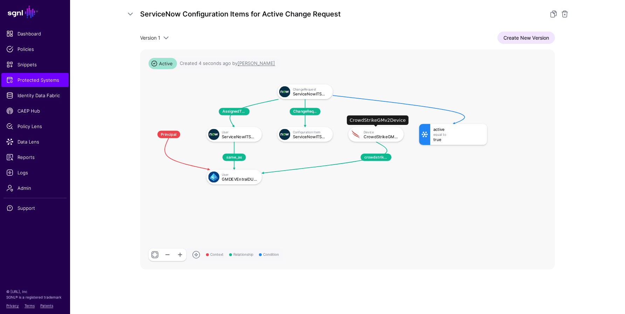
click at [366, 136] on div "CrowdStrikeGMv2Device" at bounding box center [382, 136] width 36 height 4
click at [514, 38] on link "Create New Version" at bounding box center [526, 38] width 57 height 12
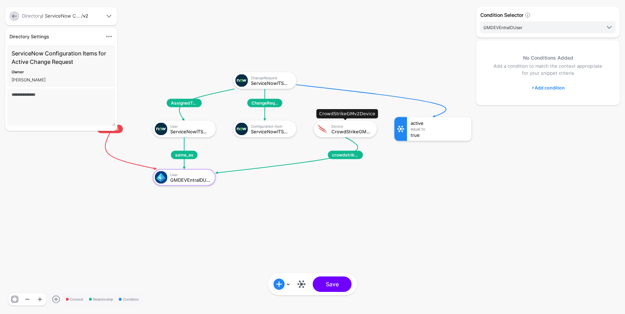
click at [338, 128] on div "Device CrowdStrikeGMv2Device" at bounding box center [352, 129] width 43 height 10
click at [547, 88] on link "+ Add condition" at bounding box center [548, 87] width 33 height 11
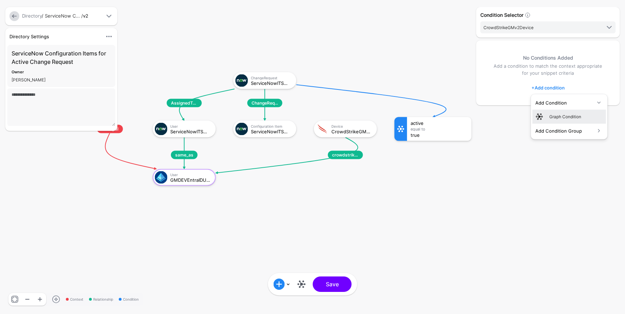
click at [554, 115] on div "Graph Condition" at bounding box center [576, 116] width 54 height 6
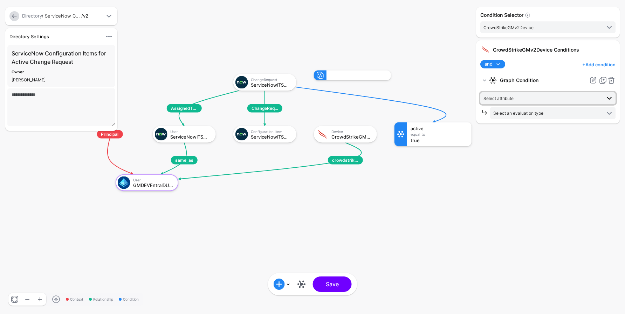
click at [525, 97] on span "Select attribute" at bounding box center [542, 98] width 117 height 8
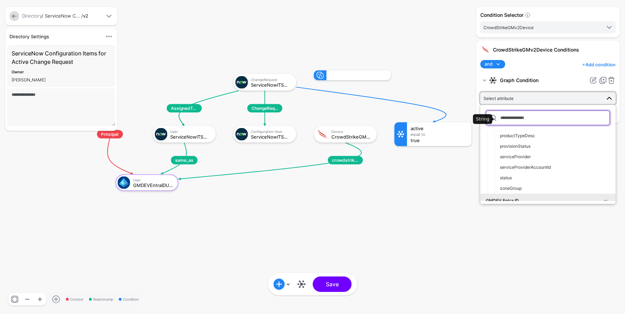
scroll to position [124, 0]
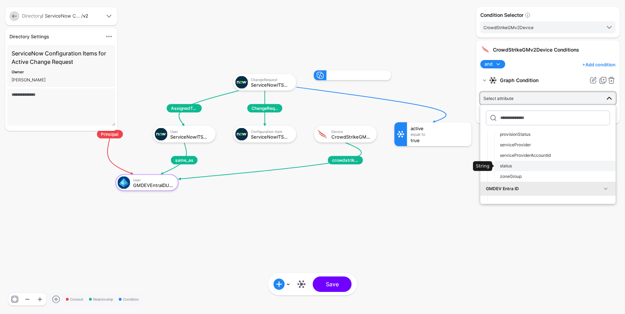
click at [520, 169] on div "status" at bounding box center [555, 166] width 110 height 6
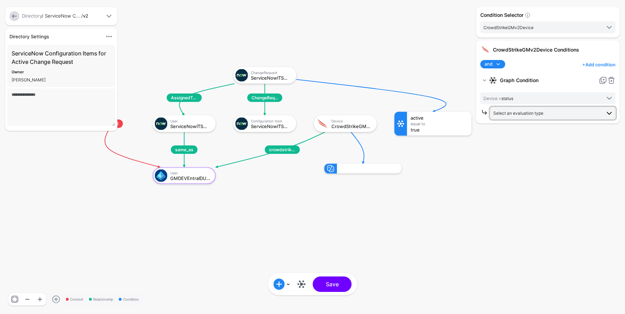
click at [517, 112] on span "Select an evaluation type" at bounding box center [518, 112] width 50 height 5
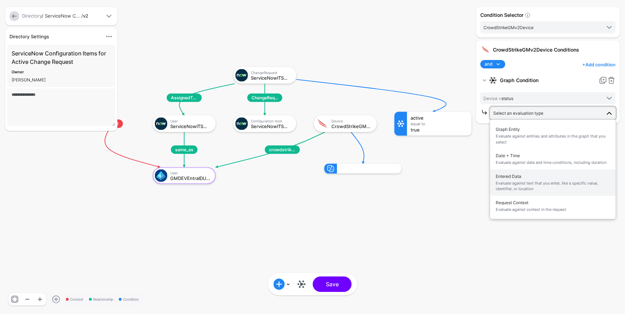
click at [510, 176] on span "Entered Data Evaluate against text that you enter, like a specific value, ident…" at bounding box center [553, 182] width 114 height 22
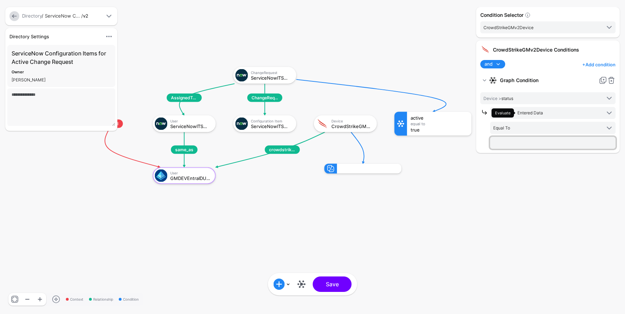
click at [503, 139] on input "text" at bounding box center [552, 143] width 125 height 12
type input "******"
click at [484, 204] on div "Condition Selector CrowdStrikeGMv2Device GMDEVEntraIDUser ServiceNowITSMUser Se…" at bounding box center [547, 157] width 147 height 300
click at [263, 122] on div "Configuration Item" at bounding box center [271, 120] width 41 height 4
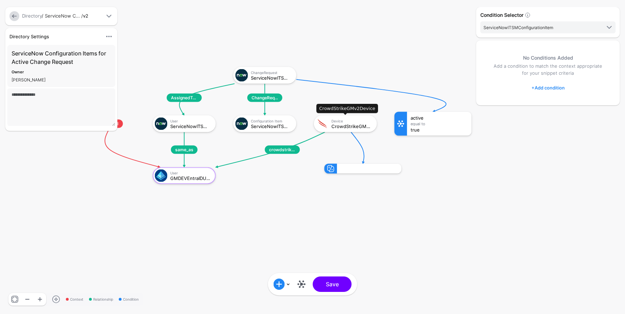
click at [345, 125] on div "CrowdStrikeGMv2Device" at bounding box center [351, 125] width 41 height 5
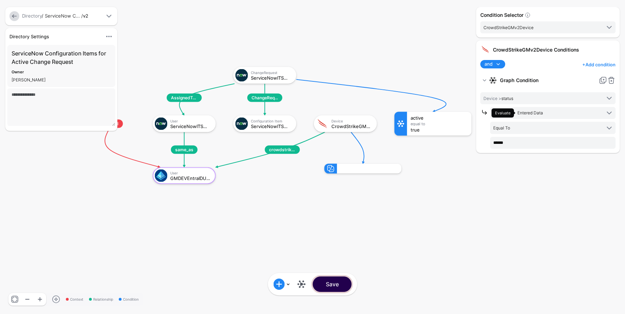
click at [331, 285] on button "Save" at bounding box center [332, 283] width 39 height 15
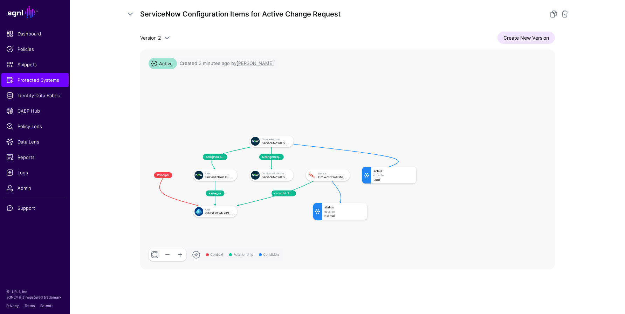
scroll to position [111, 0]
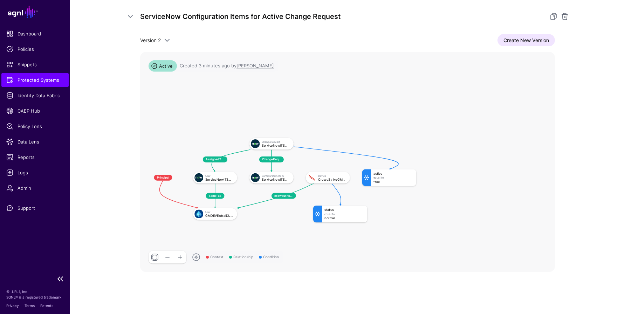
click at [22, 78] on span "Protected Systems" at bounding box center [34, 79] width 57 height 7
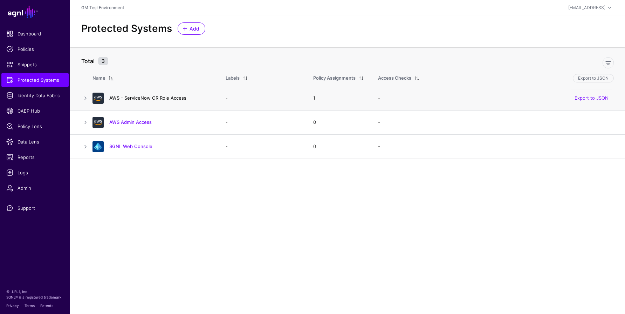
click at [166, 99] on link "AWS - ServiceNow CR Role Access" at bounding box center [147, 98] width 77 height 6
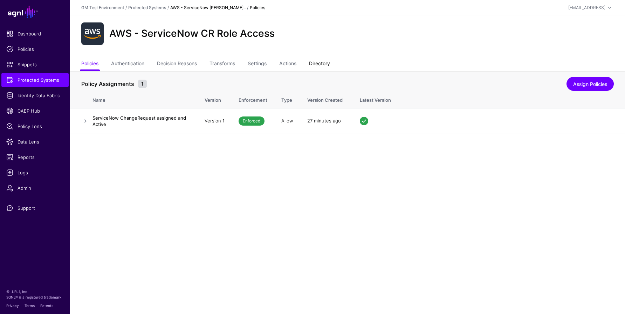
click at [328, 62] on link "Directory" at bounding box center [319, 63] width 21 height 13
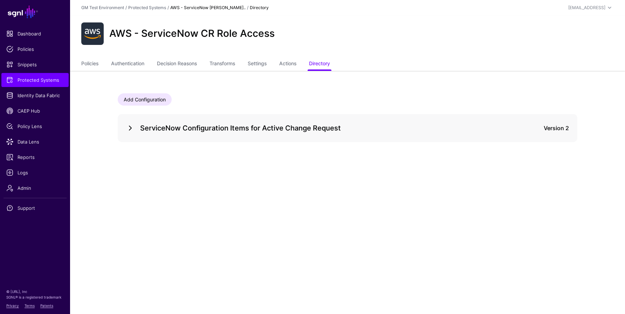
click at [132, 126] on link at bounding box center [130, 128] width 8 height 8
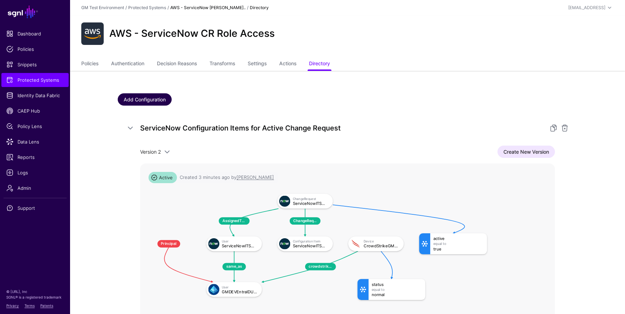
click at [153, 99] on link "Add Configuration" at bounding box center [145, 99] width 54 height 12
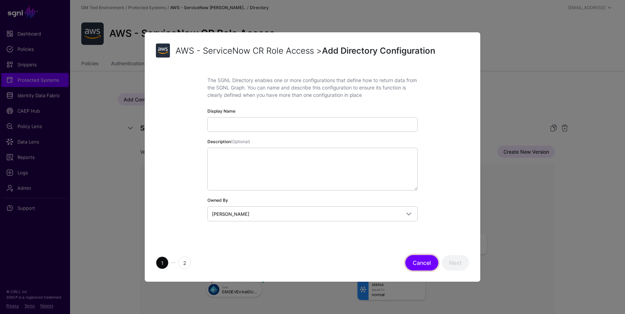
click at [427, 265] on button "Cancel" at bounding box center [421, 262] width 33 height 15
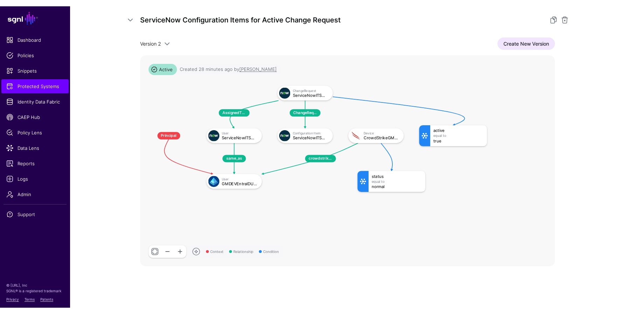
scroll to position [114, 0]
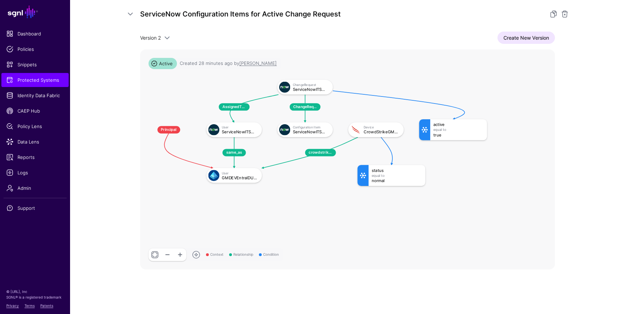
click at [196, 254] on span at bounding box center [196, 254] width 8 height 8
click at [155, 255] on link at bounding box center [155, 254] width 13 height 13
click at [167, 255] on link at bounding box center [167, 254] width 13 height 13
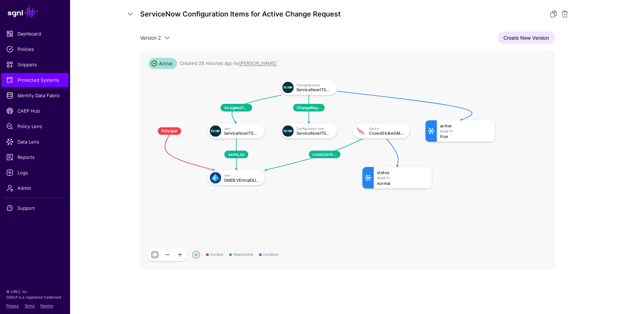
click at [167, 255] on link at bounding box center [167, 254] width 13 height 13
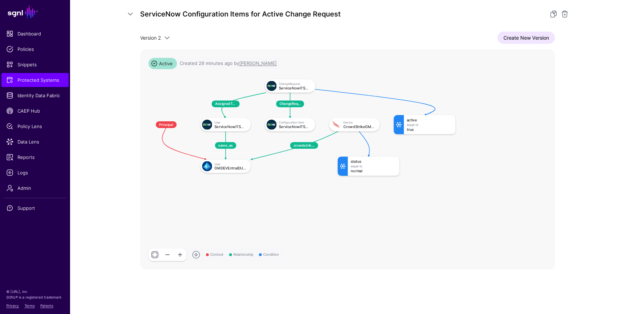
click at [179, 253] on link at bounding box center [180, 254] width 13 height 13
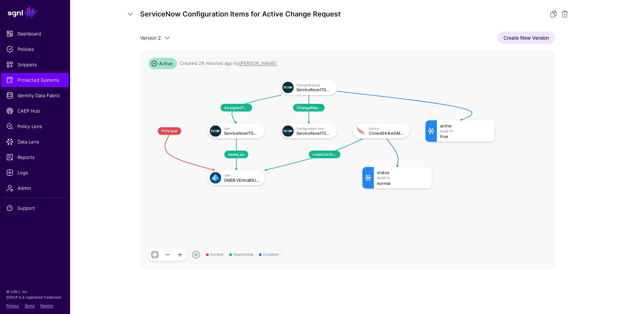
click at [179, 253] on link at bounding box center [180, 254] width 13 height 13
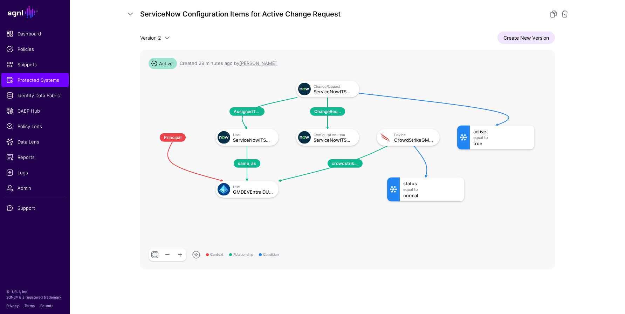
click at [154, 254] on link at bounding box center [155, 254] width 13 height 13
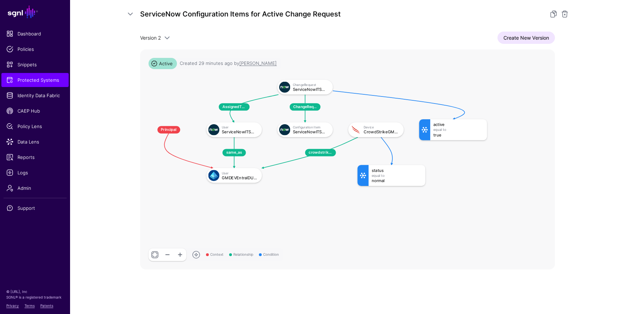
click at [178, 253] on link at bounding box center [180, 254] width 13 height 13
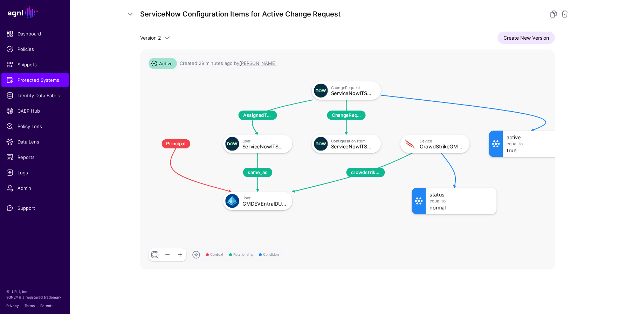
click at [155, 254] on link at bounding box center [155, 254] width 13 height 13
